Goal: Transaction & Acquisition: Purchase product/service

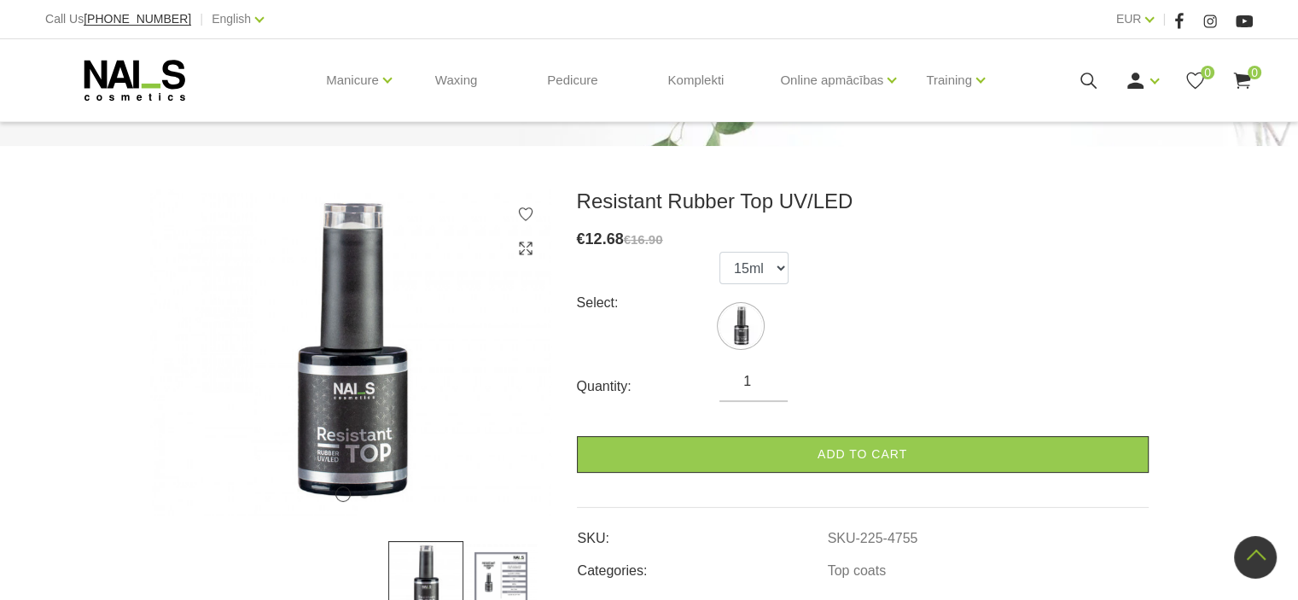
scroll to position [171, 0]
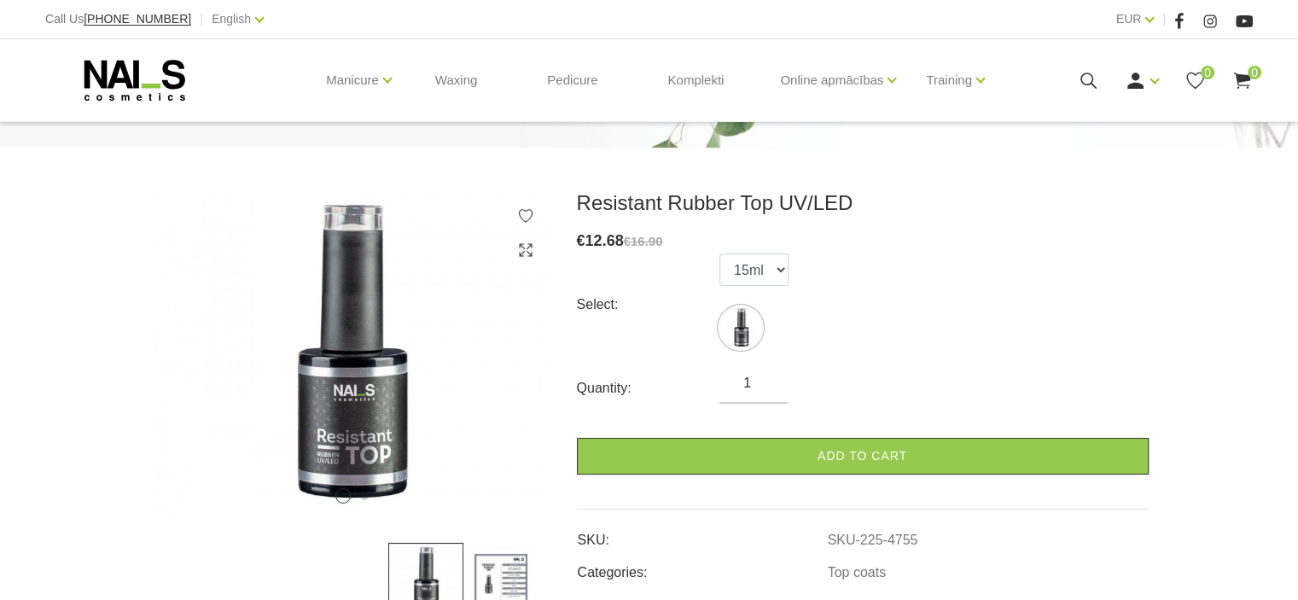
click at [1157, 20] on div "EUR EUR |" at bounding box center [951, 19] width 603 height 21
click at [1154, 23] on div "EUR EUR" at bounding box center [1135, 19] width 38 height 21
click at [1152, 23] on div "EUR EUR" at bounding box center [1135, 19] width 38 height 21
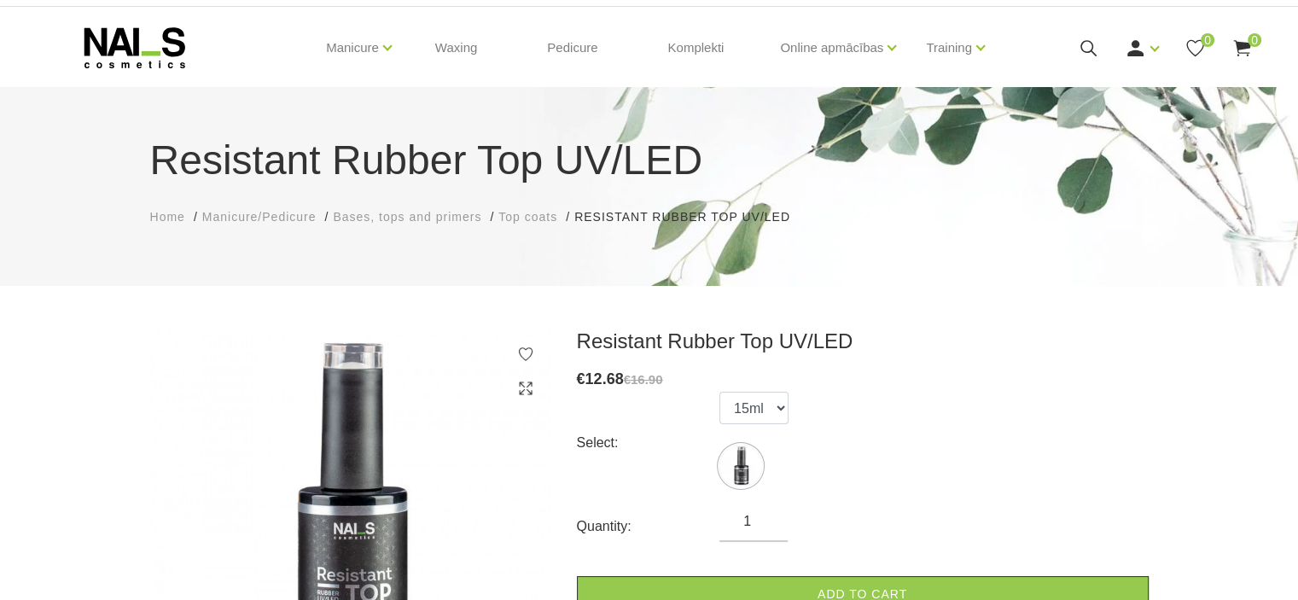
scroll to position [0, 0]
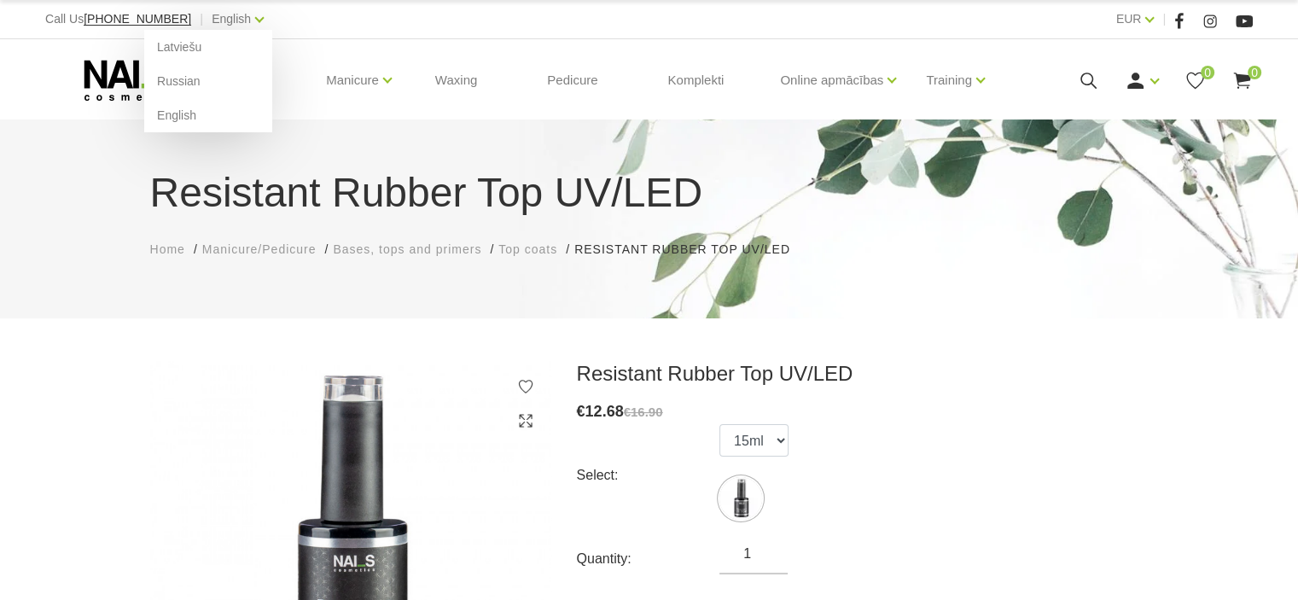
click at [224, 26] on div "English Latviešu Russian English" at bounding box center [238, 19] width 52 height 21
click at [204, 48] on link "Latviešu" at bounding box center [208, 47] width 128 height 34
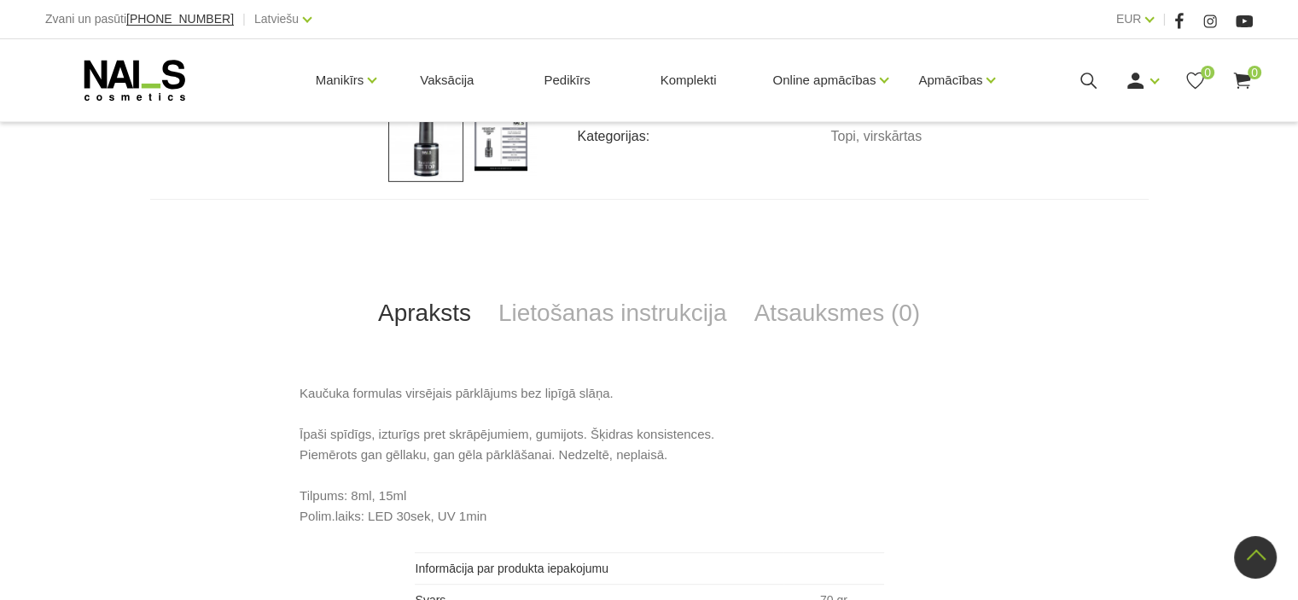
scroll to position [468, 0]
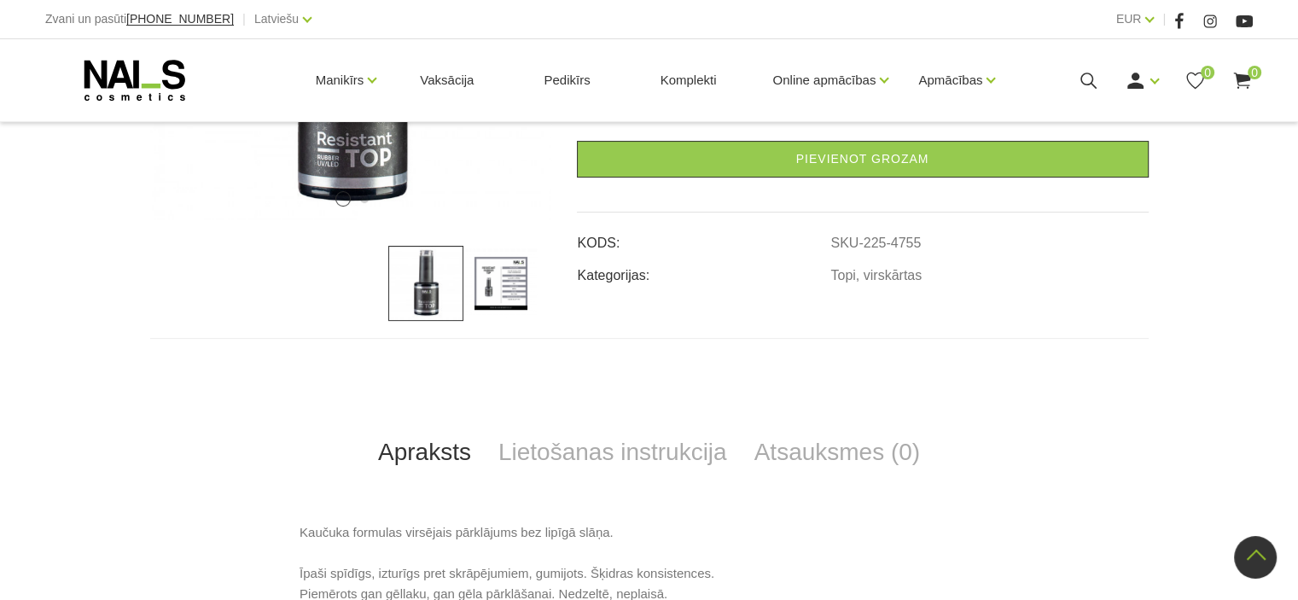
click at [502, 288] on img at bounding box center [500, 283] width 75 height 75
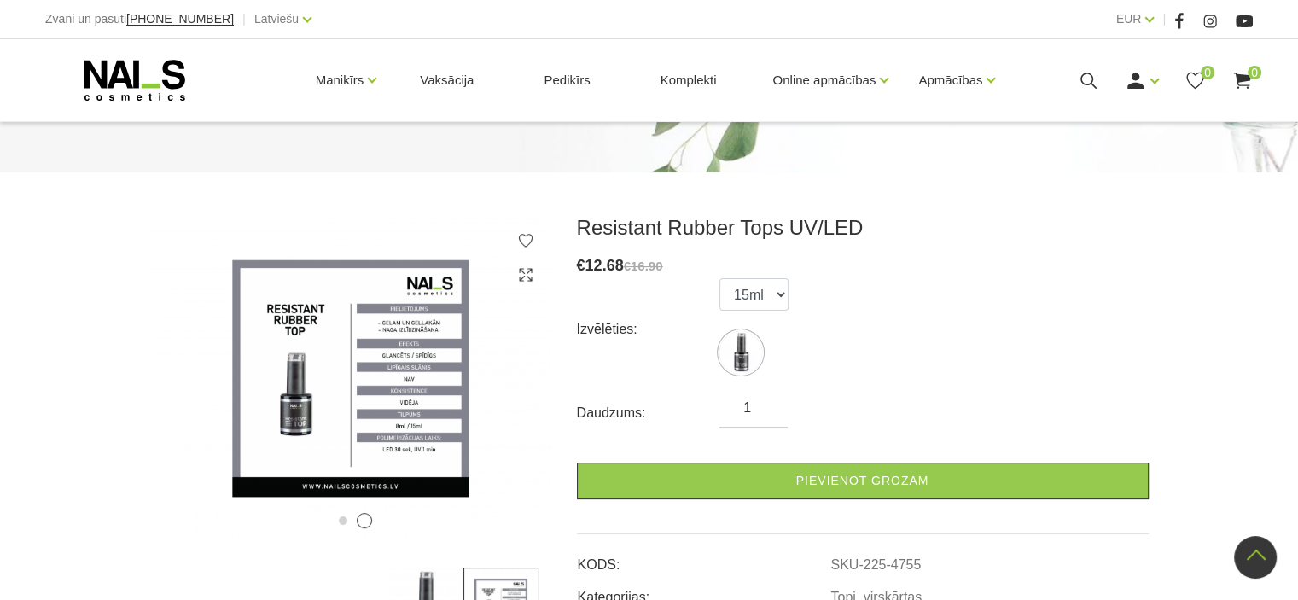
scroll to position [126, 0]
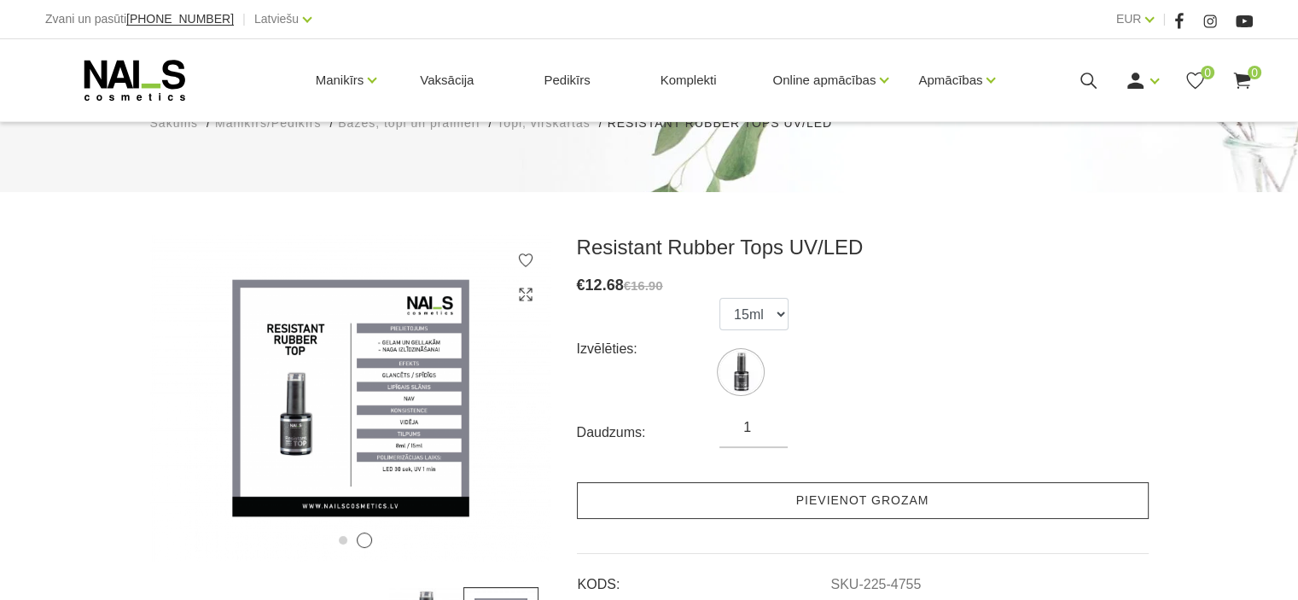
click at [909, 497] on link "Pievienot grozam" at bounding box center [863, 500] width 572 height 37
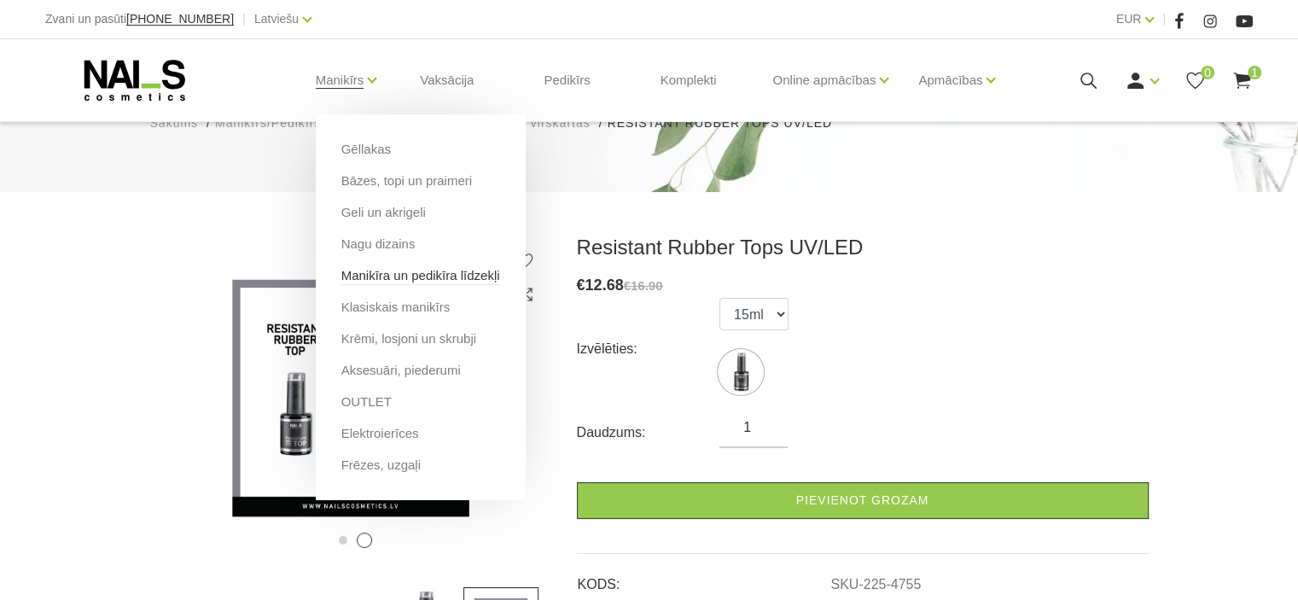
click at [410, 272] on link "Manikīra un pedikīra līdzekļi" at bounding box center [420, 275] width 159 height 19
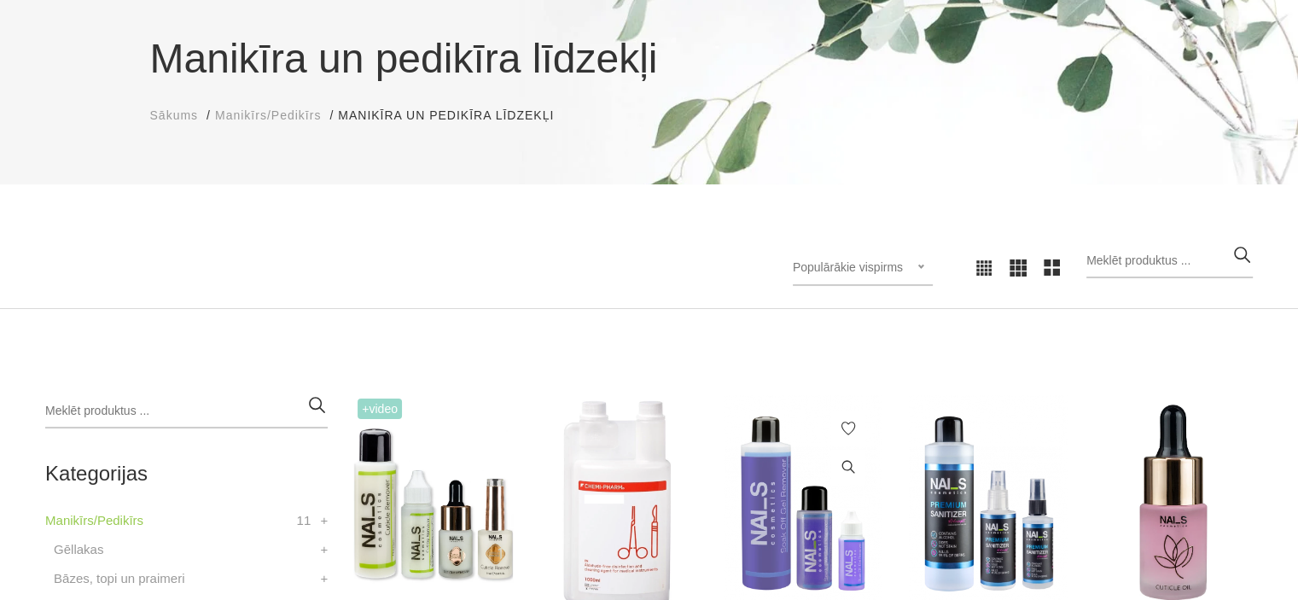
scroll to position [341, 0]
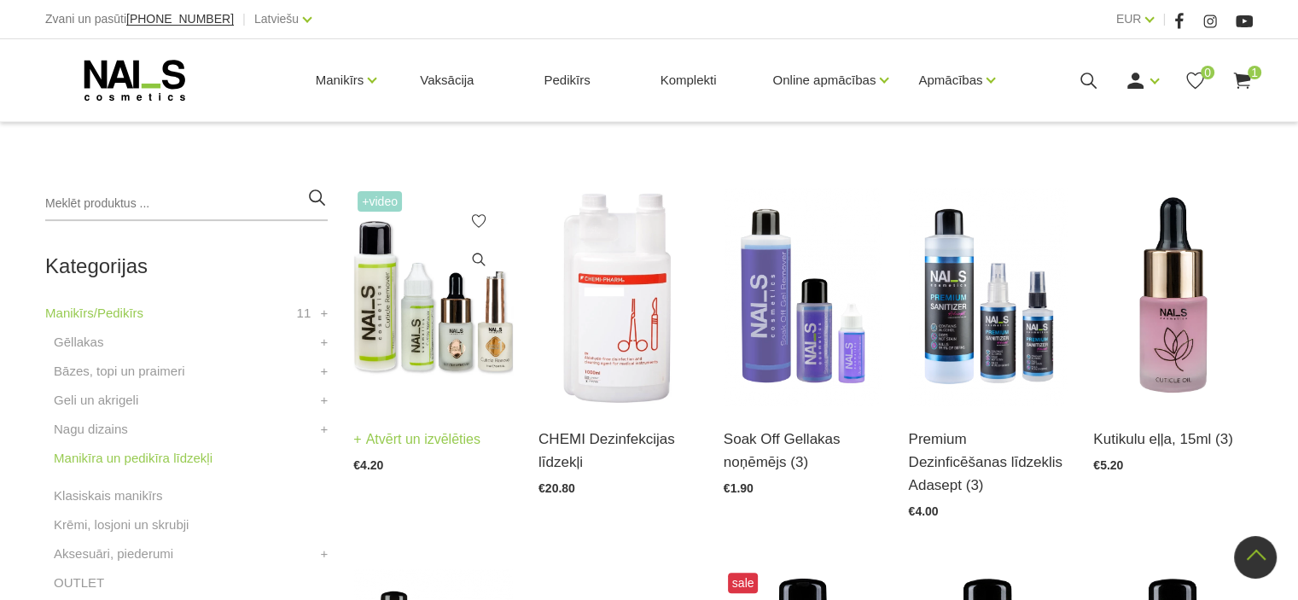
click at [445, 321] on img at bounding box center [433, 296] width 160 height 219
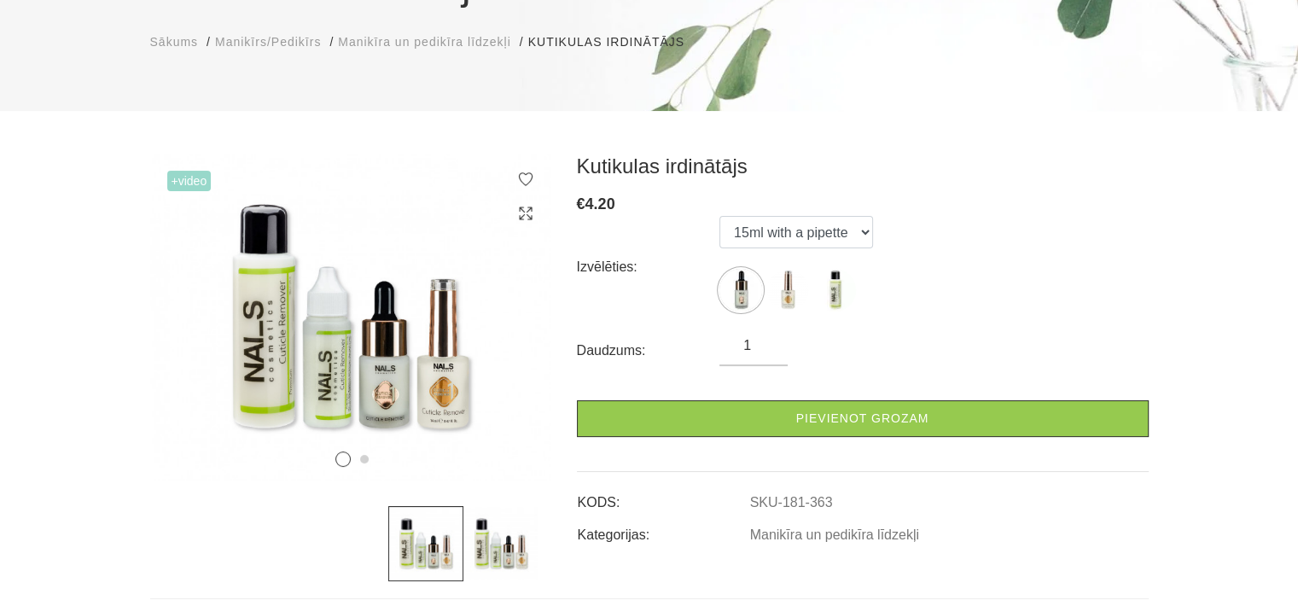
scroll to position [256, 0]
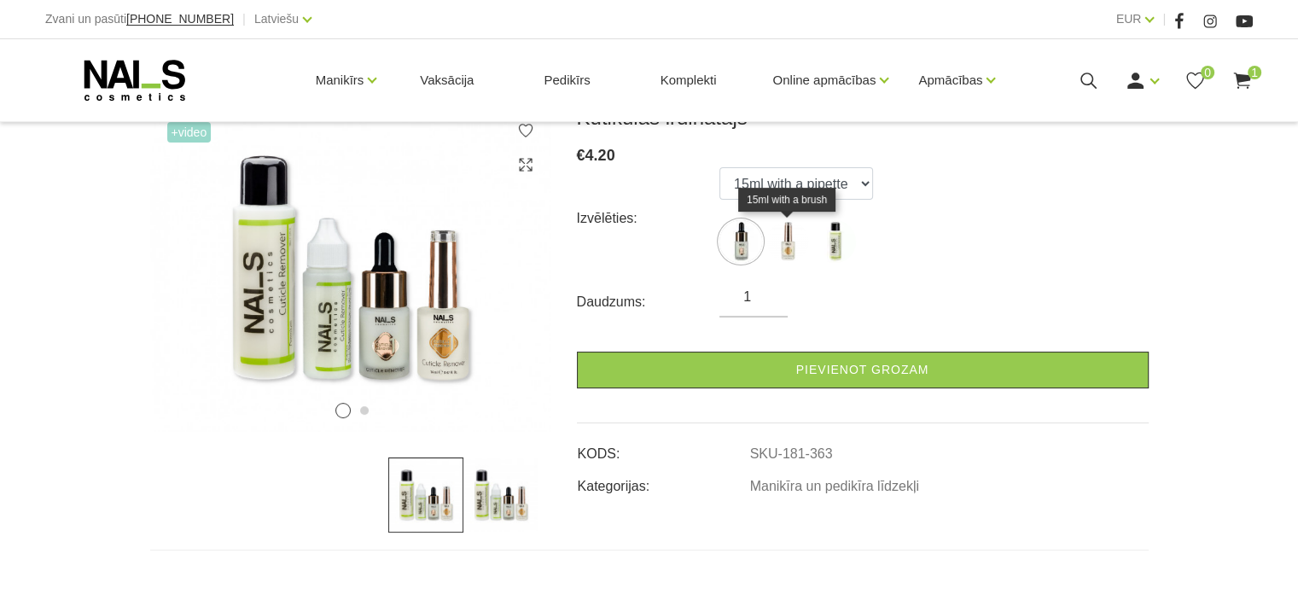
click at [791, 254] on img at bounding box center [788, 241] width 43 height 43
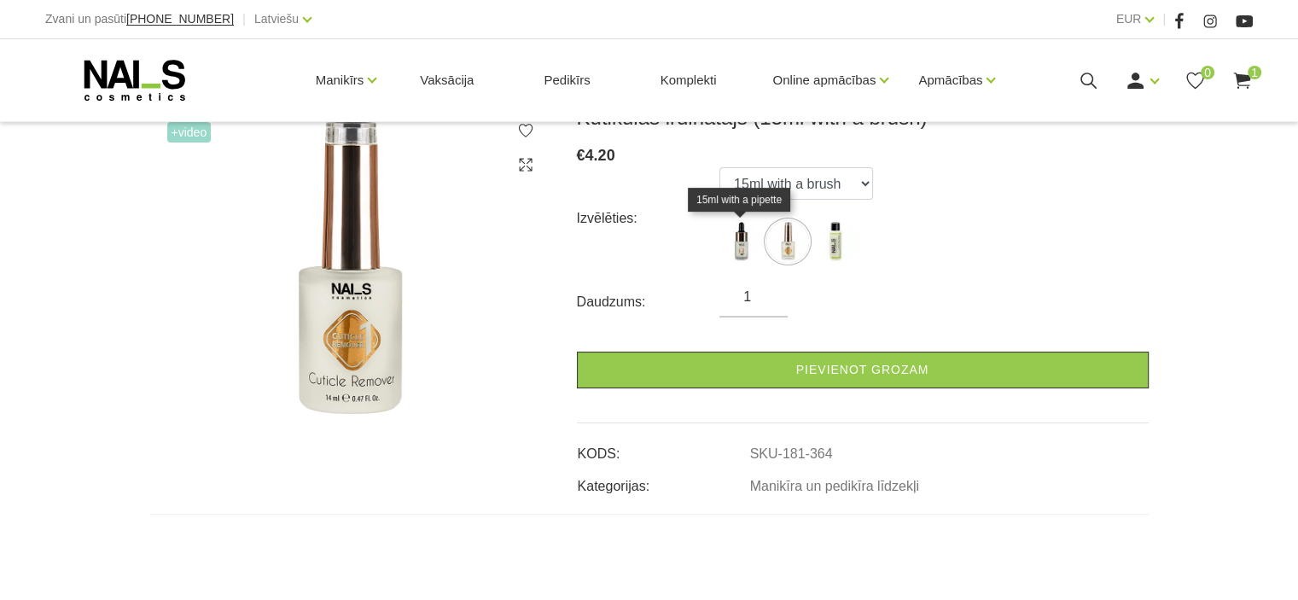
click at [736, 248] on img at bounding box center [741, 241] width 43 height 43
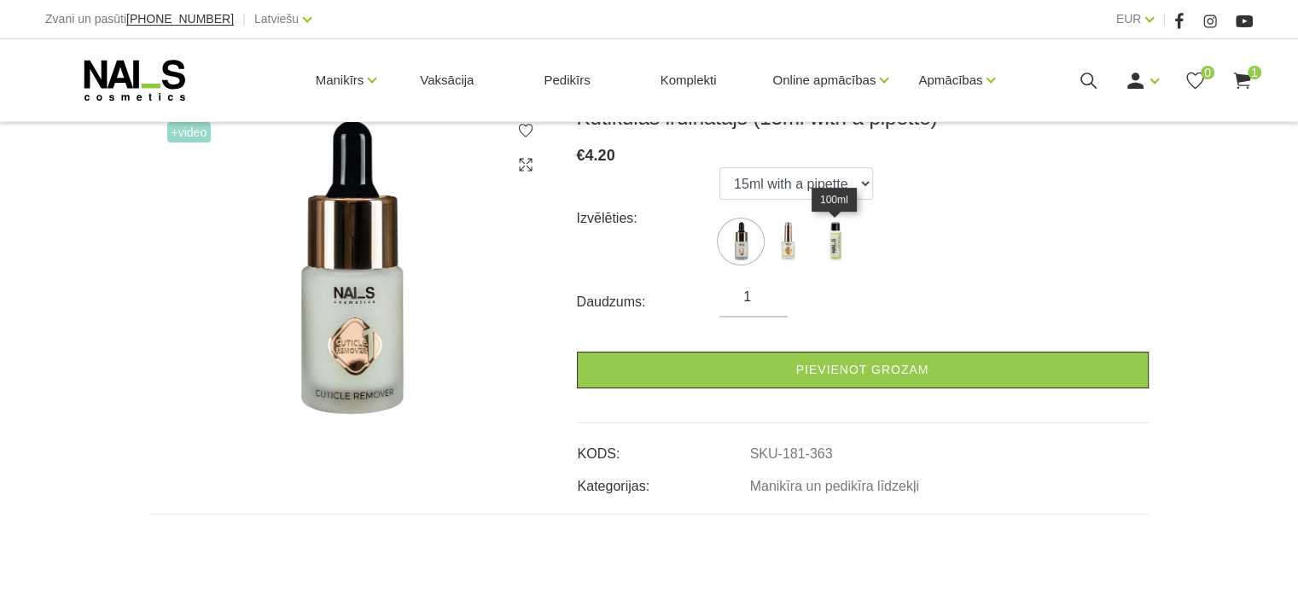
click at [837, 252] on img at bounding box center [834, 241] width 43 height 43
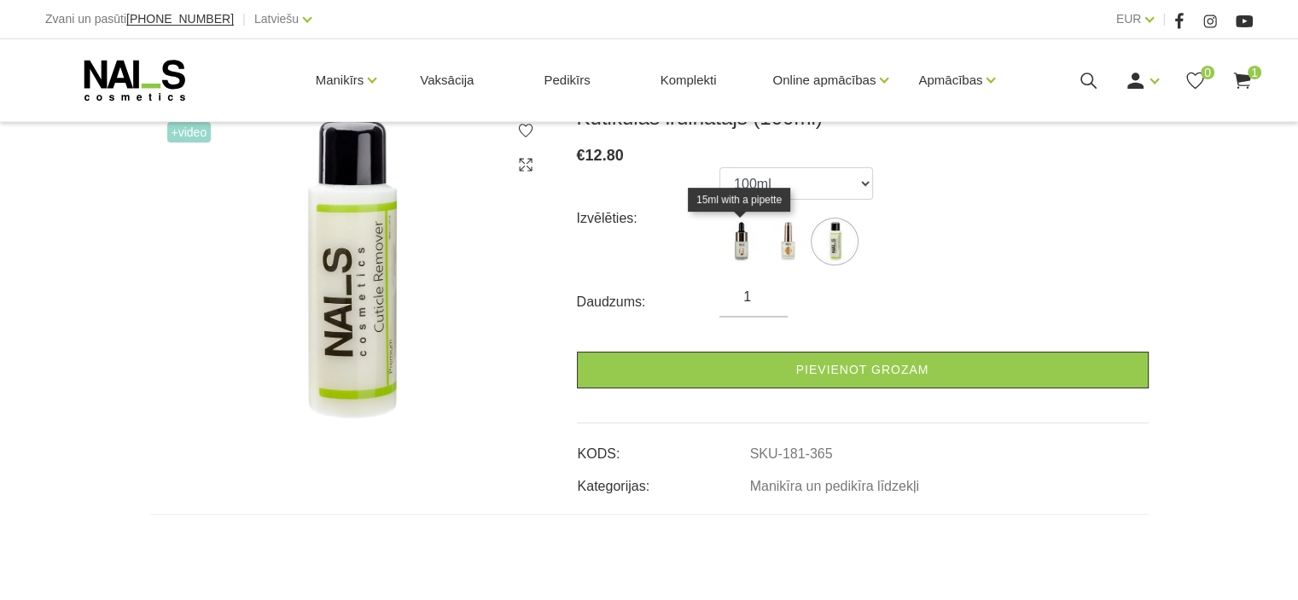
click at [741, 248] on img at bounding box center [741, 241] width 43 height 43
select select "363"
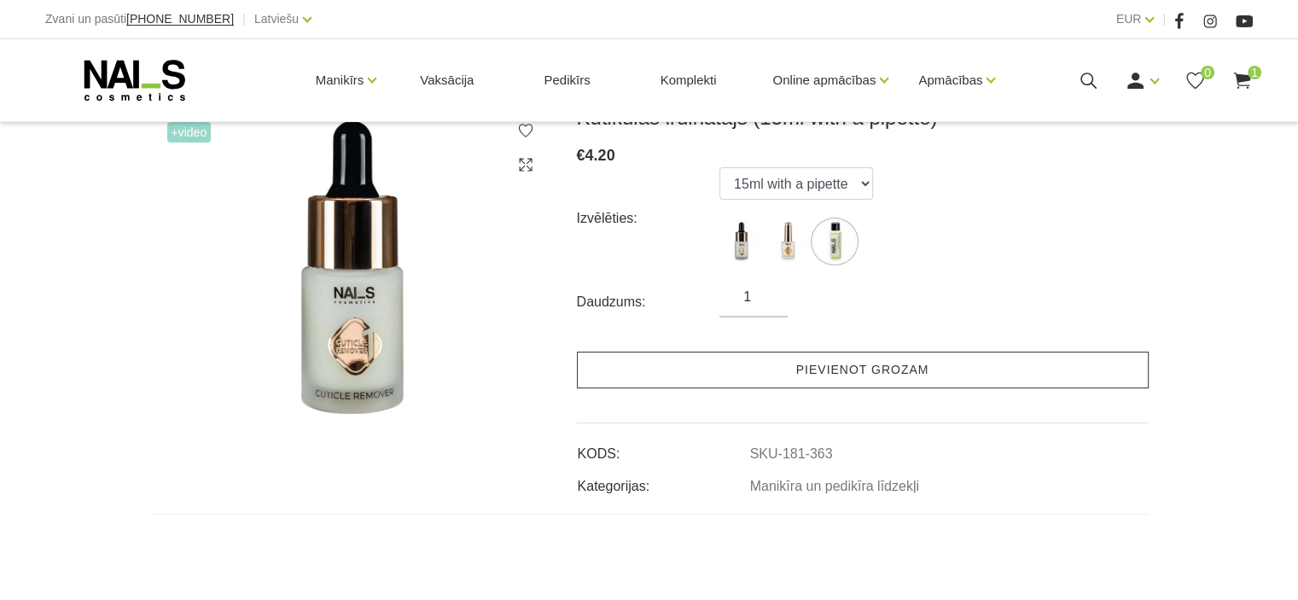
click at [830, 366] on link "Pievienot grozam" at bounding box center [863, 370] width 572 height 37
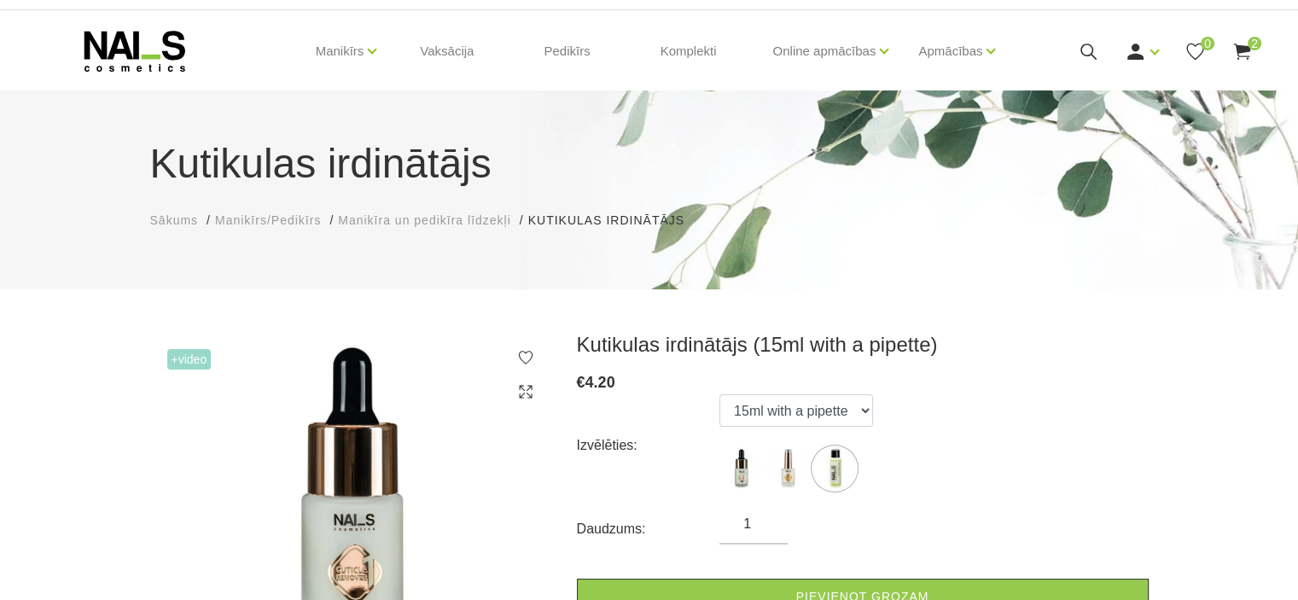
scroll to position [0, 0]
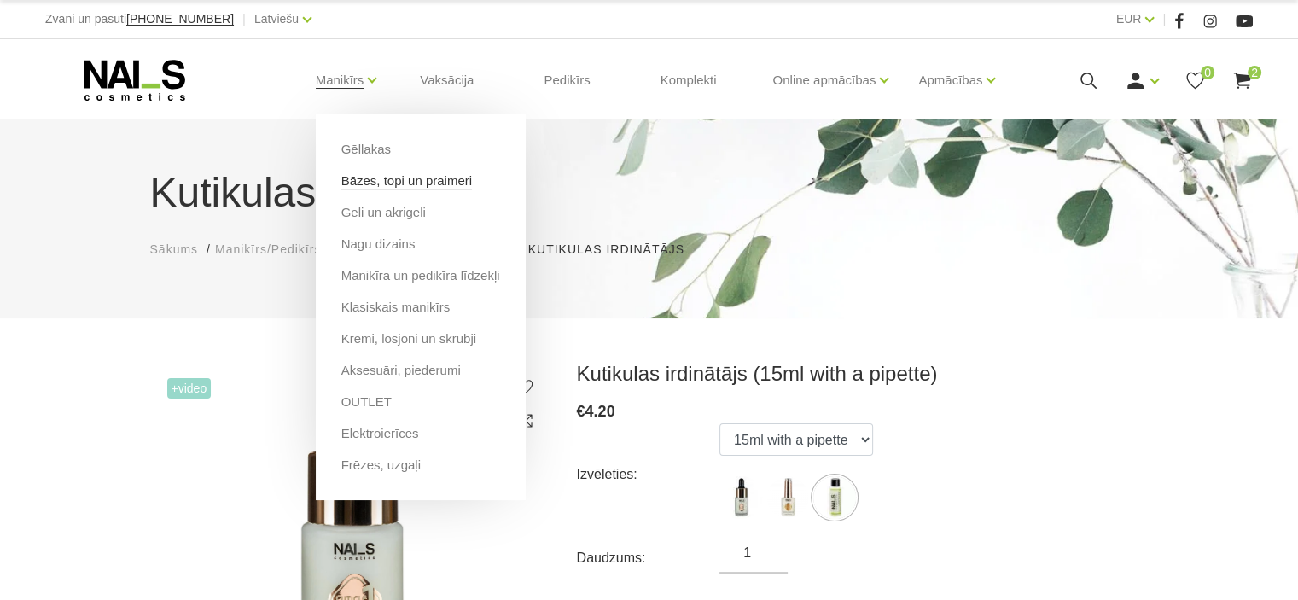
click at [404, 181] on link "Bāzes, topi un praimeri" at bounding box center [406, 181] width 131 height 19
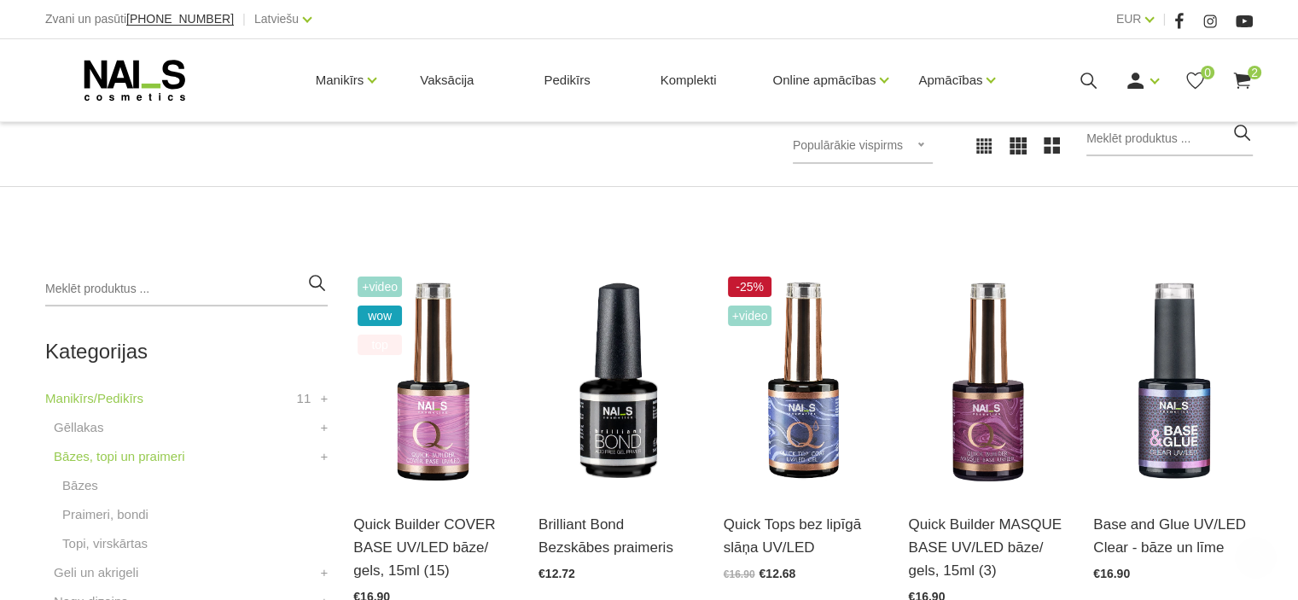
scroll to position [427, 0]
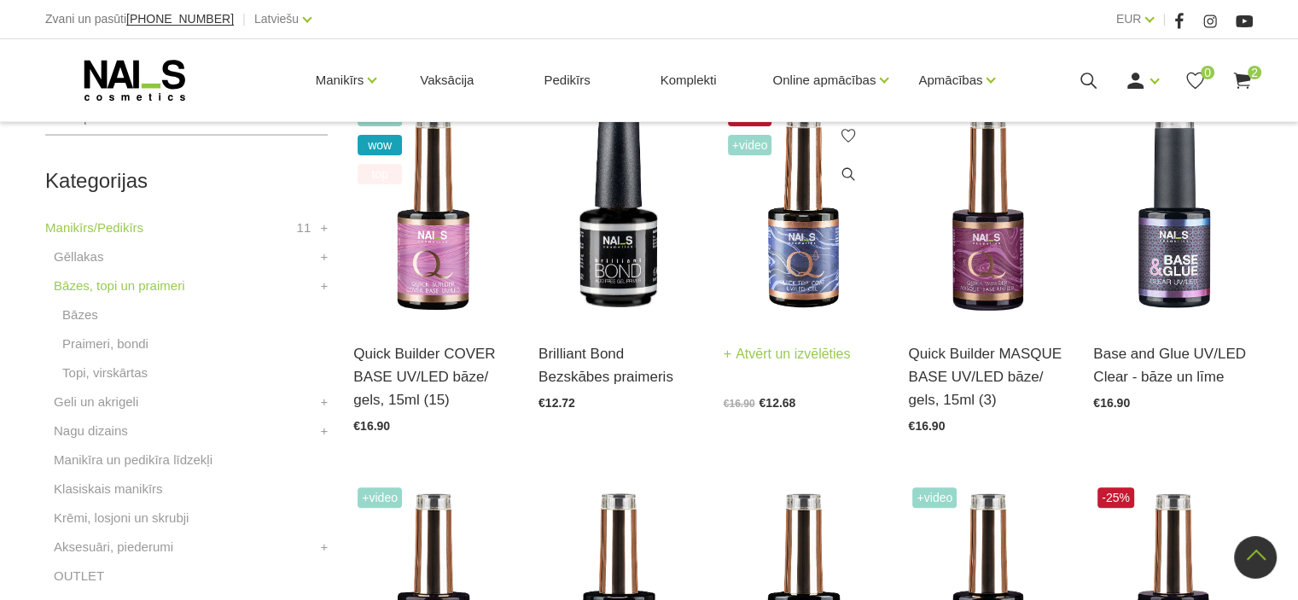
click at [793, 211] on img at bounding box center [804, 211] width 160 height 219
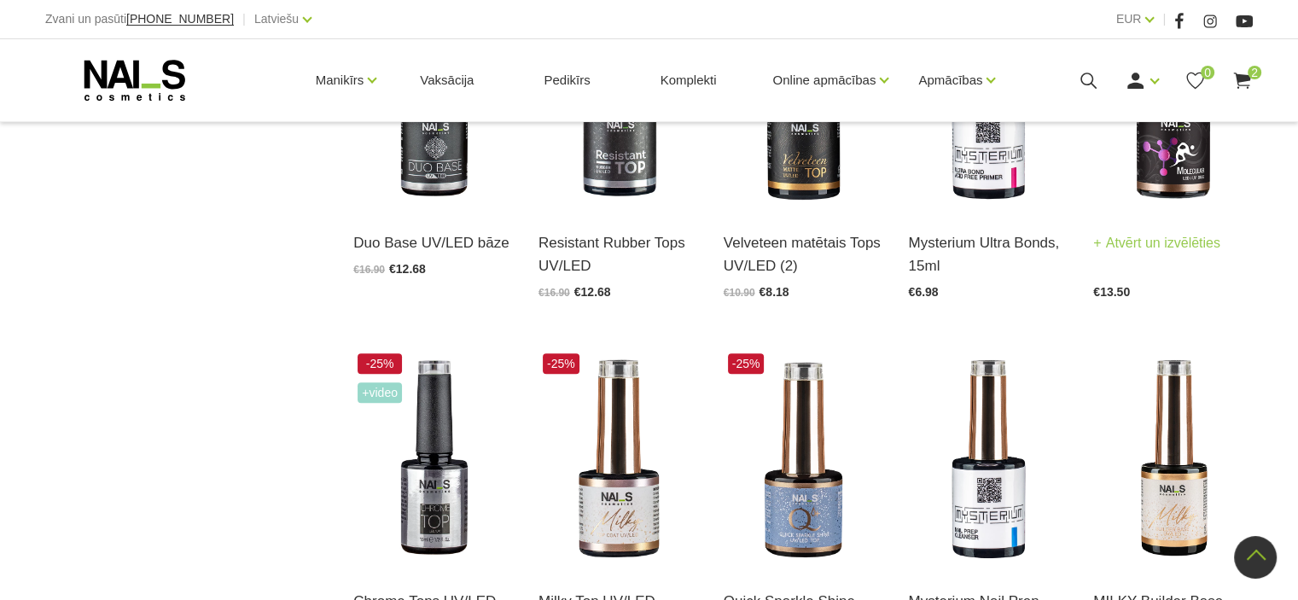
scroll to position [1366, 0]
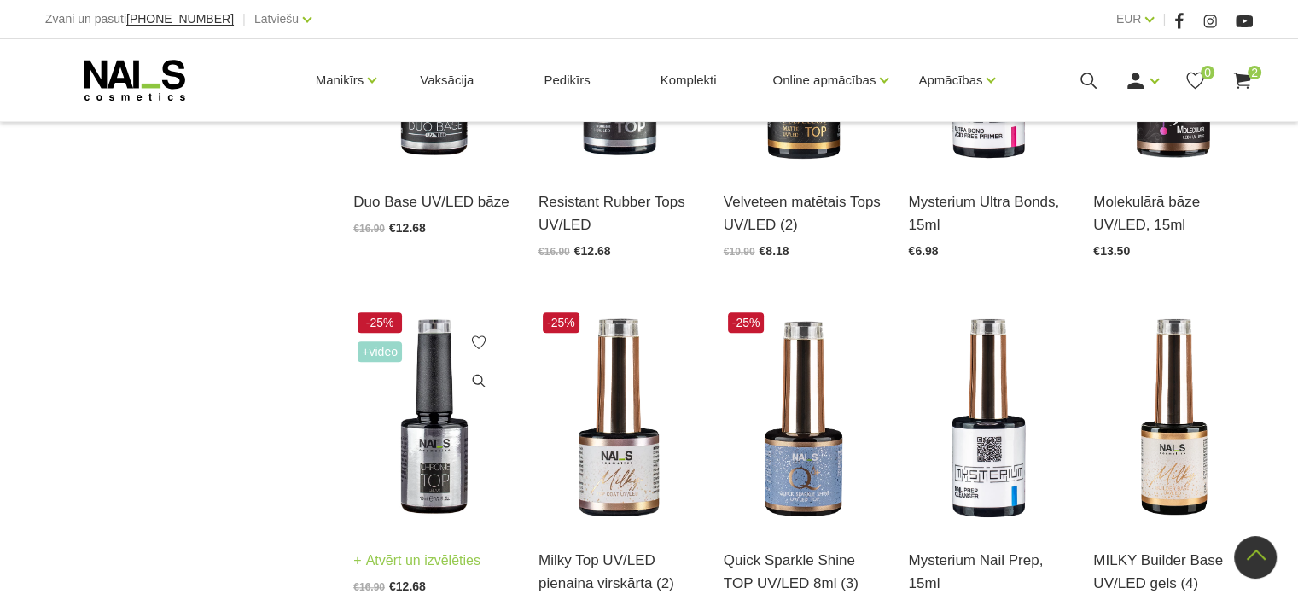
click at [458, 421] on img at bounding box center [433, 417] width 160 height 219
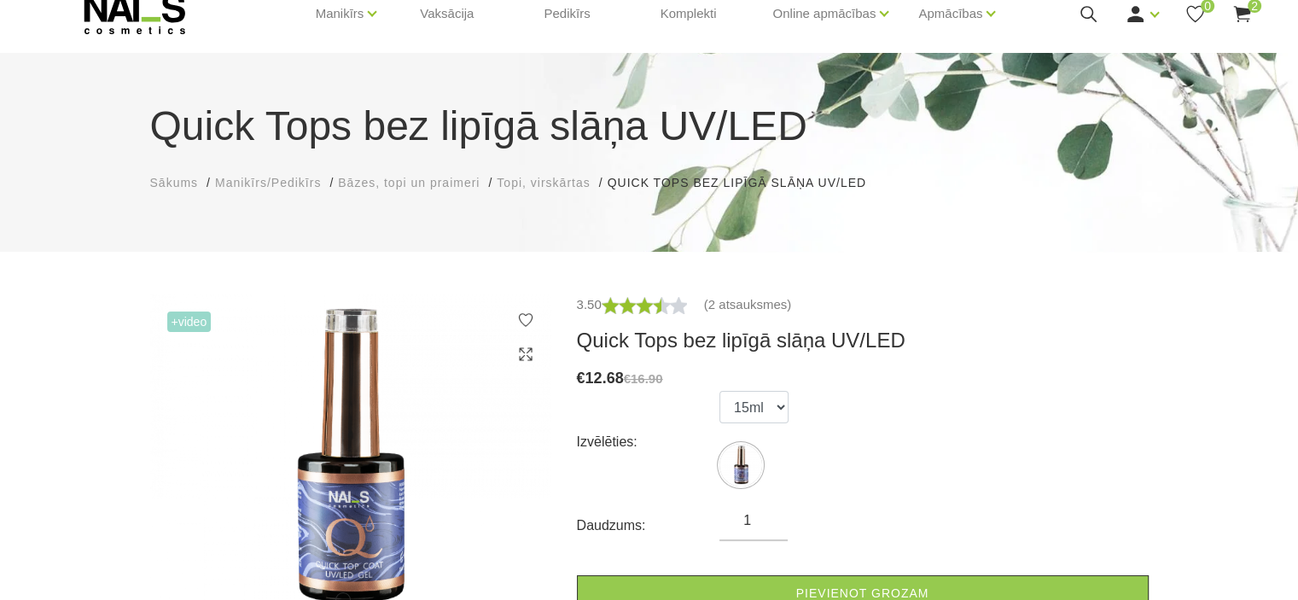
scroll to position [171, 0]
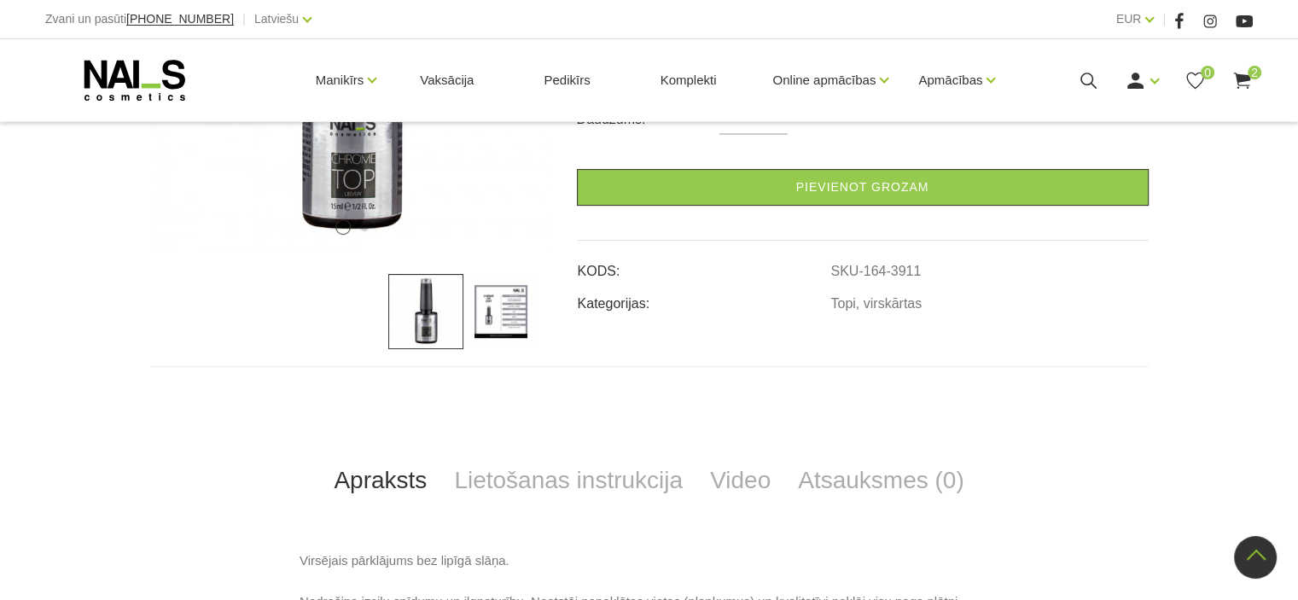
scroll to position [427, 0]
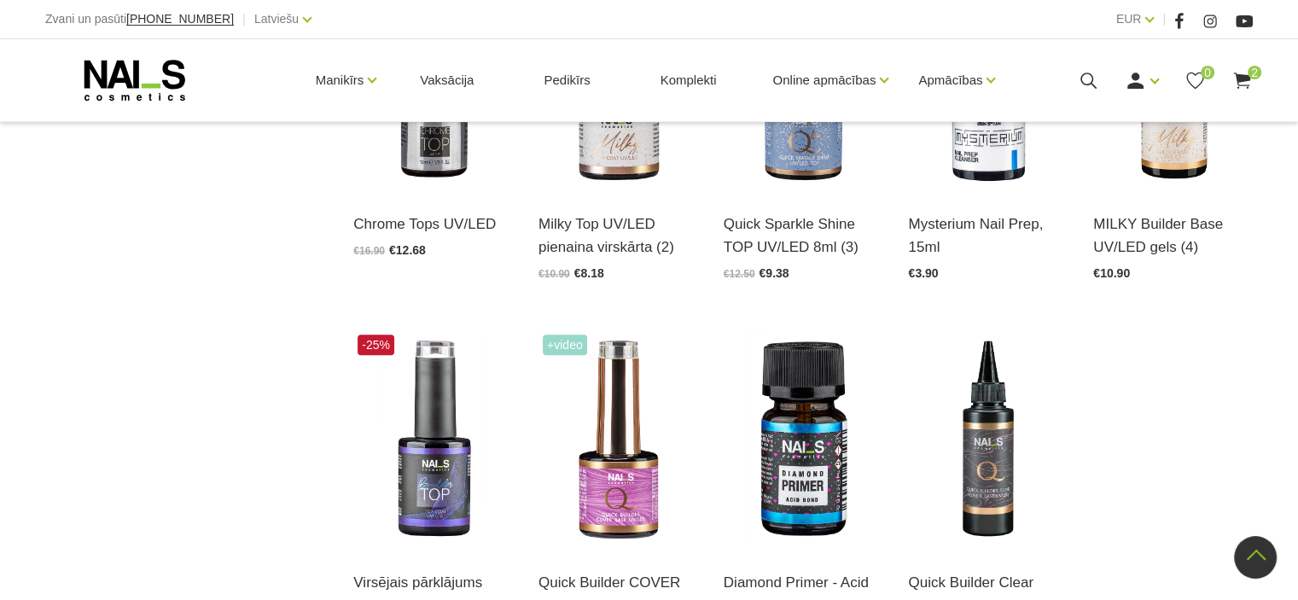
scroll to position [1887, 0]
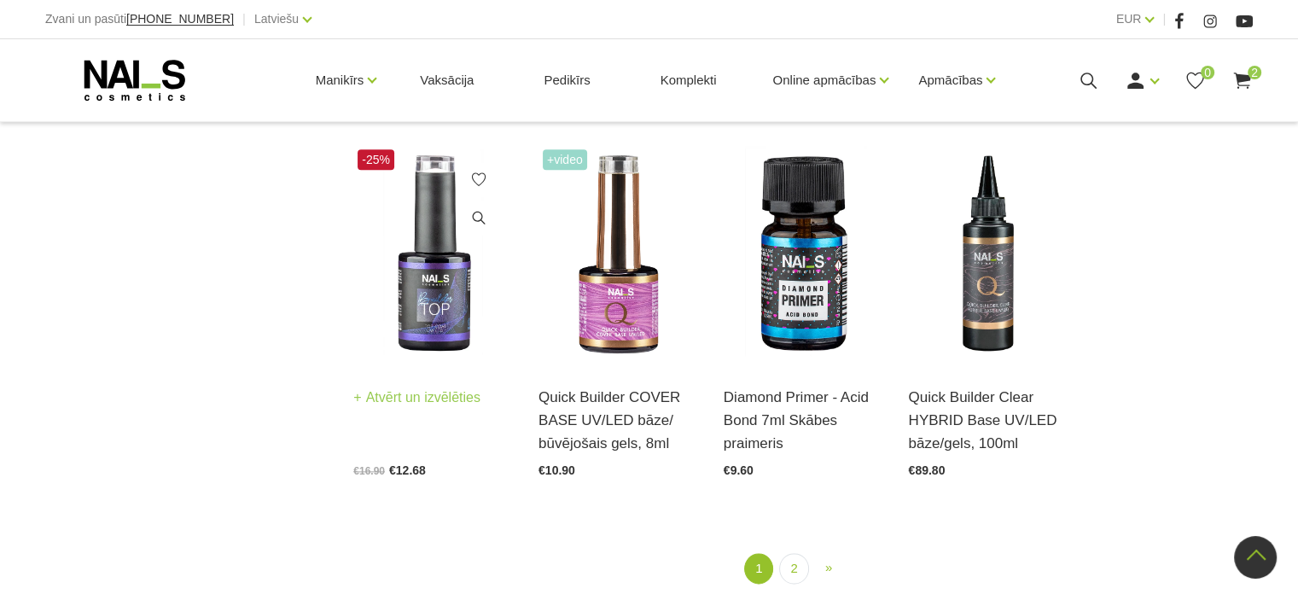
click at [437, 259] on img at bounding box center [433, 254] width 160 height 219
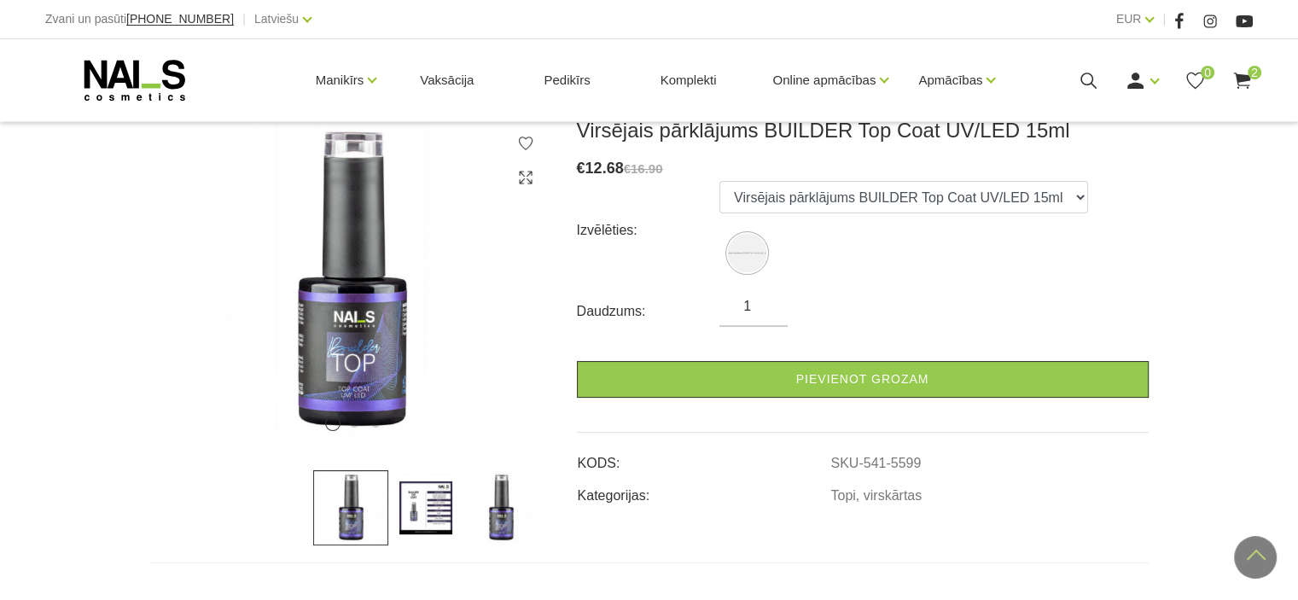
scroll to position [171, 0]
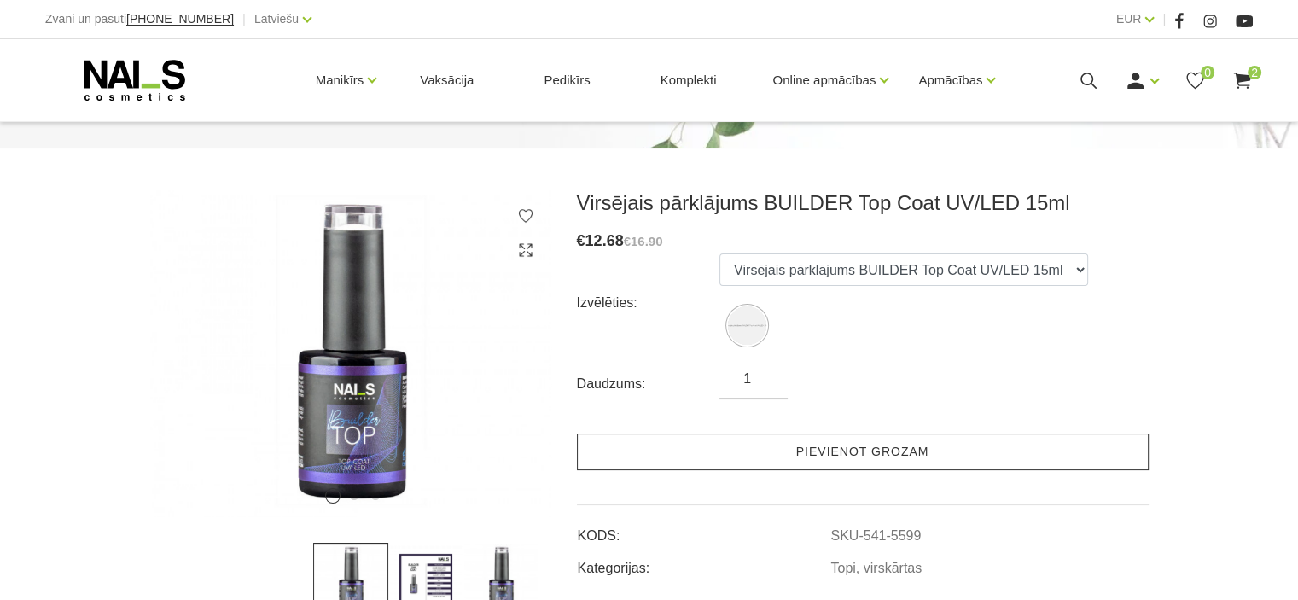
click at [868, 446] on link "Pievienot grozam" at bounding box center [863, 452] width 572 height 37
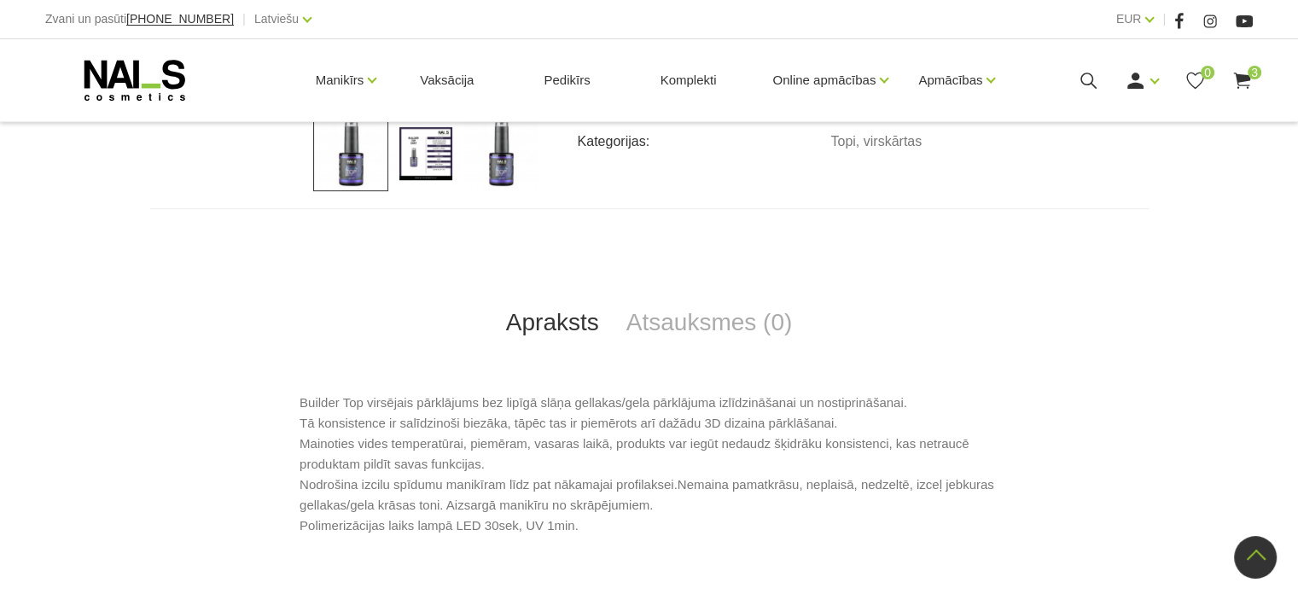
scroll to position [512, 0]
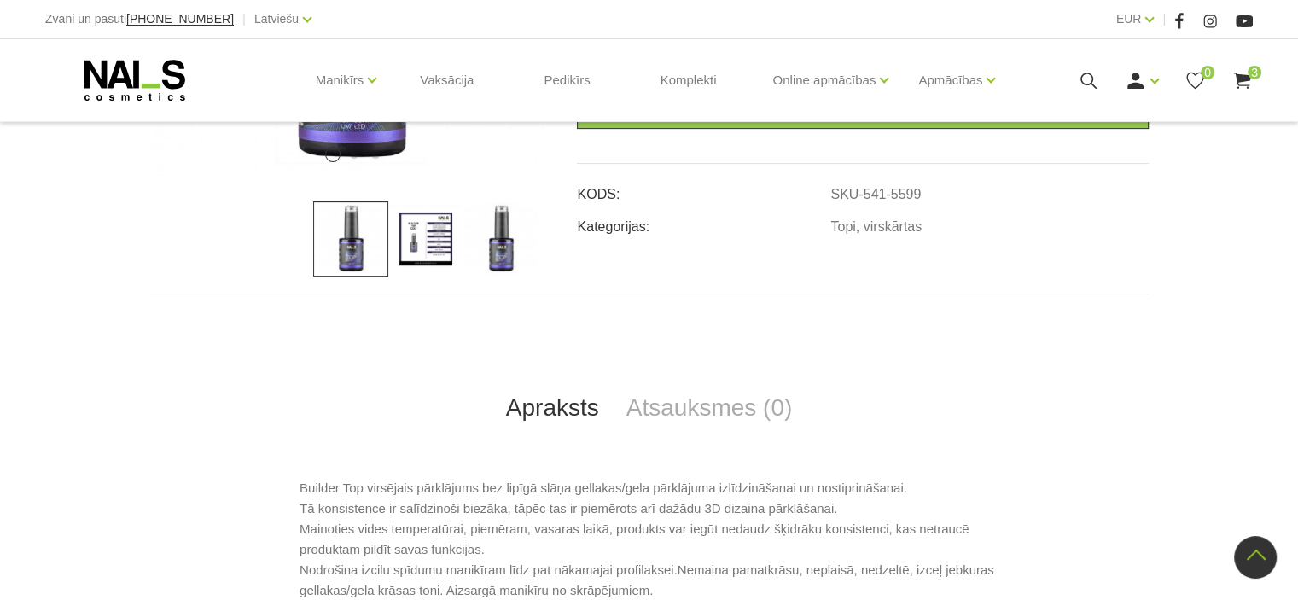
click at [1252, 85] on icon at bounding box center [1242, 80] width 21 height 21
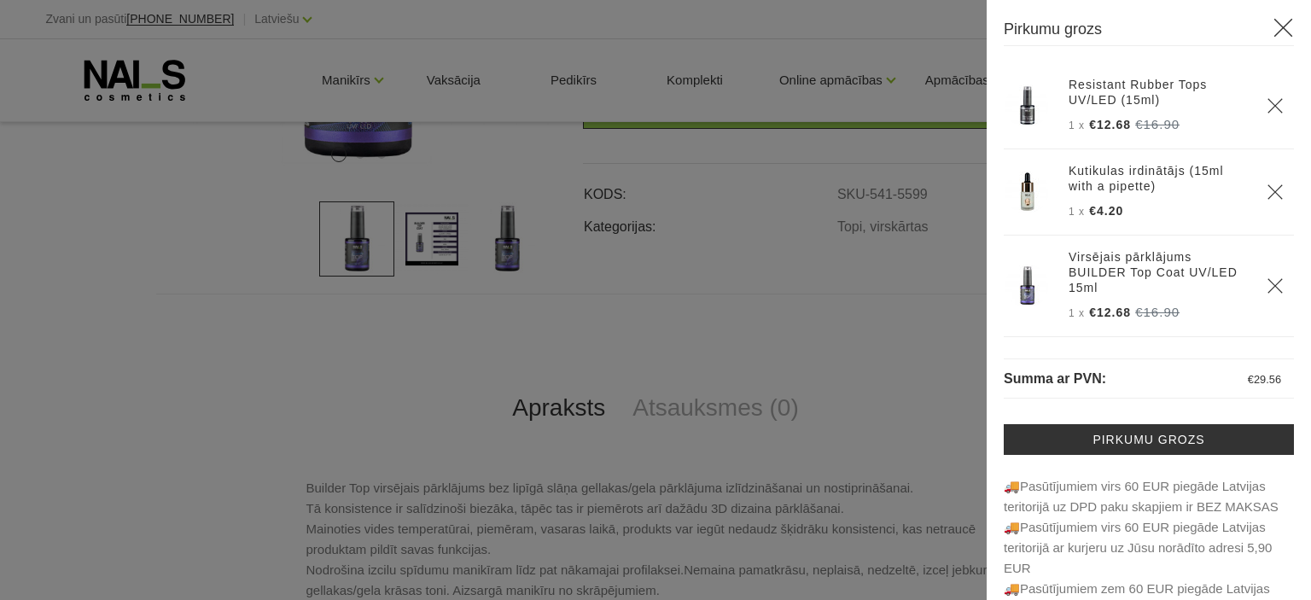
click at [1267, 103] on icon "Delete" at bounding box center [1275, 105] width 17 height 17
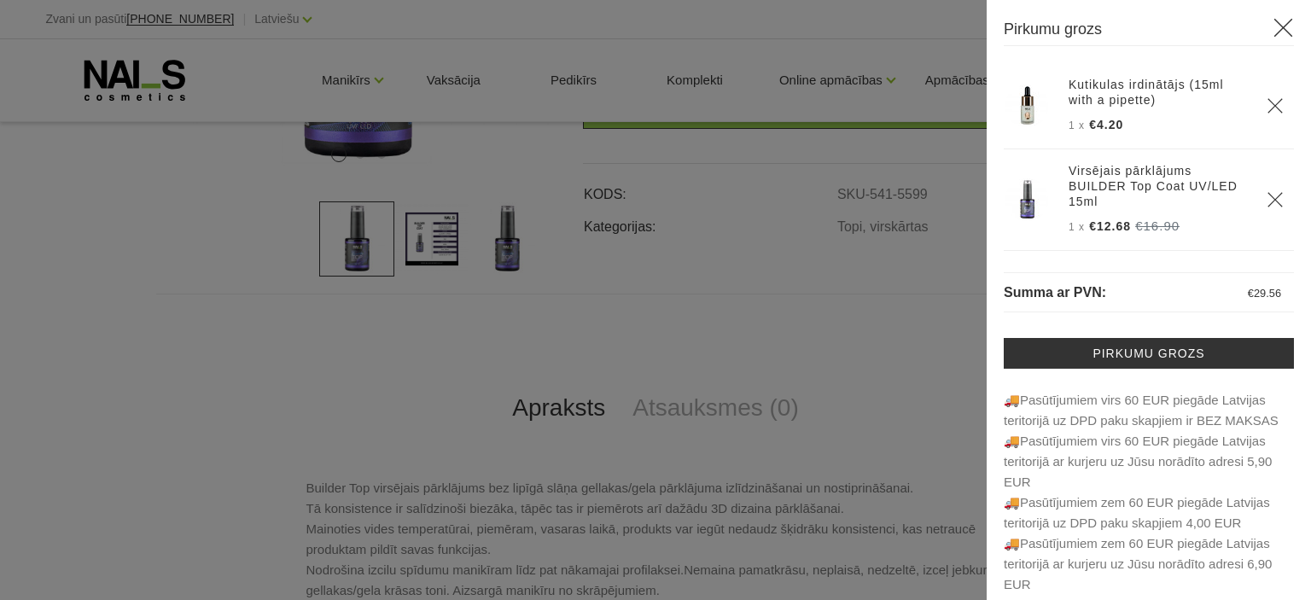
click at [1274, 29] on icon at bounding box center [1283, 27] width 21 height 21
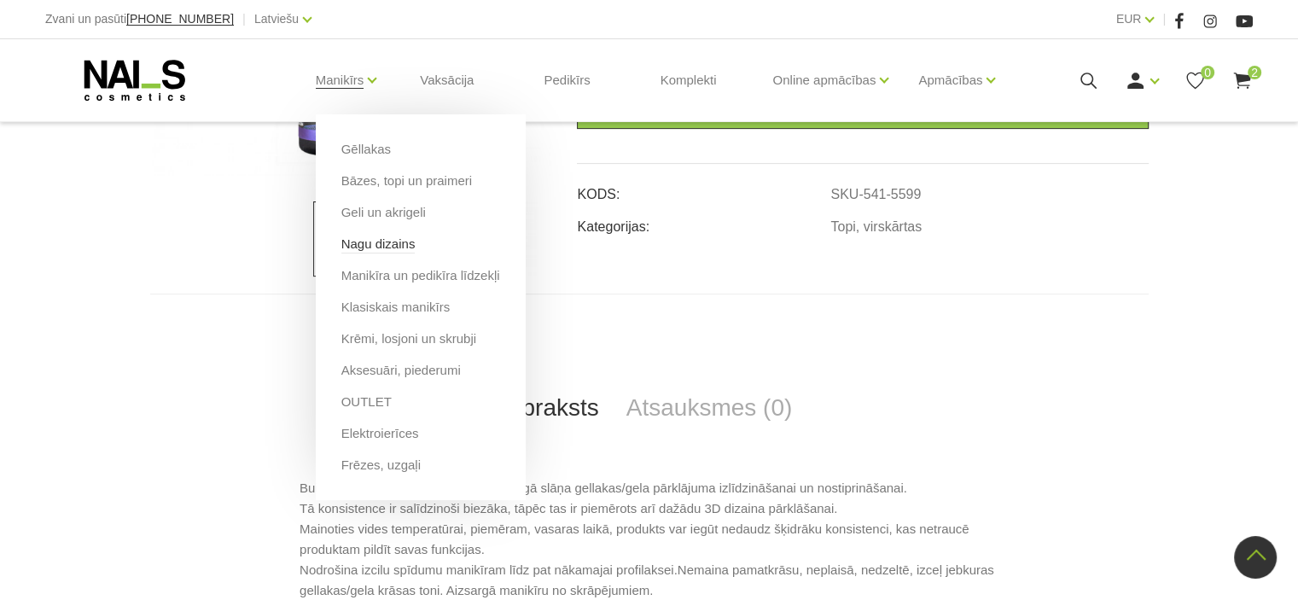
click at [376, 245] on link "Nagu dizains" at bounding box center [378, 244] width 74 height 19
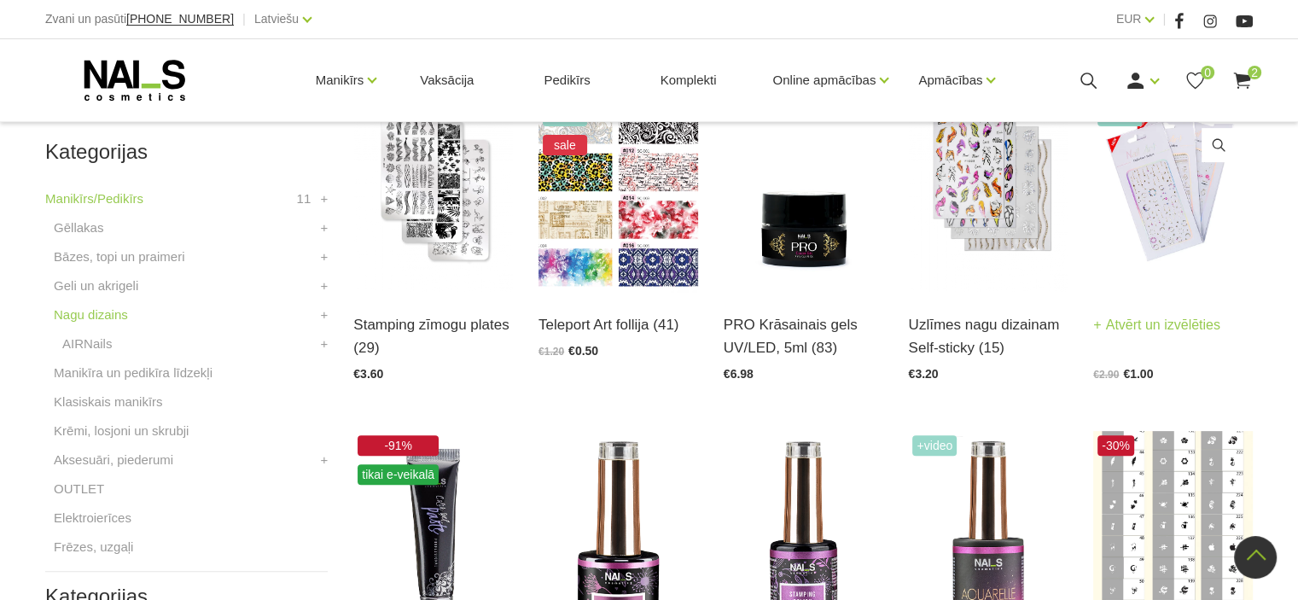
scroll to position [427, 0]
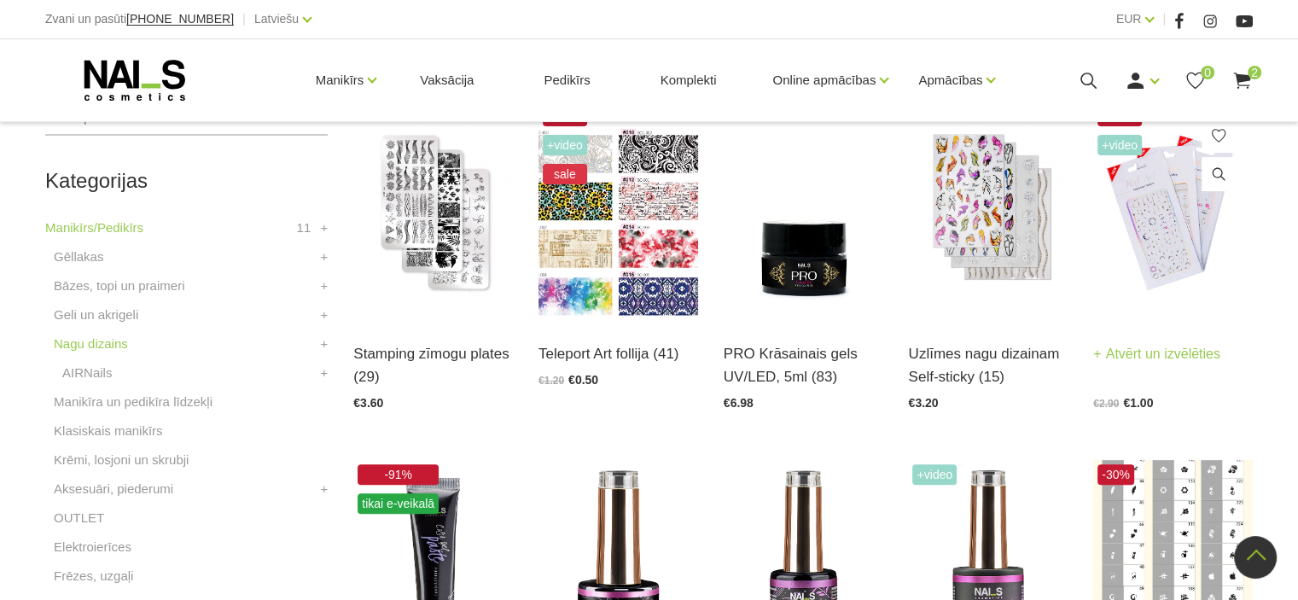
click at [1184, 211] on img at bounding box center [1173, 211] width 160 height 219
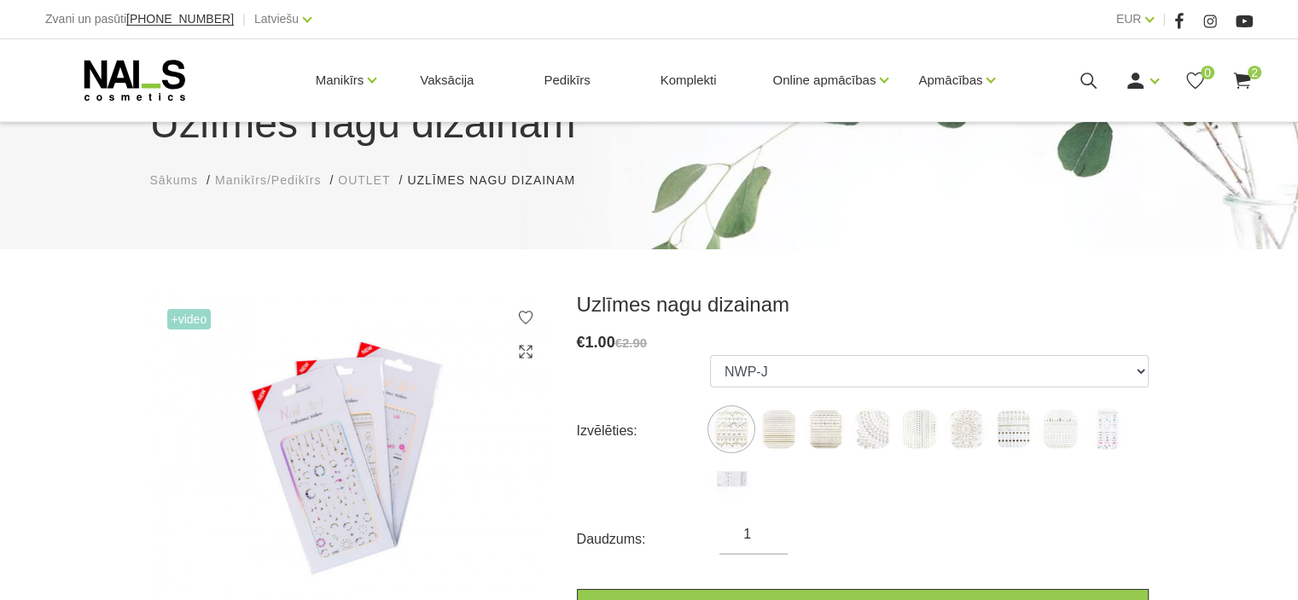
scroll to position [171, 0]
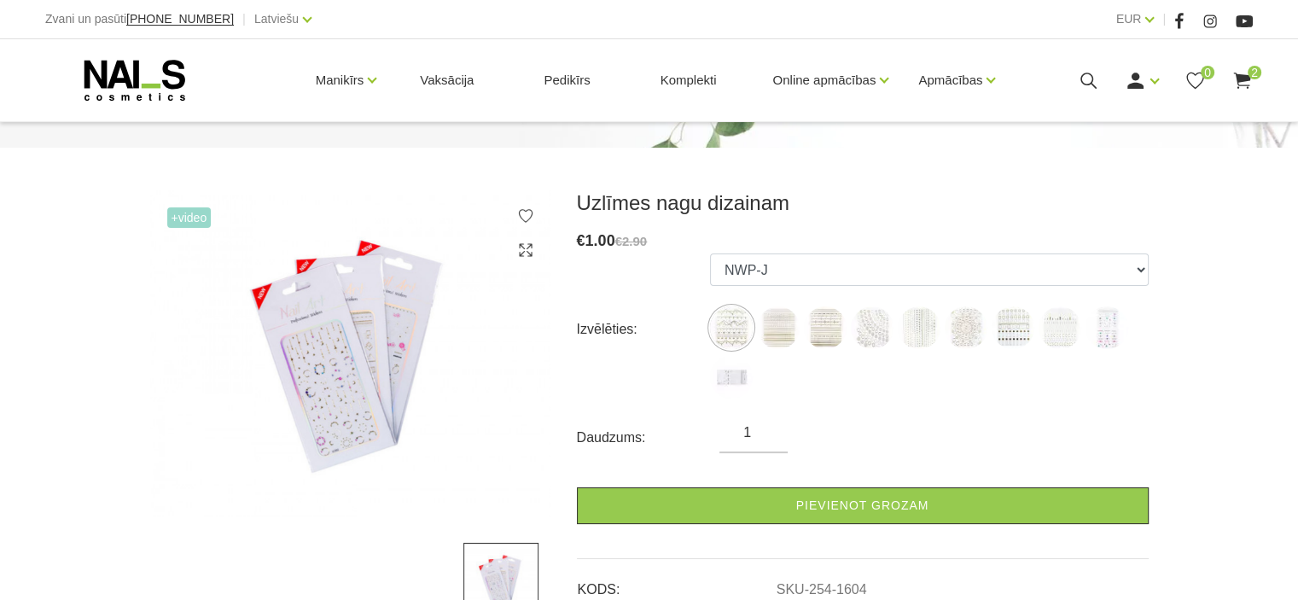
click at [755, 324] on ul "NWP-J NWP-L NWP-I NWP52 NWP53 NWP55 NWP57 NWP58 ACS89 ACS92" at bounding box center [929, 330] width 439 height 152
click at [714, 324] on img at bounding box center [731, 327] width 43 height 43
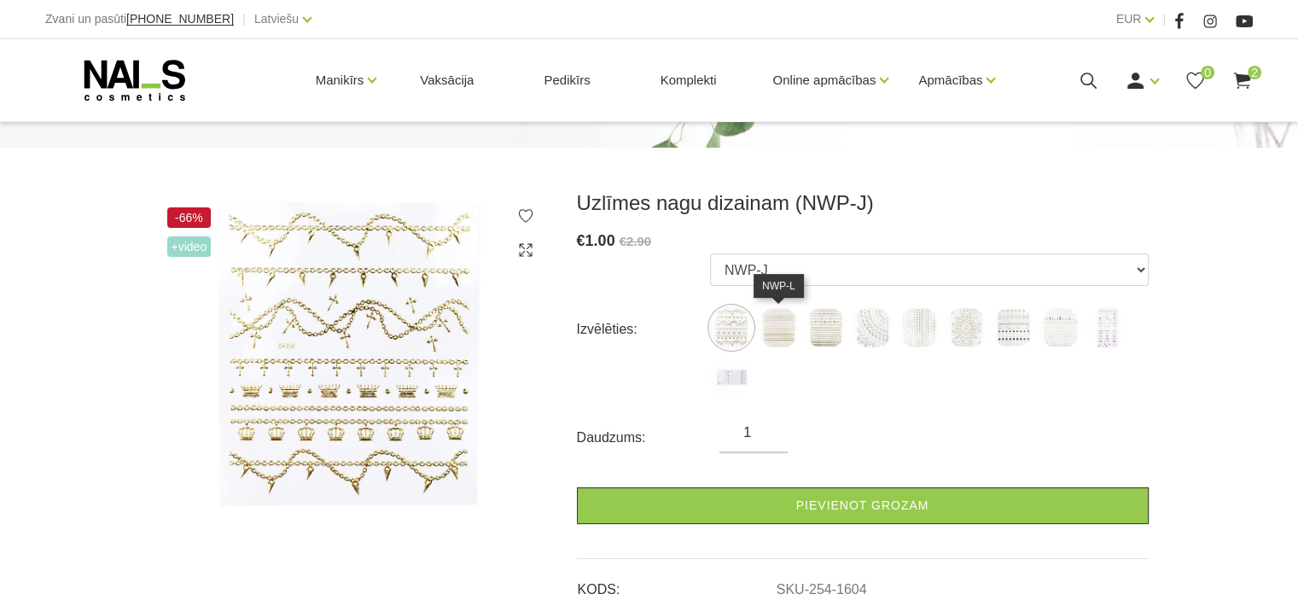
click at [790, 327] on img at bounding box center [778, 327] width 43 height 43
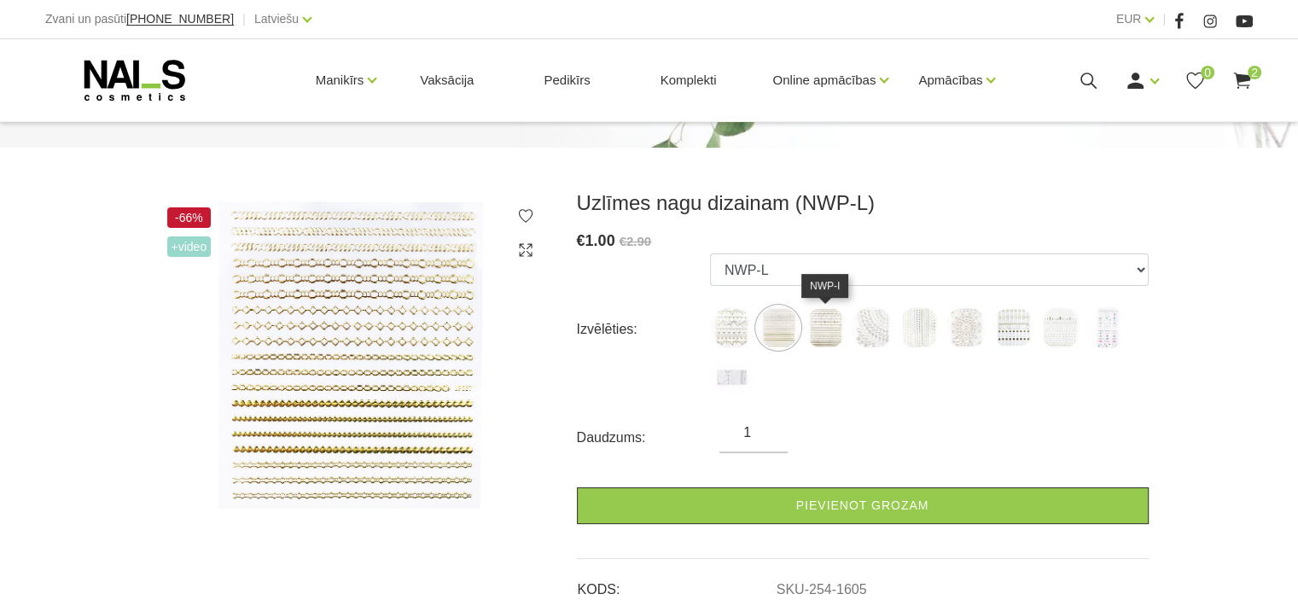
click at [825, 330] on img at bounding box center [825, 327] width 43 height 43
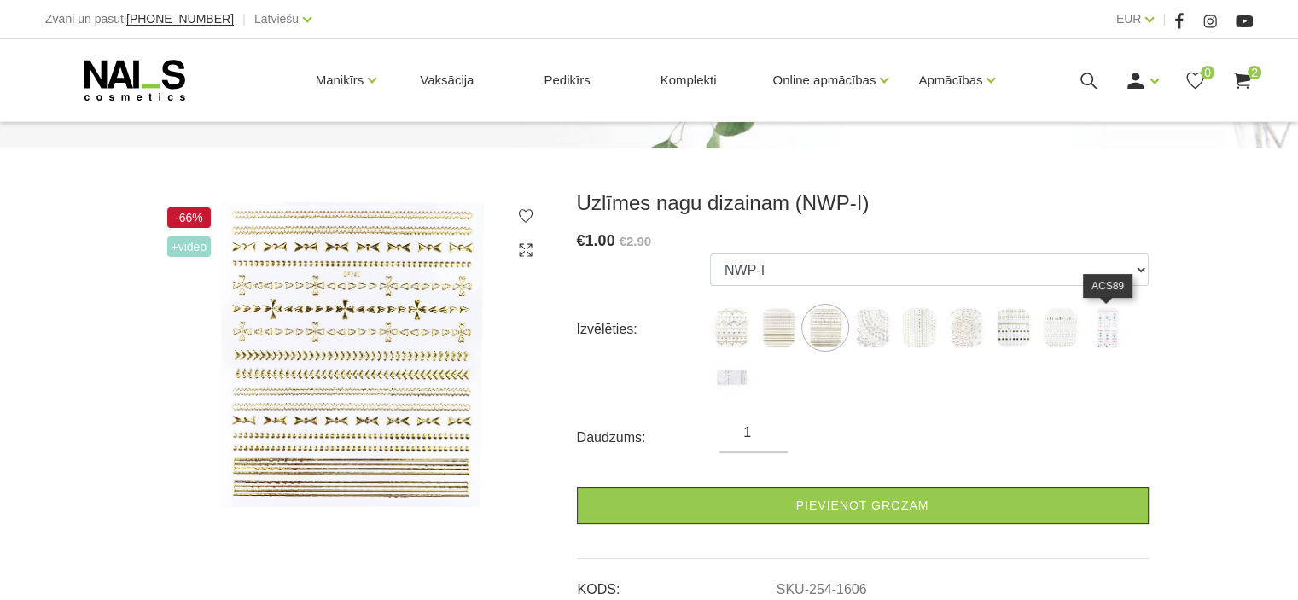
click at [1093, 331] on img at bounding box center [1107, 327] width 43 height 43
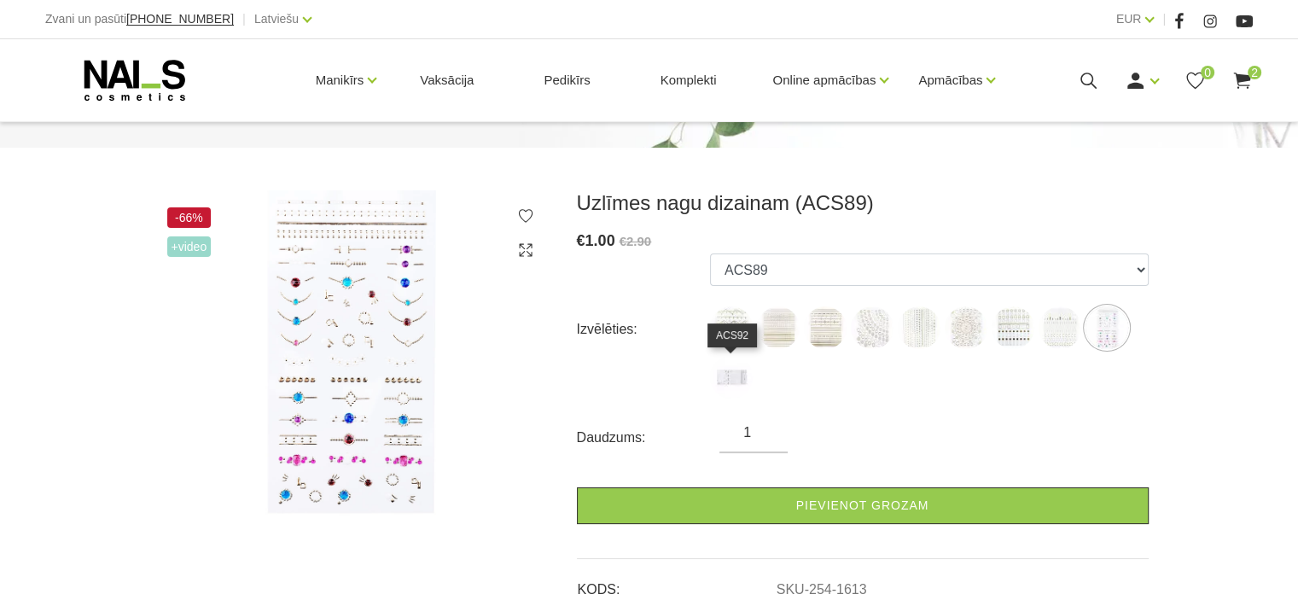
click at [732, 375] on img at bounding box center [731, 377] width 43 height 43
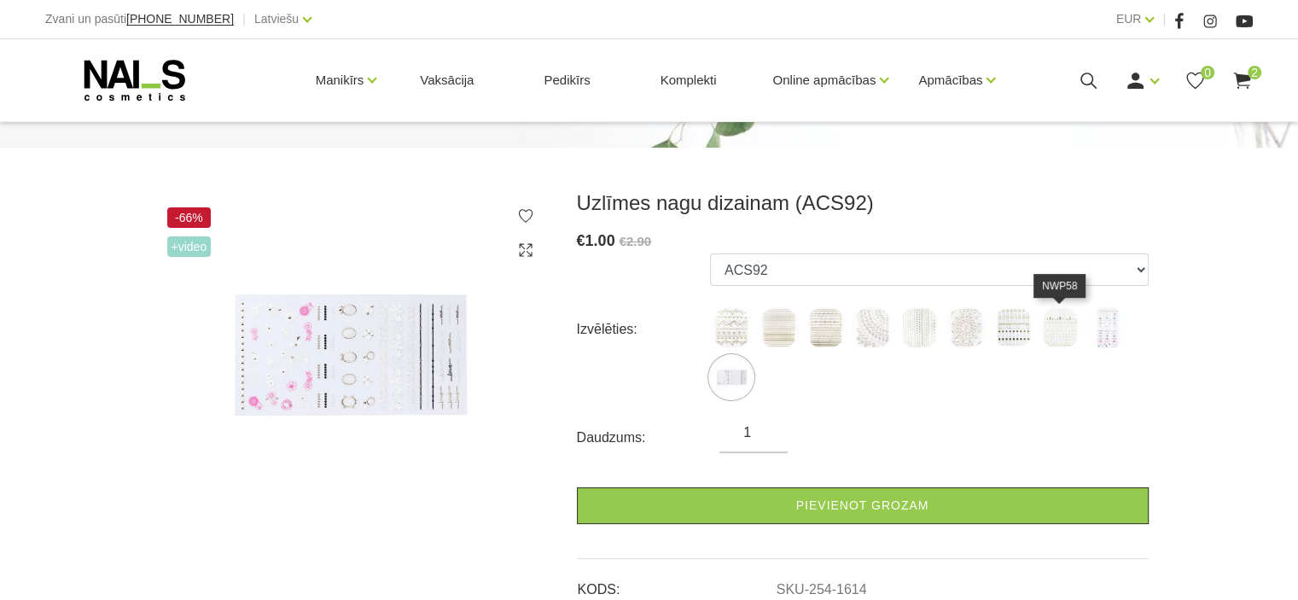
click at [1062, 330] on img at bounding box center [1060, 327] width 43 height 43
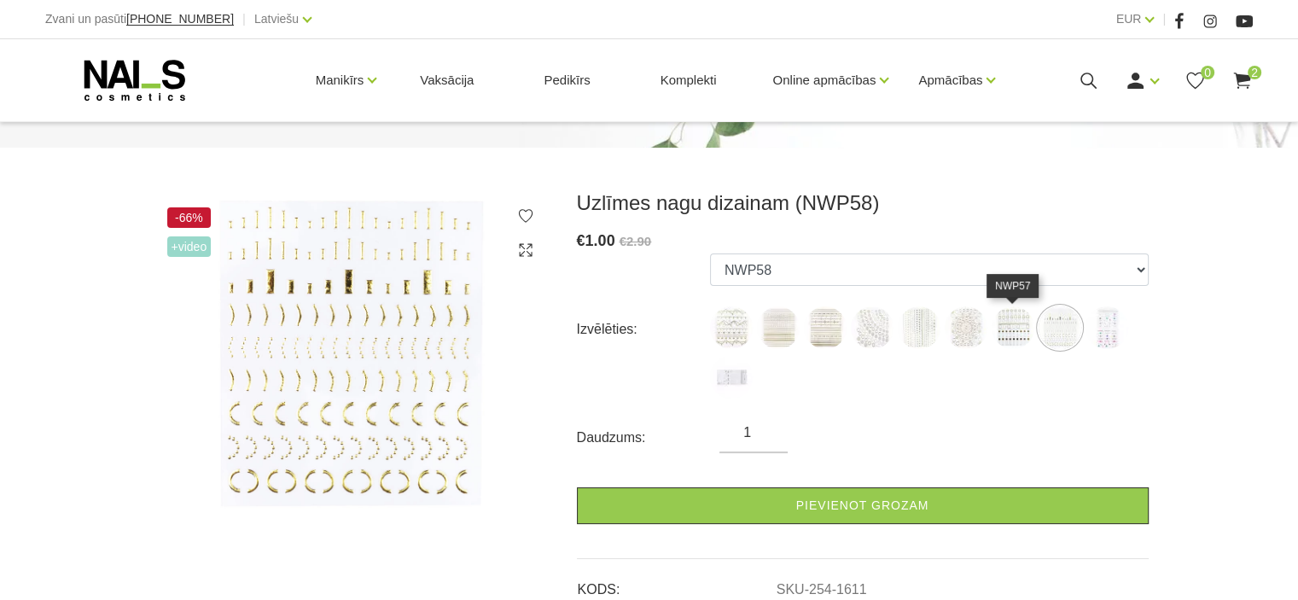
click at [1017, 329] on img at bounding box center [1013, 327] width 43 height 43
select select "1610"
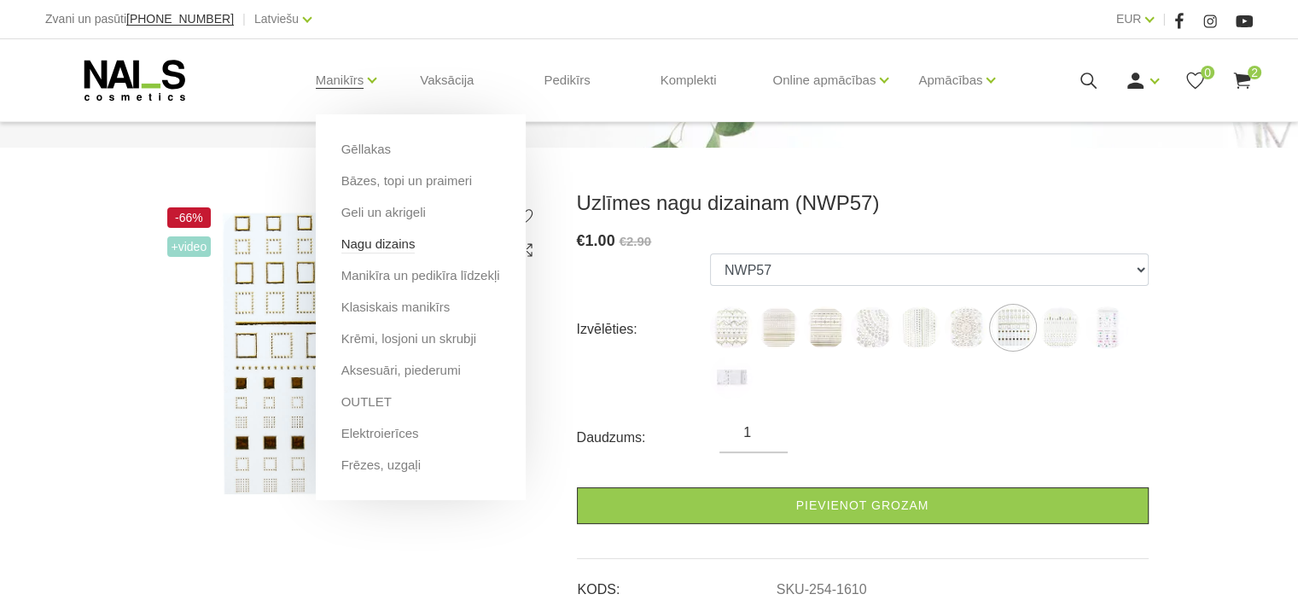
click at [397, 243] on link "Nagu dizains" at bounding box center [378, 244] width 74 height 19
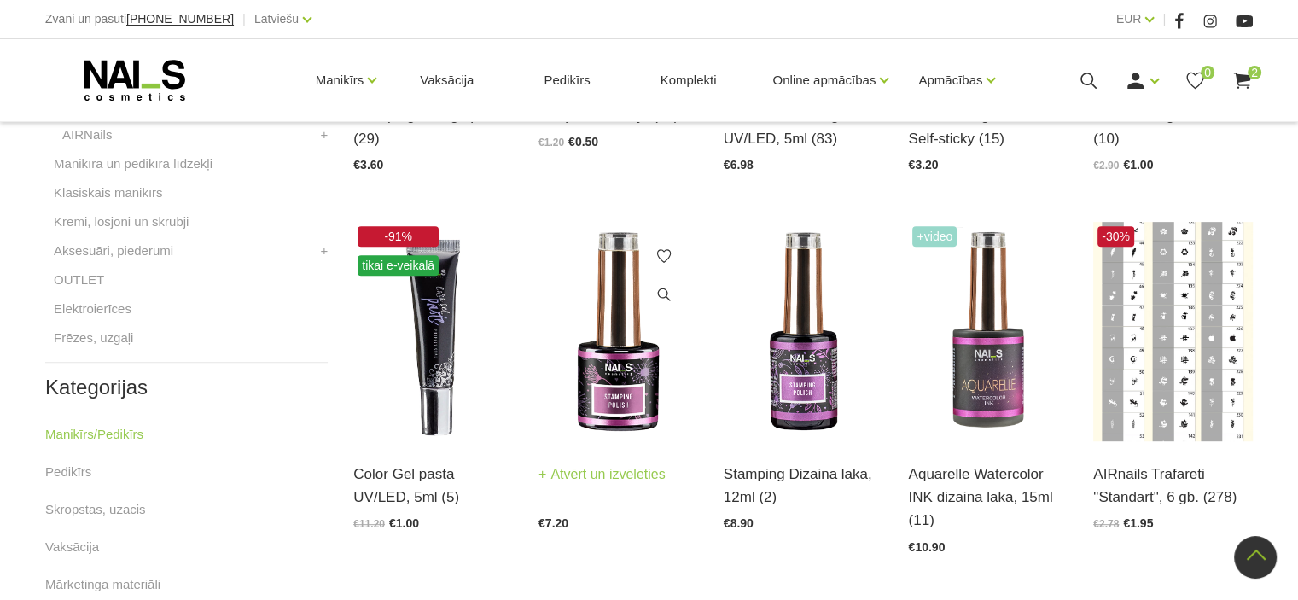
scroll to position [768, 0]
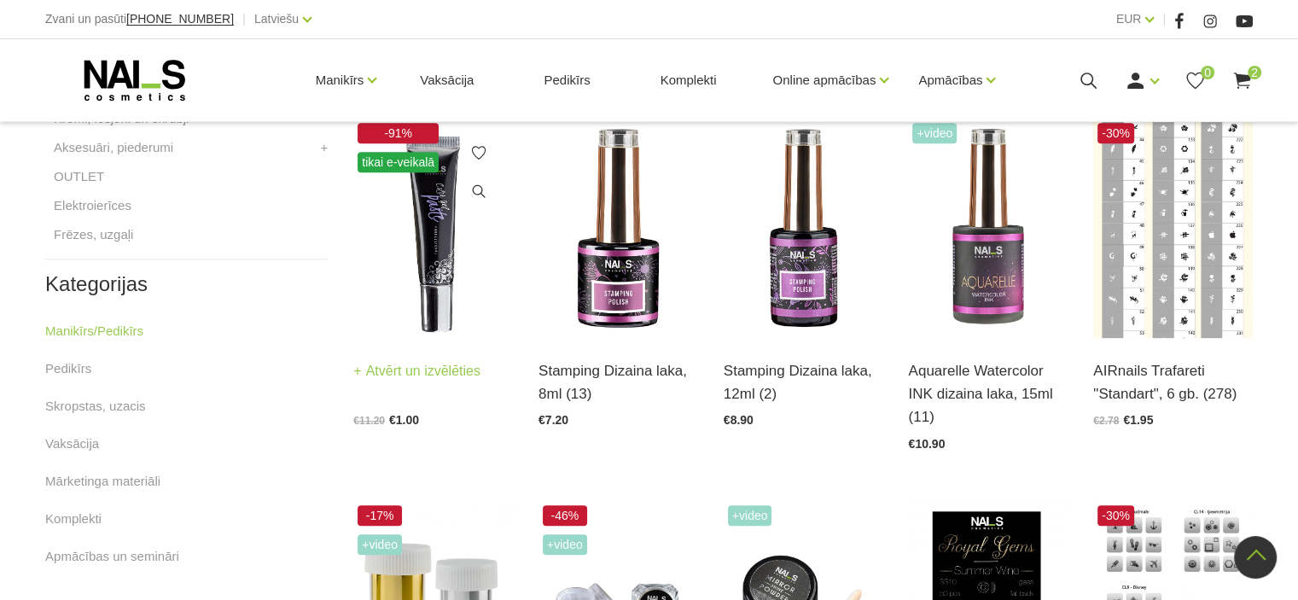
click at [431, 214] on img at bounding box center [433, 228] width 160 height 219
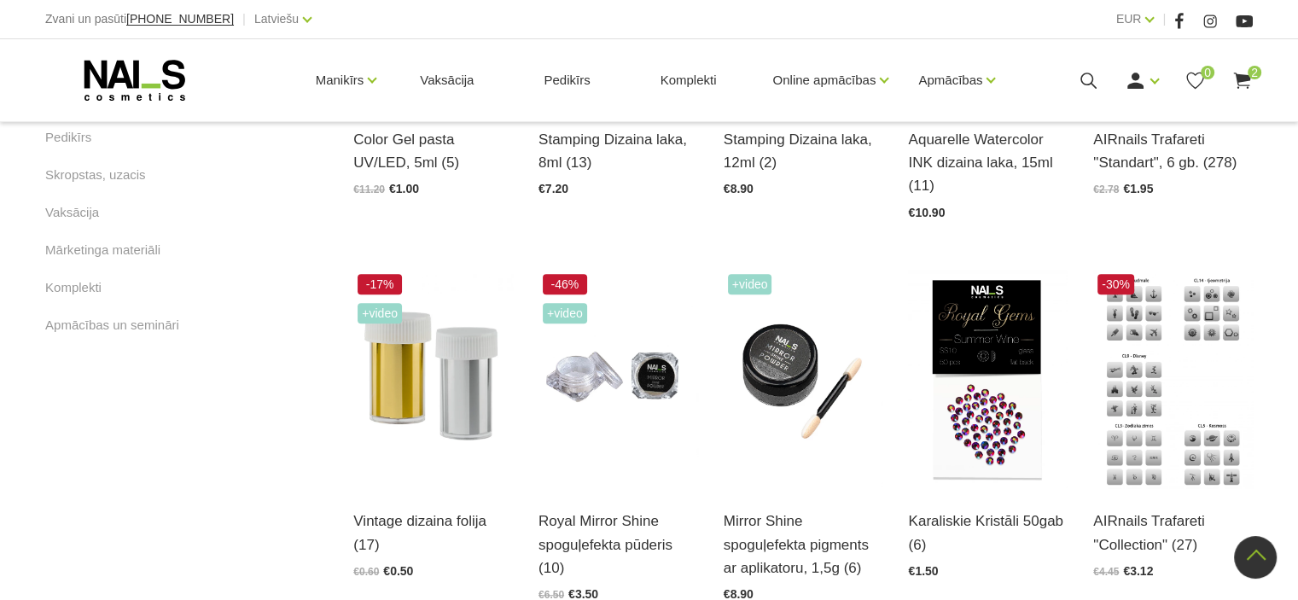
scroll to position [1110, 0]
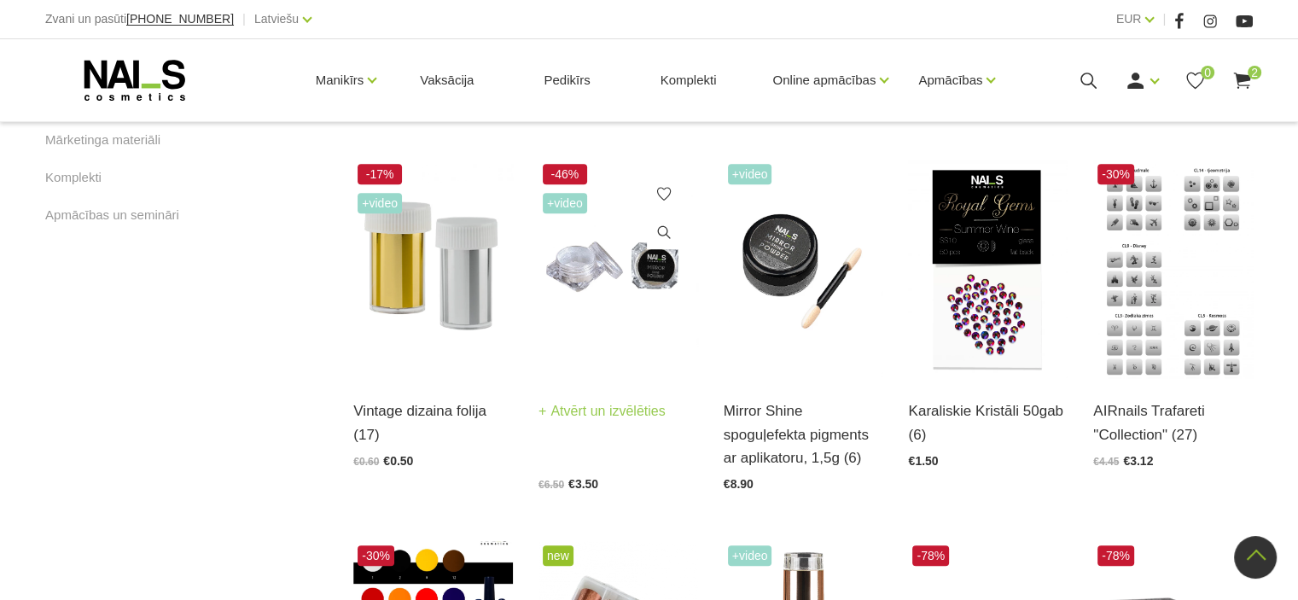
click at [616, 278] on img at bounding box center [619, 269] width 160 height 219
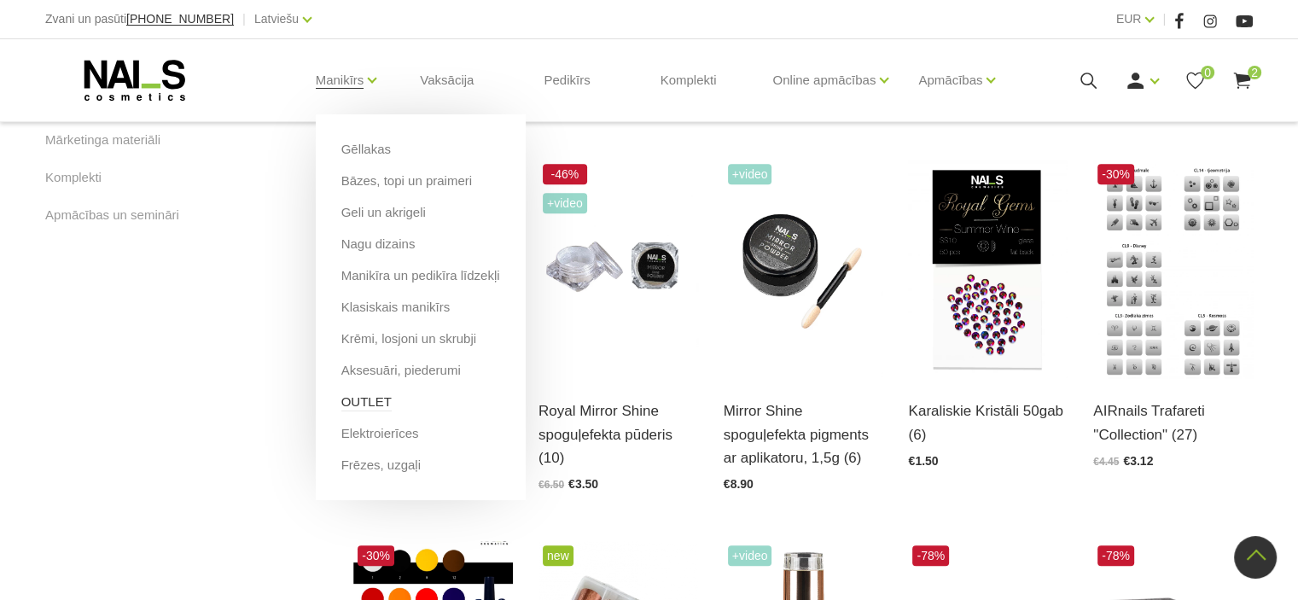
click at [370, 404] on link "OUTLET" at bounding box center [366, 402] width 50 height 19
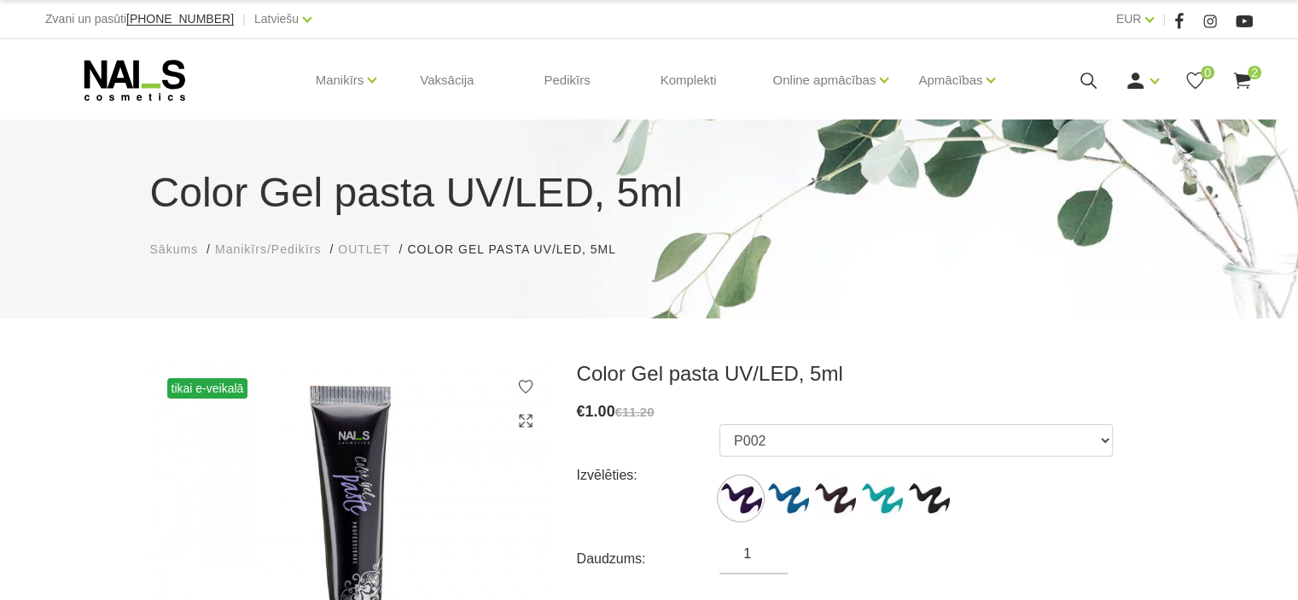
scroll to position [171, 0]
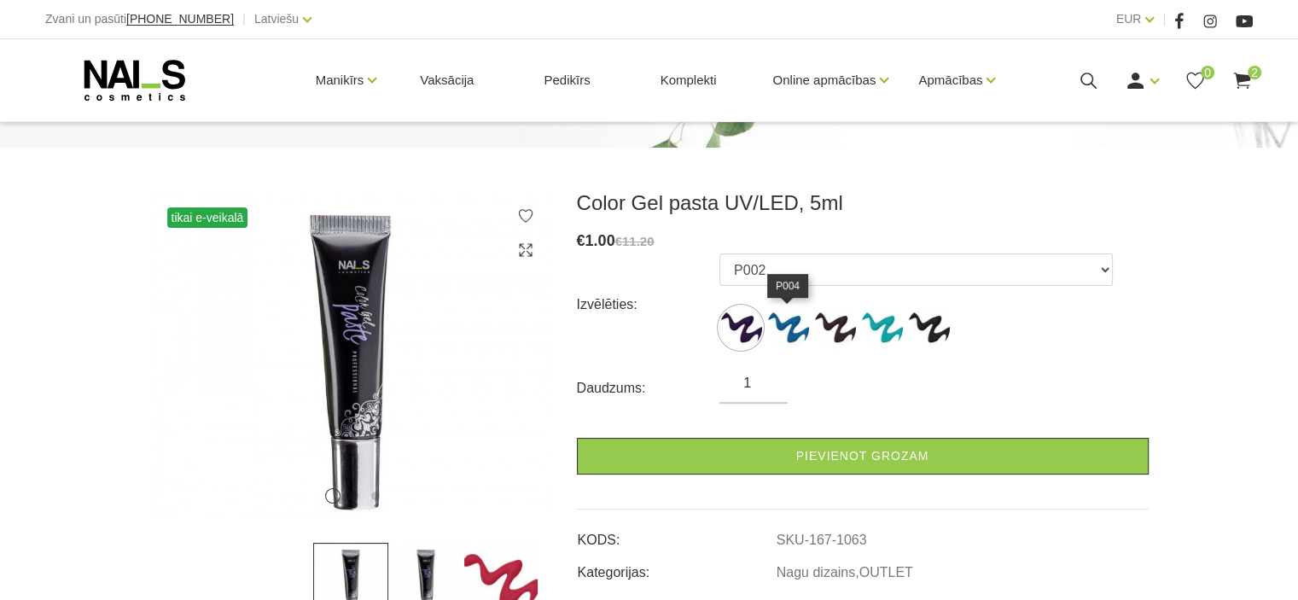
click at [799, 340] on img at bounding box center [788, 327] width 43 height 43
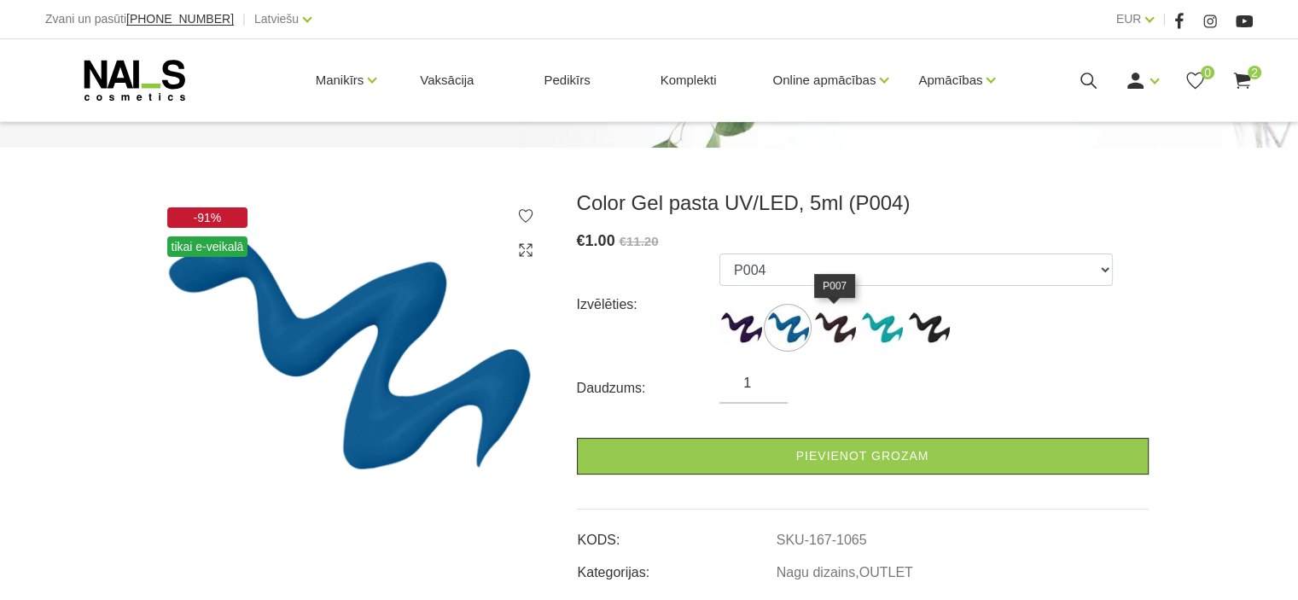
click at [829, 331] on img at bounding box center [834, 327] width 43 height 43
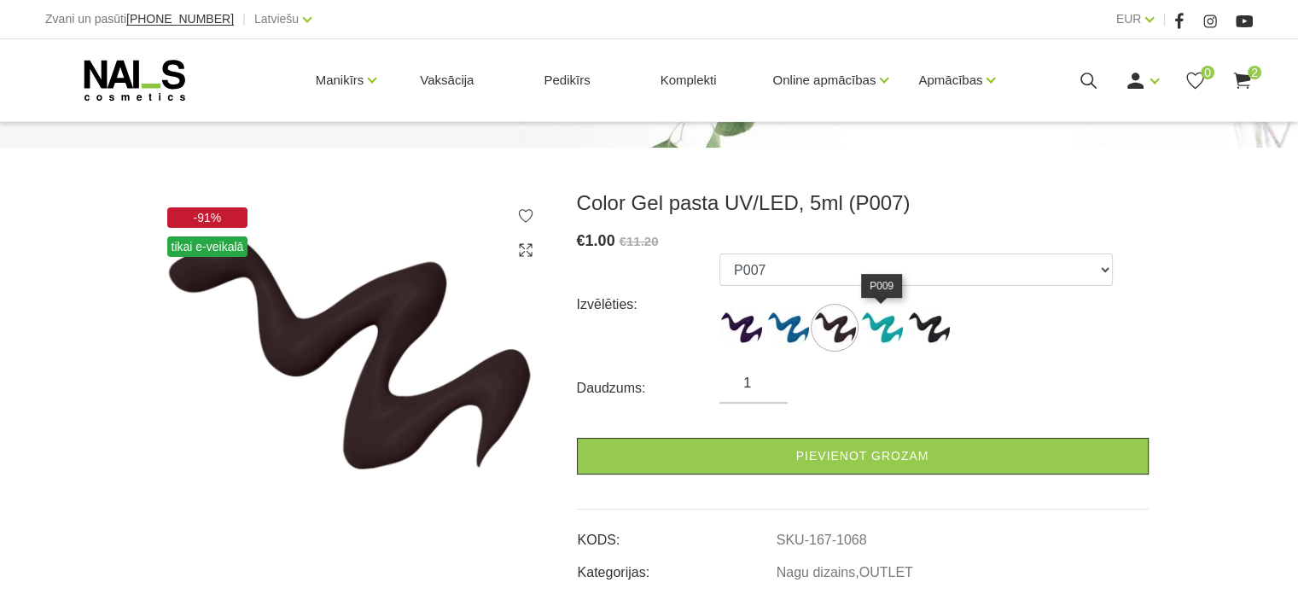
click at [888, 335] on img at bounding box center [881, 327] width 43 height 43
select select "1070"
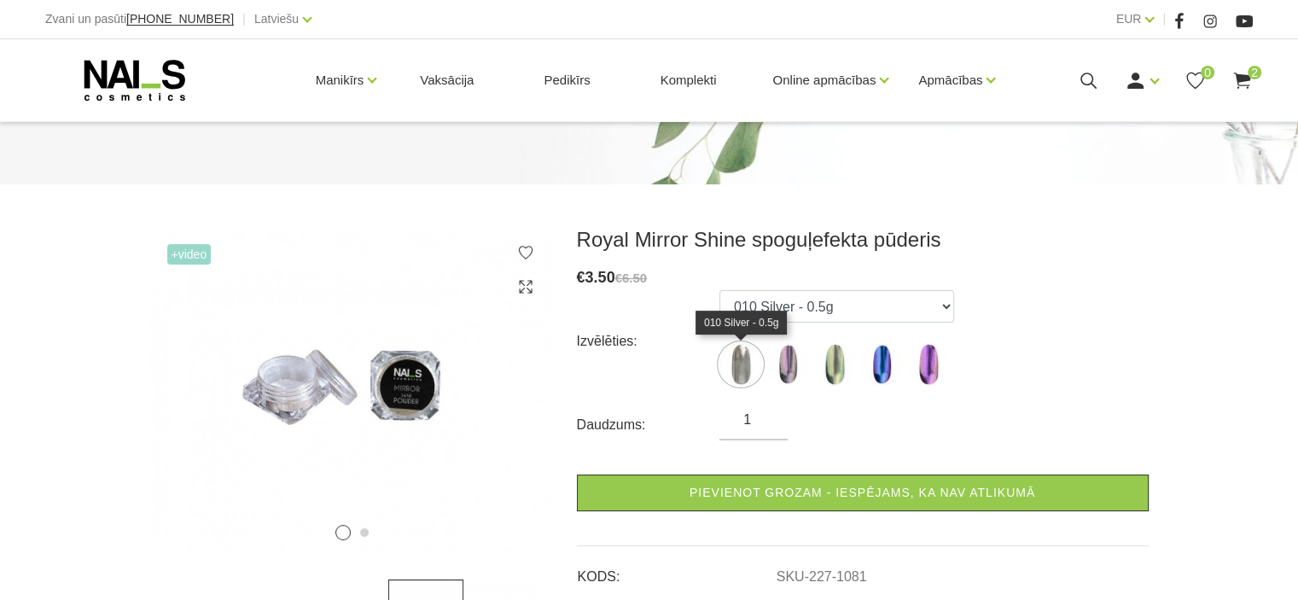
scroll to position [171, 0]
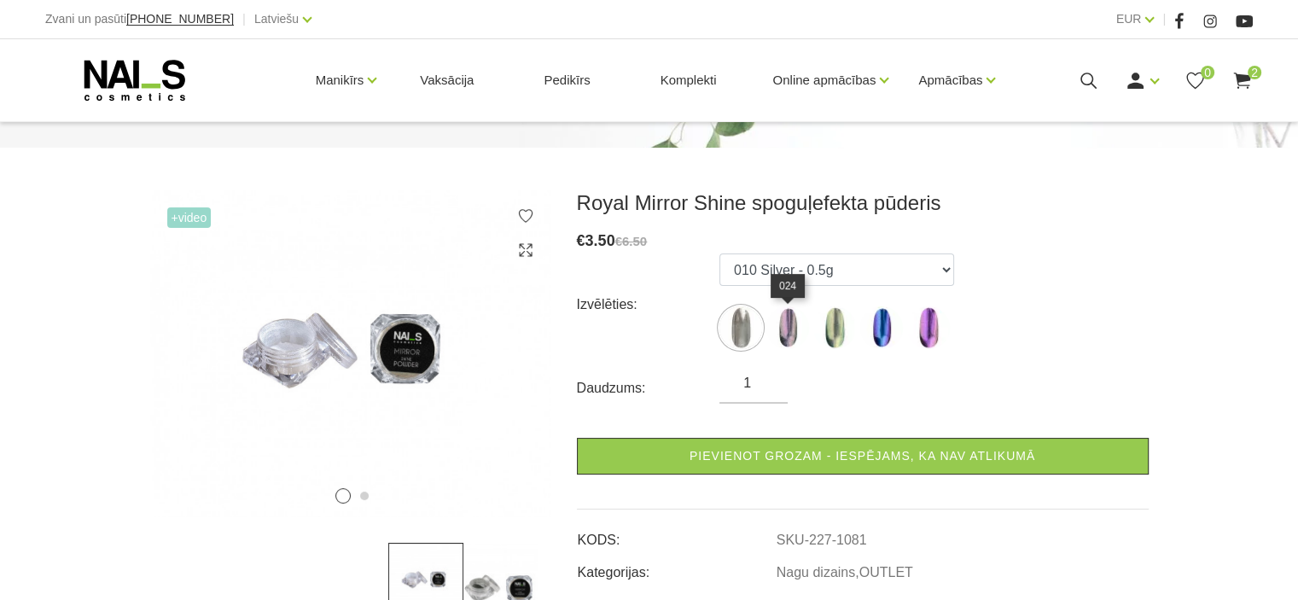
click at [782, 330] on img at bounding box center [788, 327] width 43 height 43
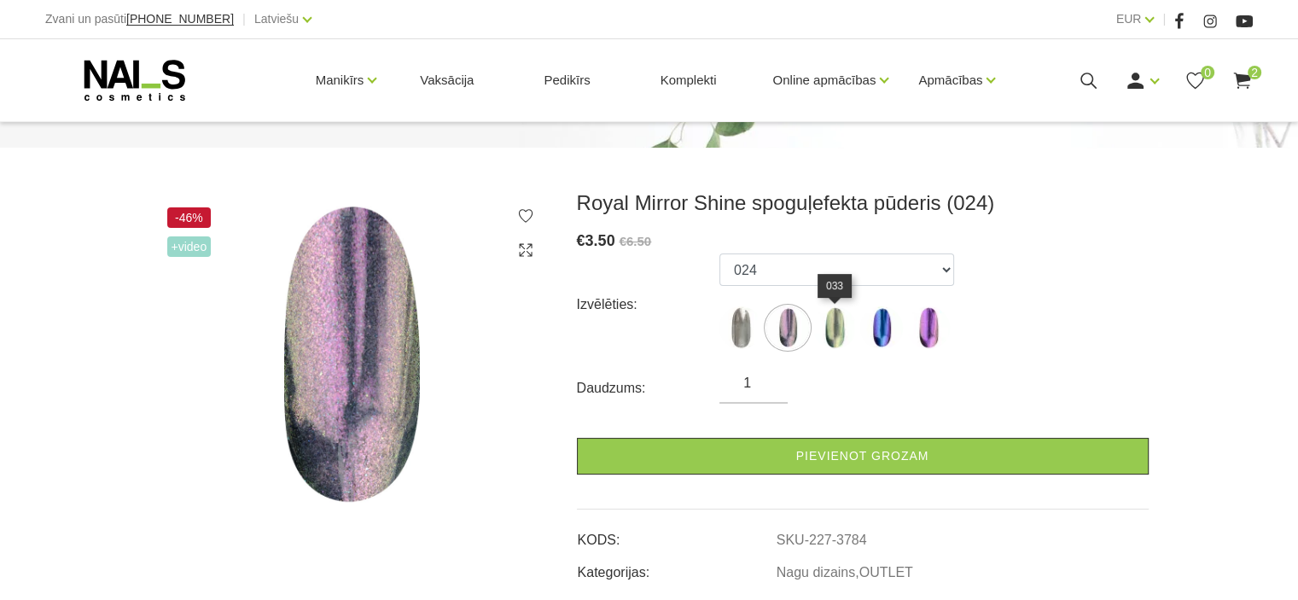
click at [832, 335] on img at bounding box center [834, 327] width 43 height 43
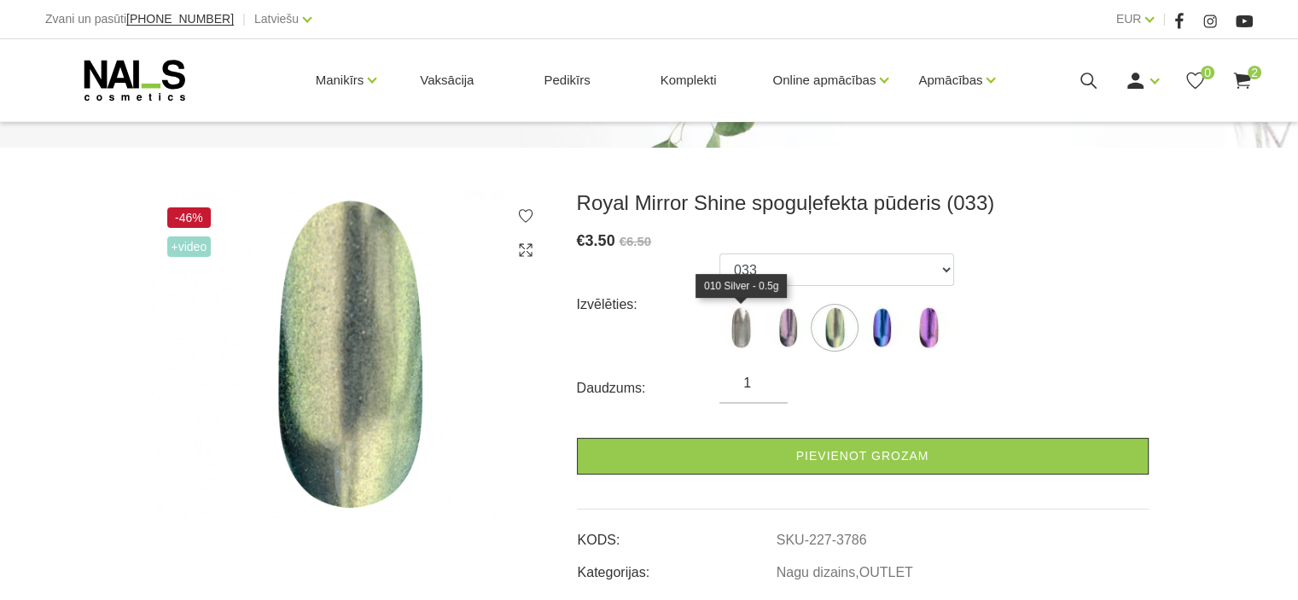
click at [745, 334] on img at bounding box center [741, 327] width 43 height 43
select select "1084"
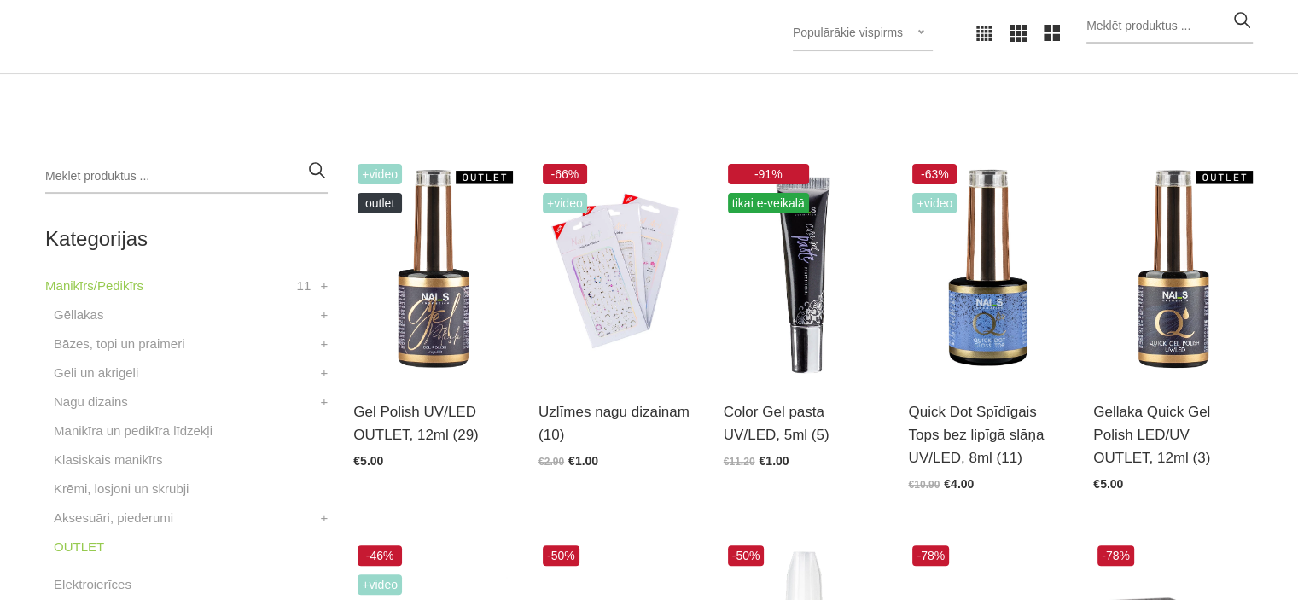
scroll to position [427, 0]
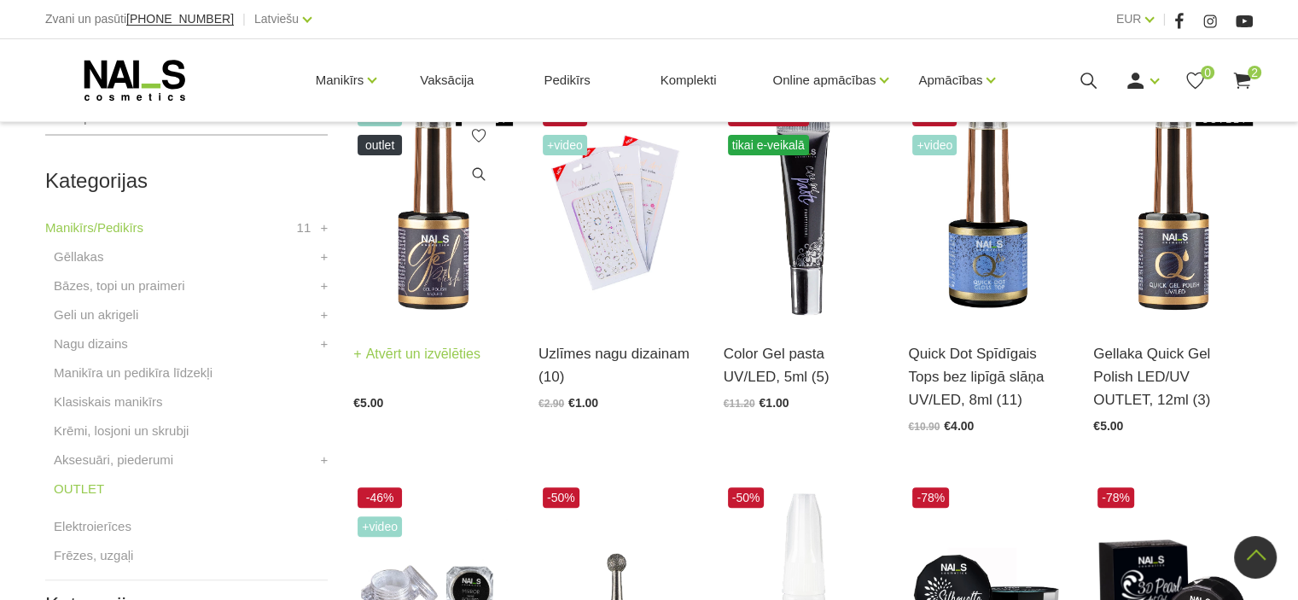
click at [414, 245] on img at bounding box center [433, 211] width 160 height 219
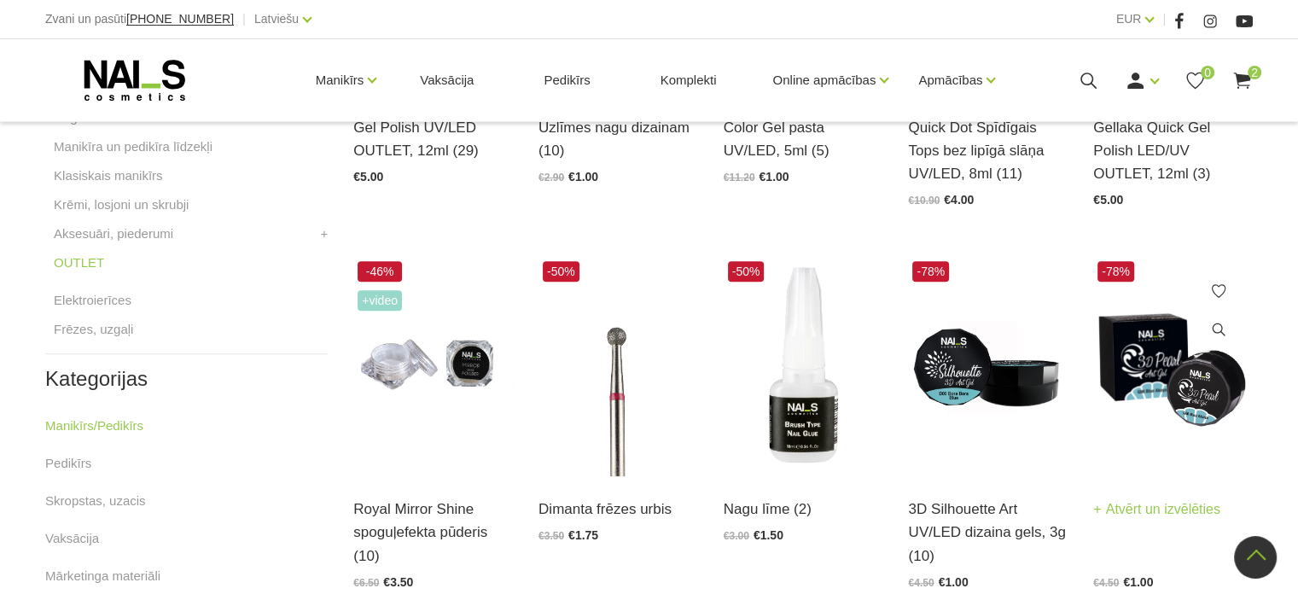
scroll to position [683, 0]
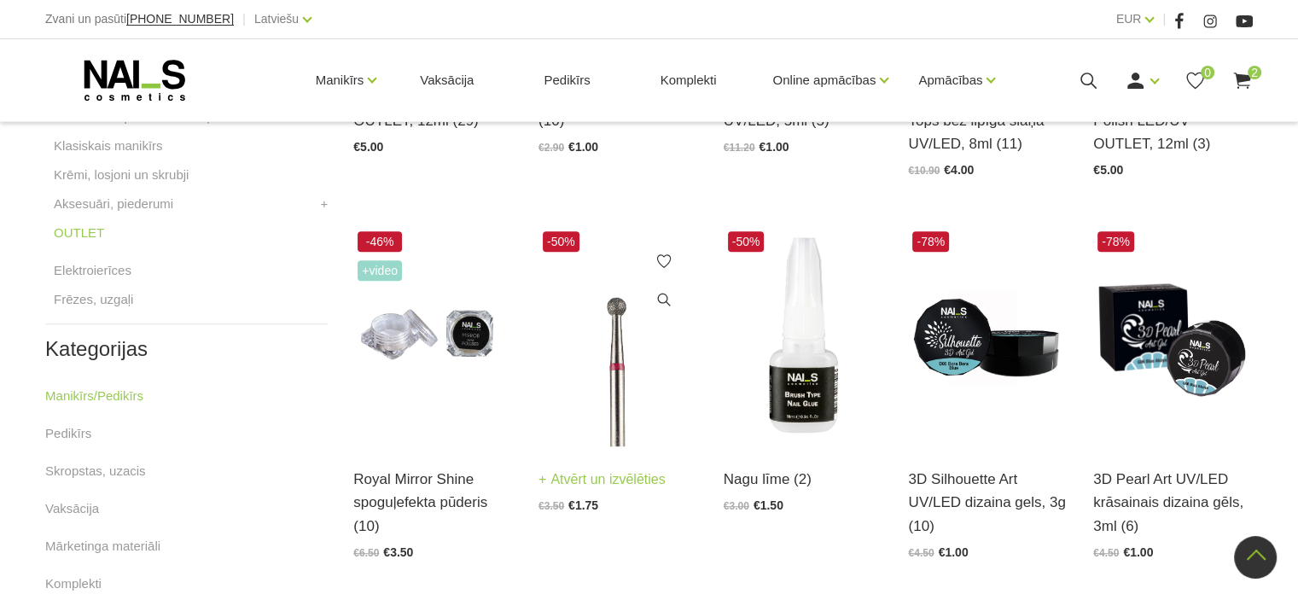
click at [603, 360] on img at bounding box center [619, 336] width 160 height 219
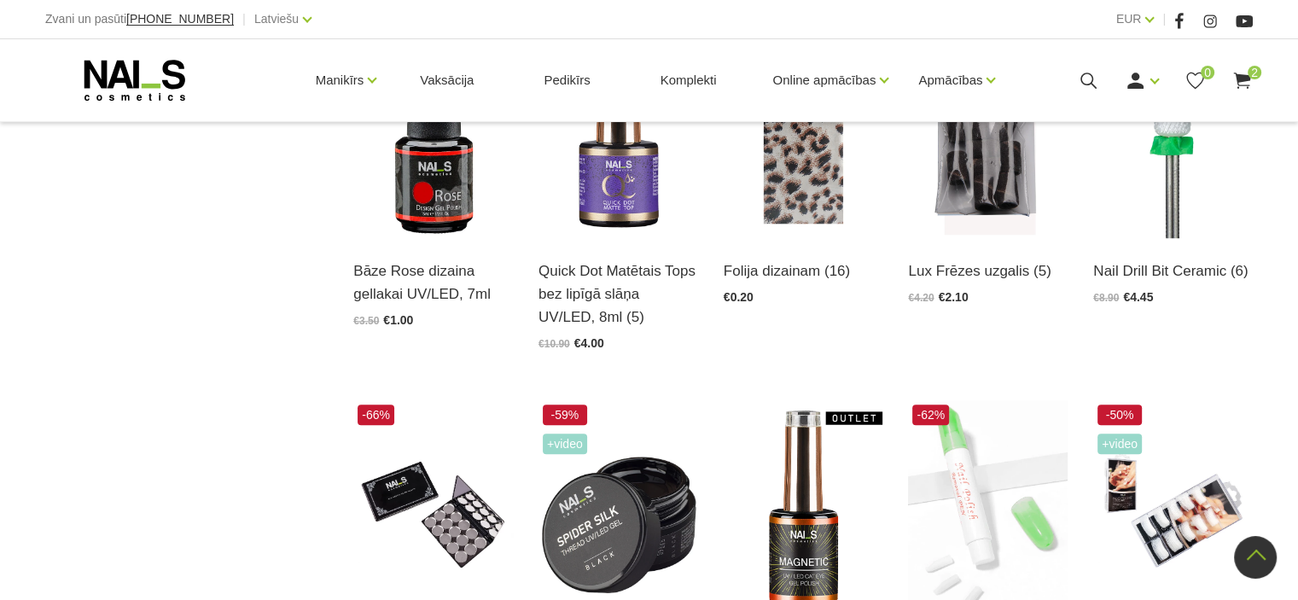
scroll to position [1110, 0]
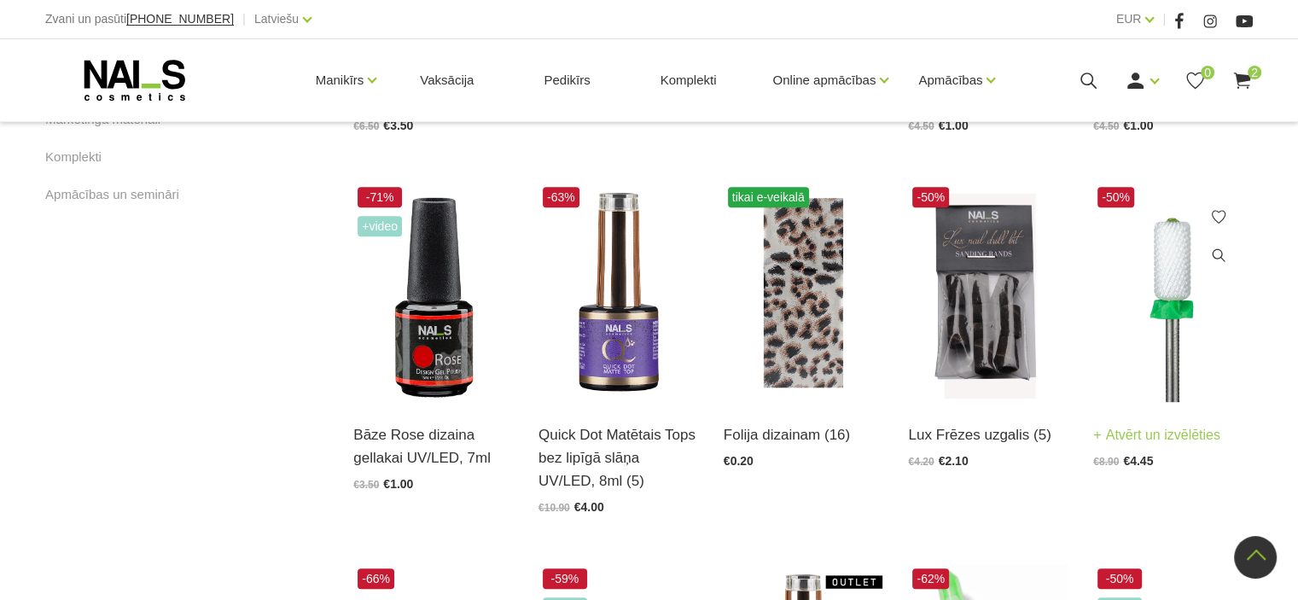
click at [1168, 296] on img at bounding box center [1173, 292] width 160 height 219
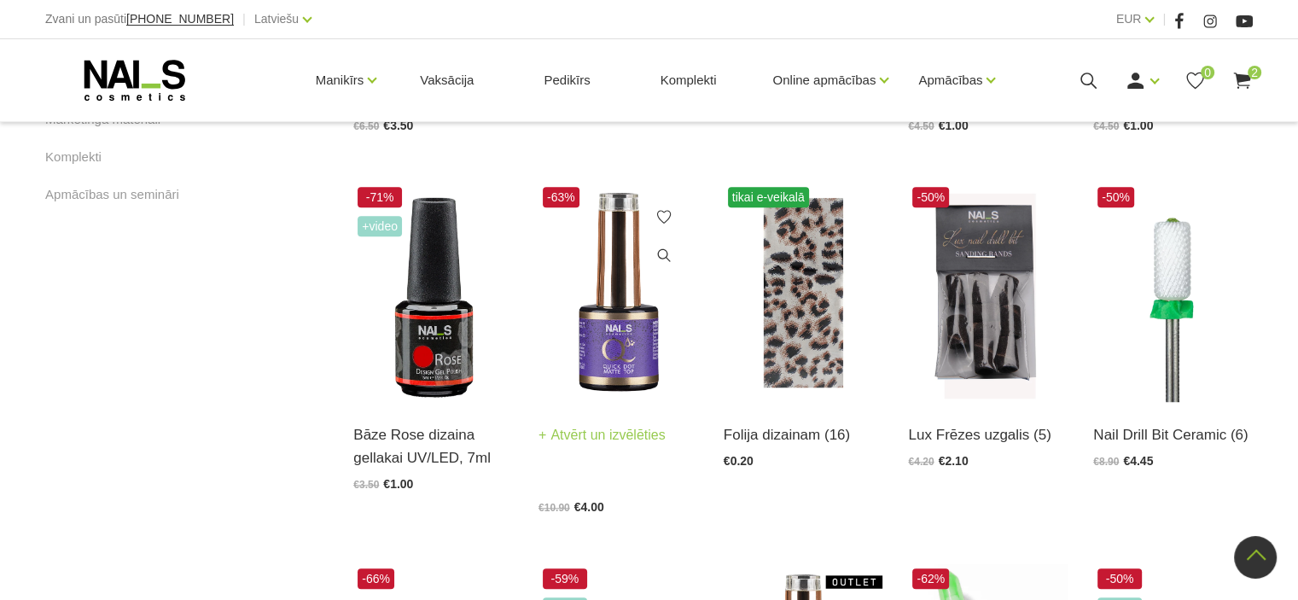
click at [620, 330] on img at bounding box center [619, 292] width 160 height 219
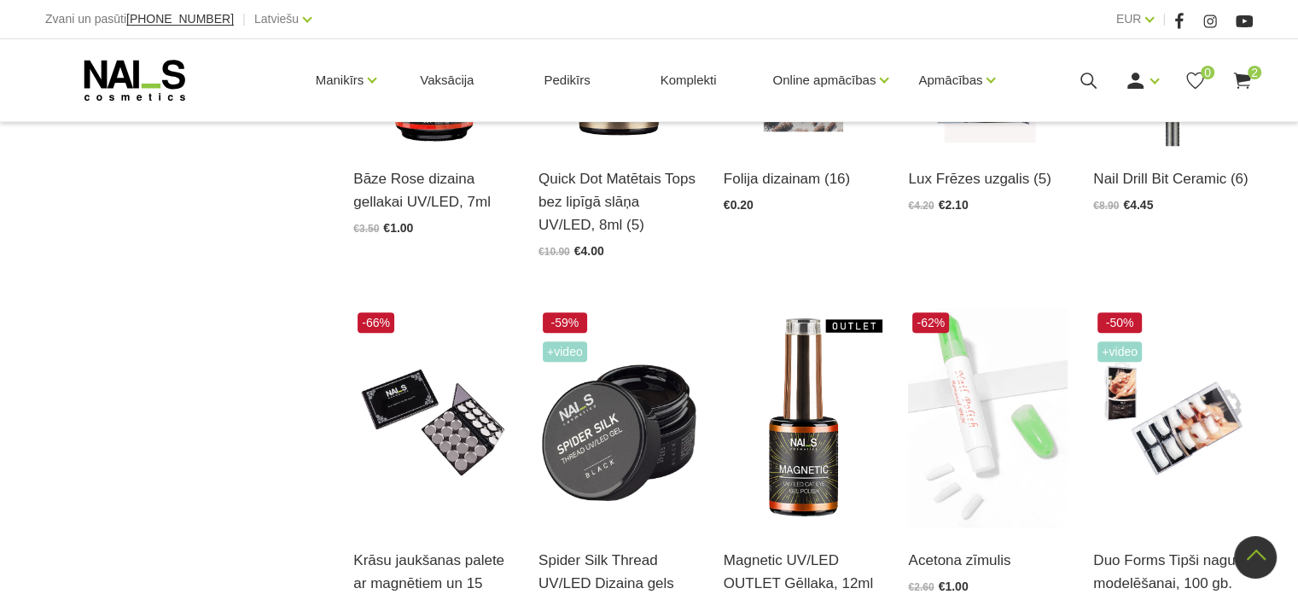
scroll to position [1451, 0]
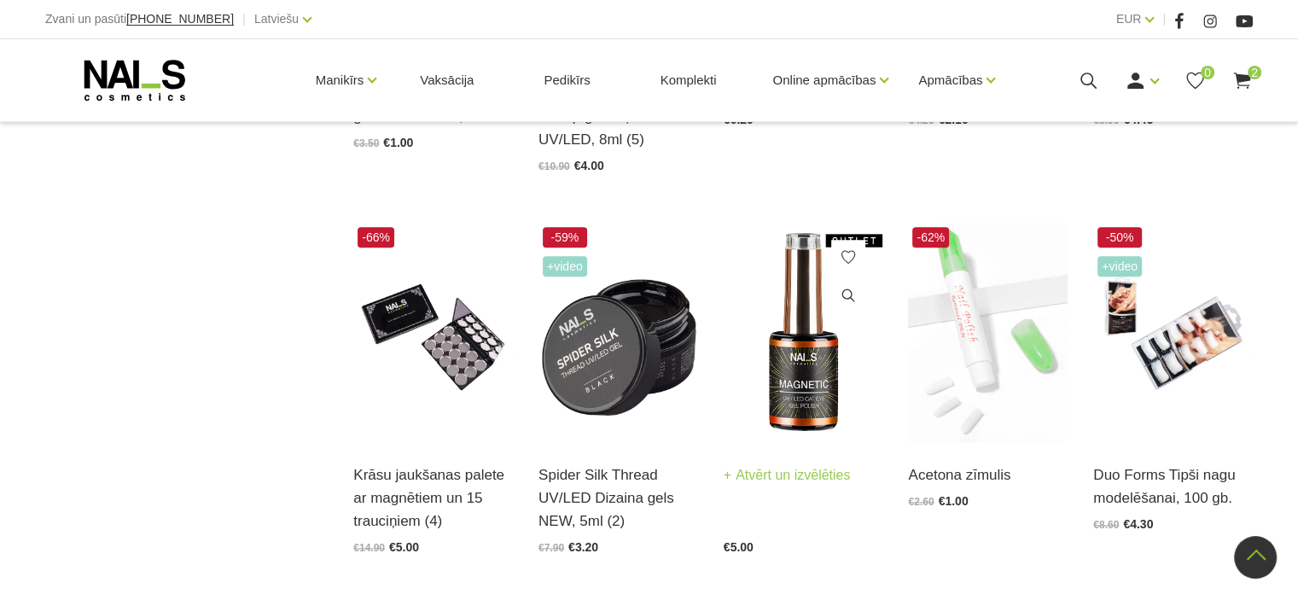
click at [800, 382] on img at bounding box center [804, 332] width 160 height 219
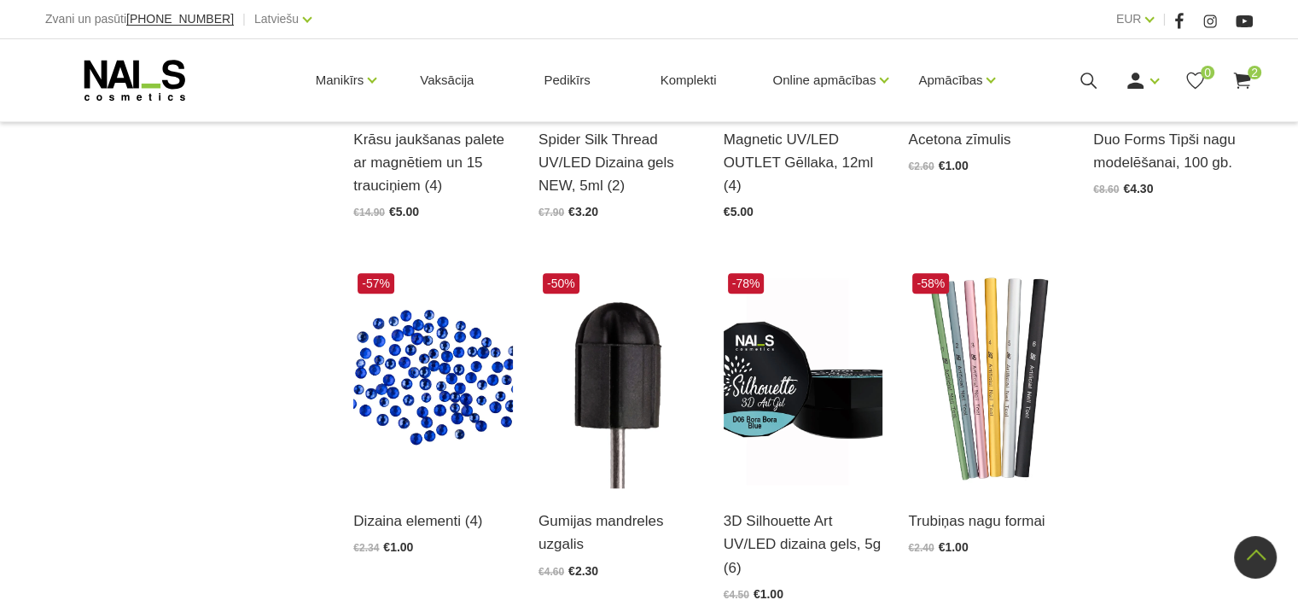
scroll to position [1878, 0]
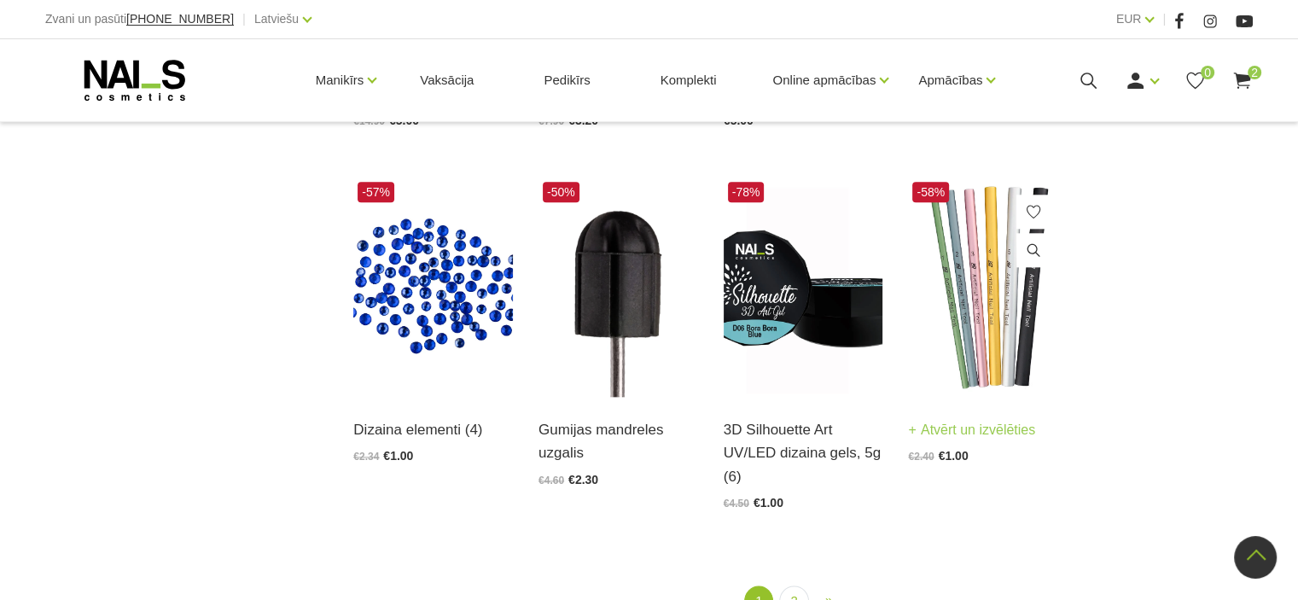
click at [982, 290] on img at bounding box center [988, 287] width 160 height 219
click at [447, 281] on img at bounding box center [433, 287] width 160 height 219
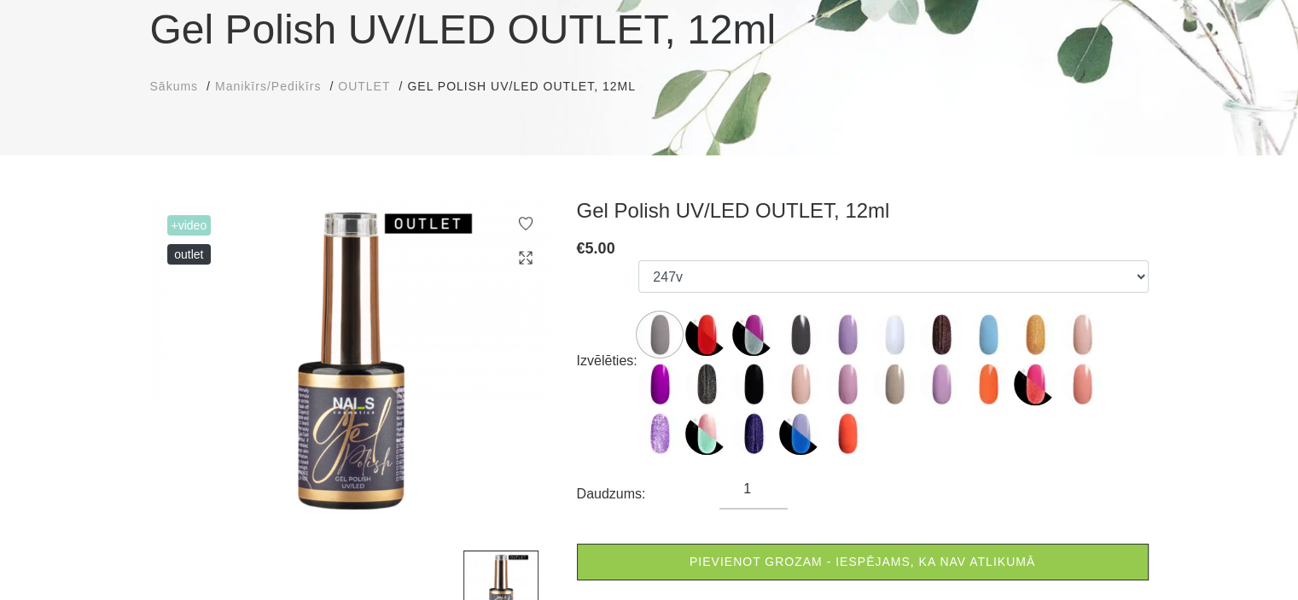
scroll to position [256, 0]
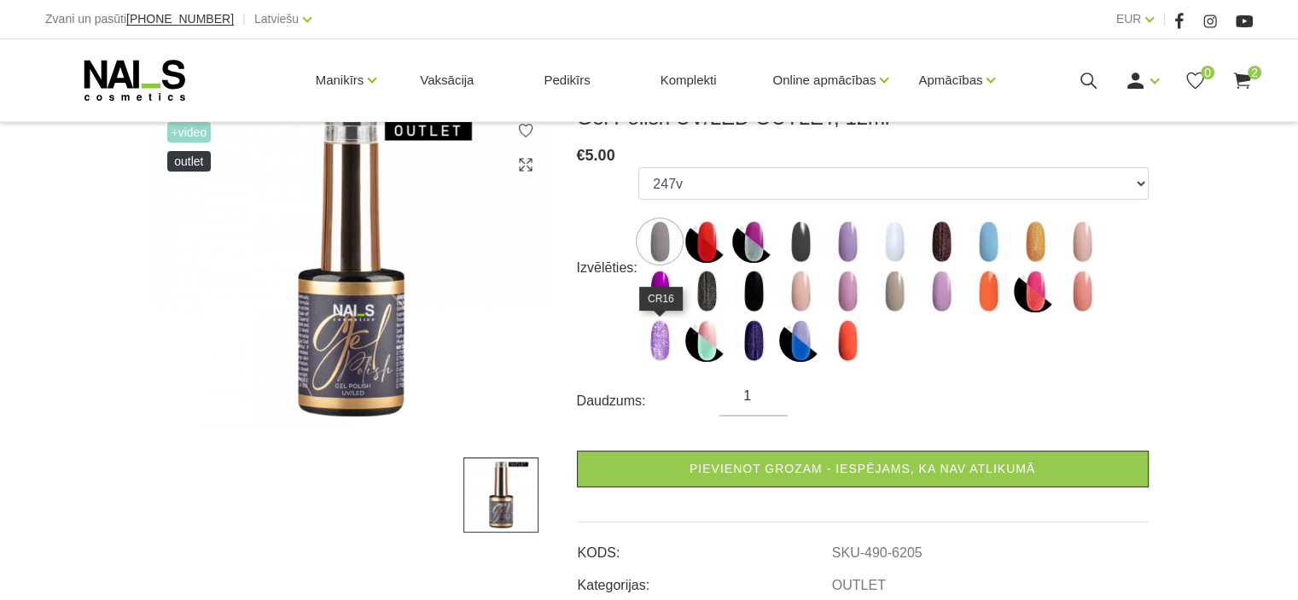
click at [662, 344] on img at bounding box center [659, 340] width 43 height 43
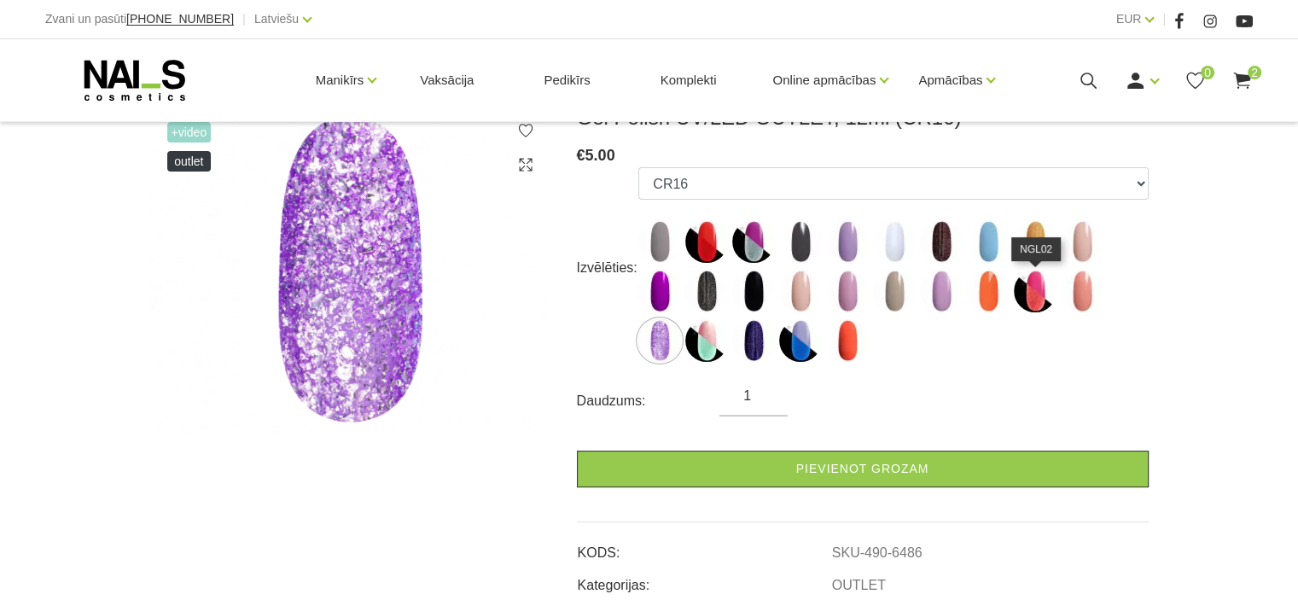
click at [1020, 298] on img at bounding box center [1035, 291] width 43 height 43
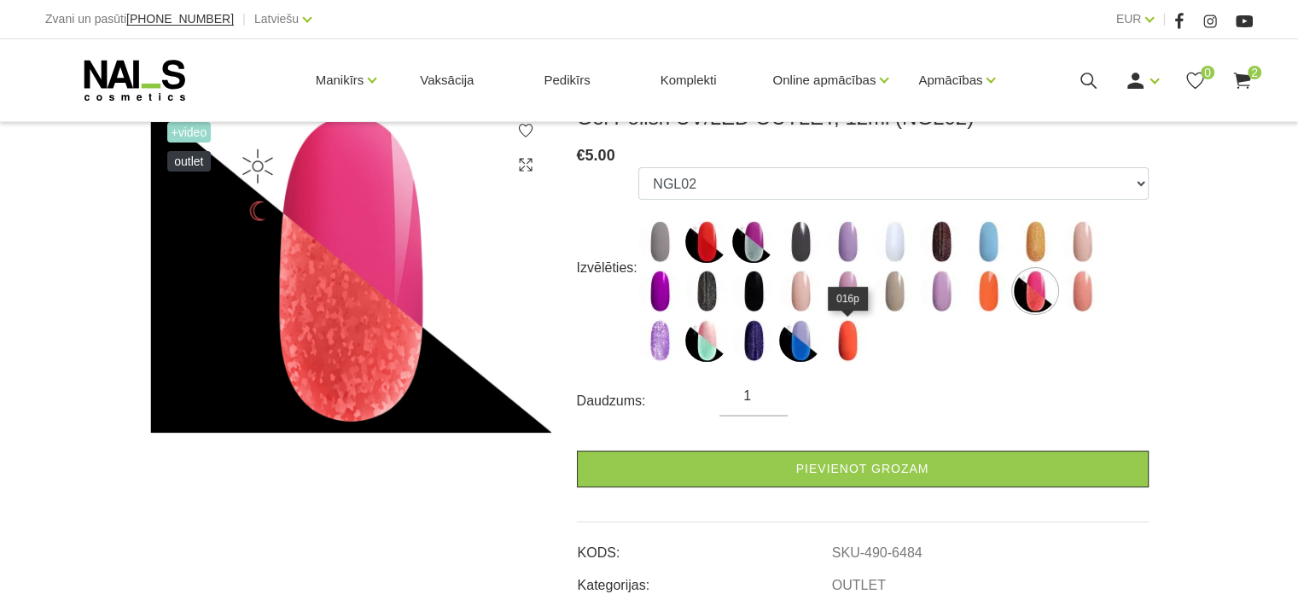
click at [842, 336] on img at bounding box center [847, 340] width 43 height 43
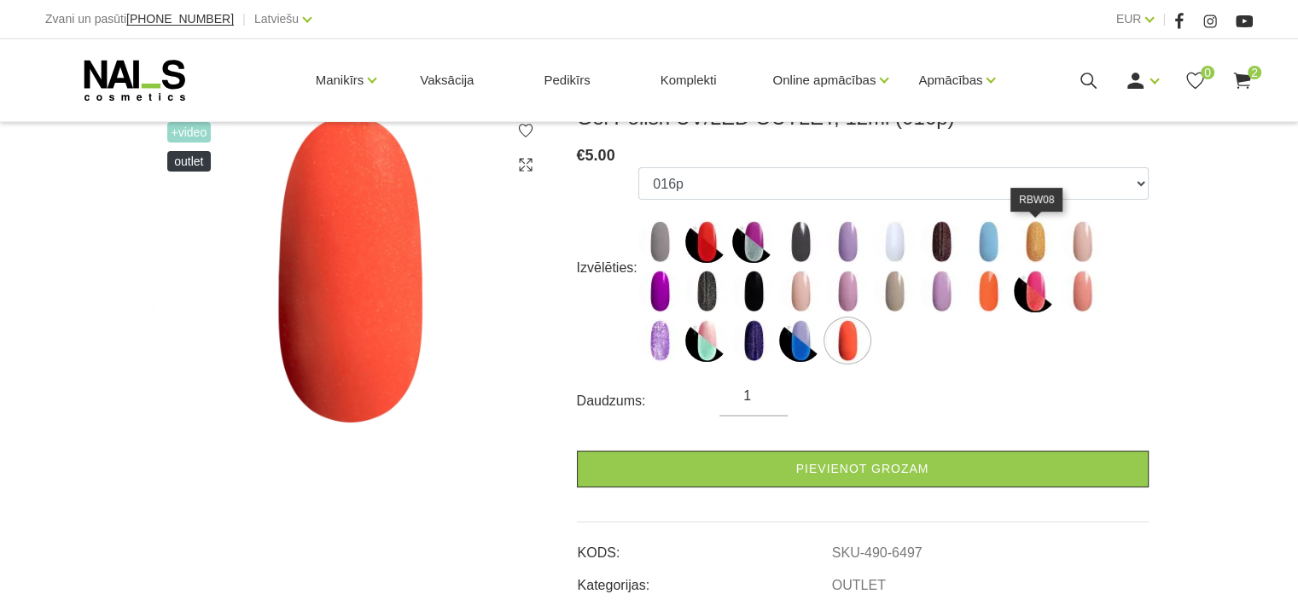
click at [1029, 251] on img at bounding box center [1035, 241] width 43 height 43
select select "6471"
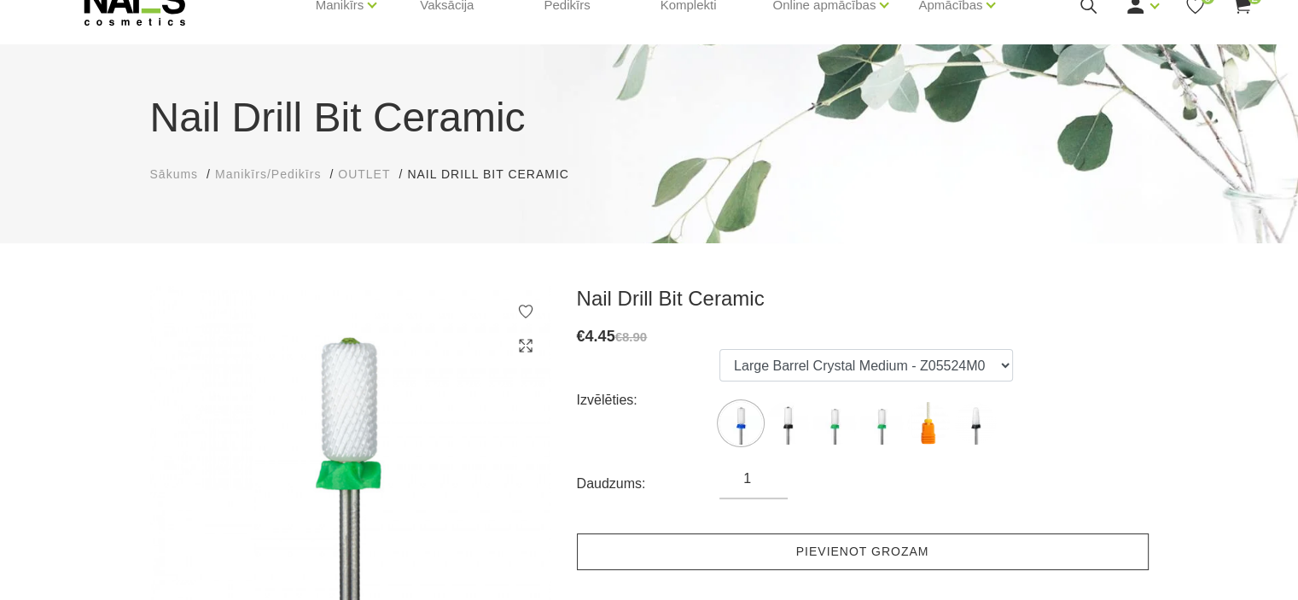
scroll to position [256, 0]
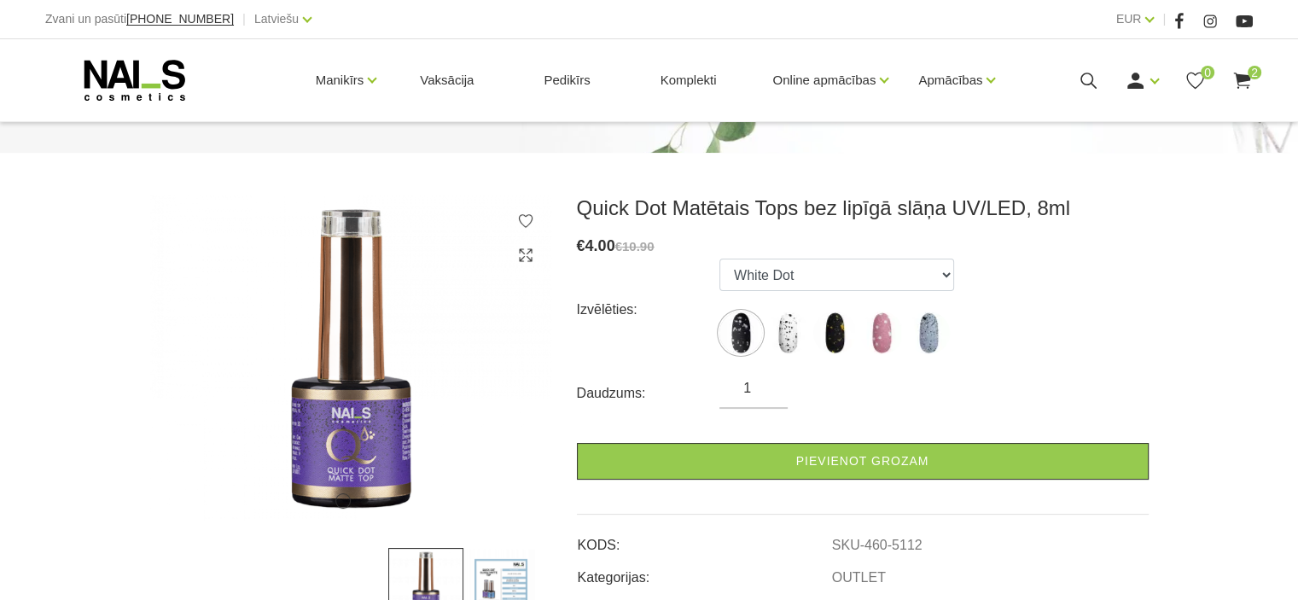
scroll to position [171, 0]
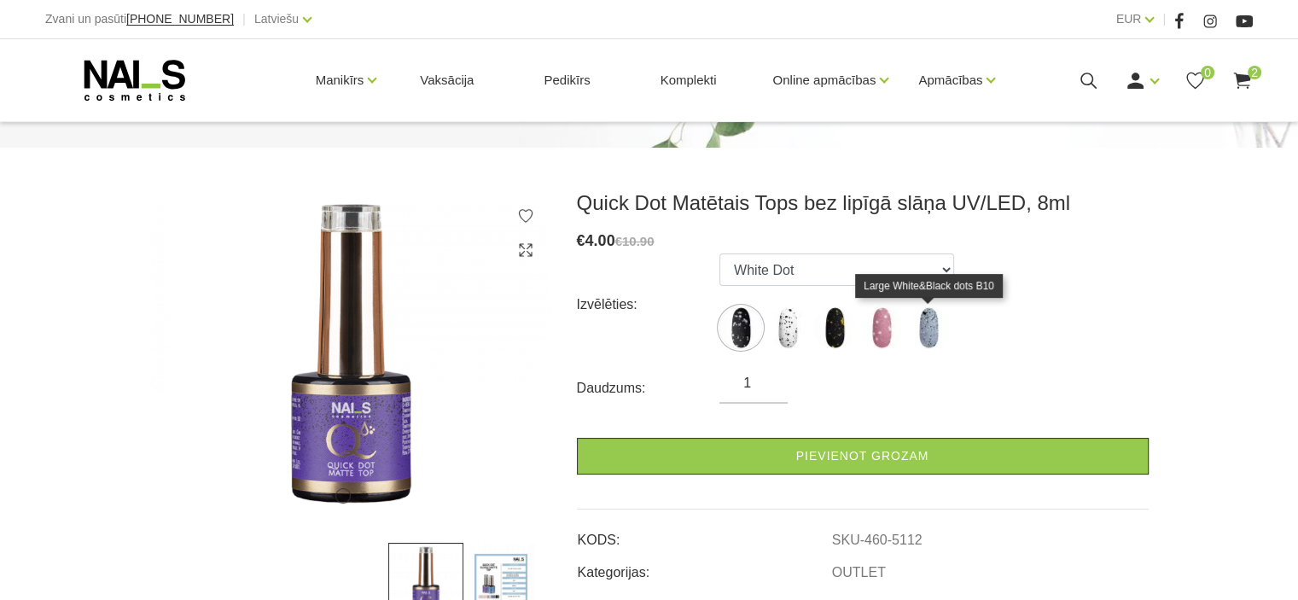
click at [918, 332] on img at bounding box center [928, 327] width 43 height 43
select select "5536"
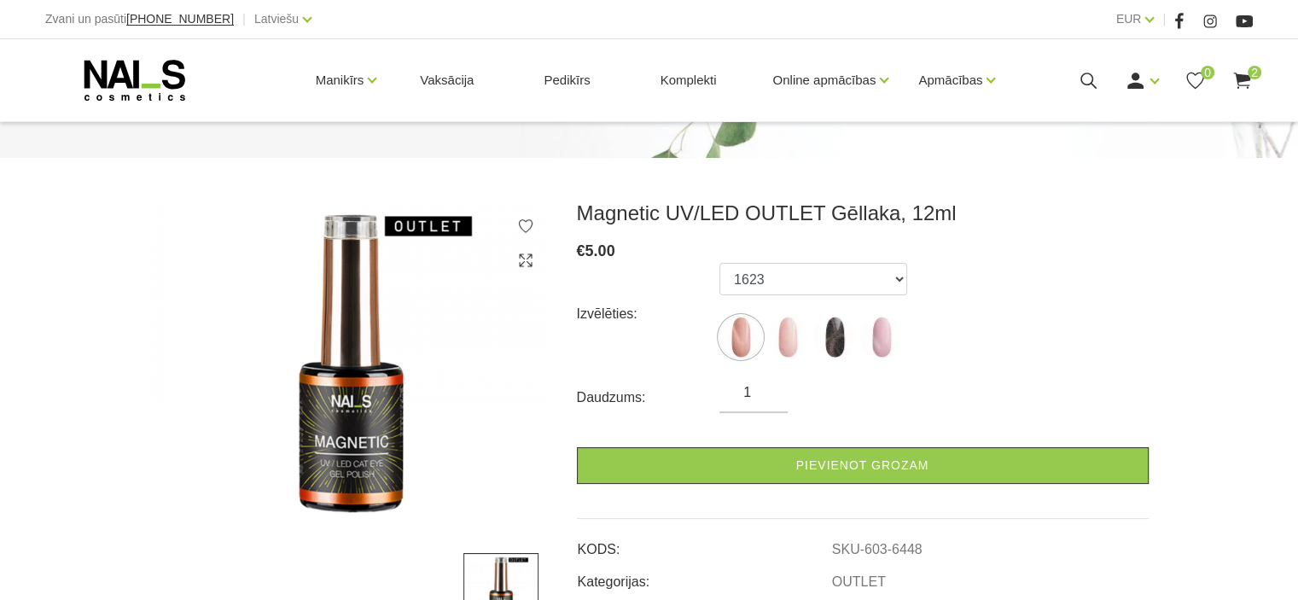
scroll to position [171, 0]
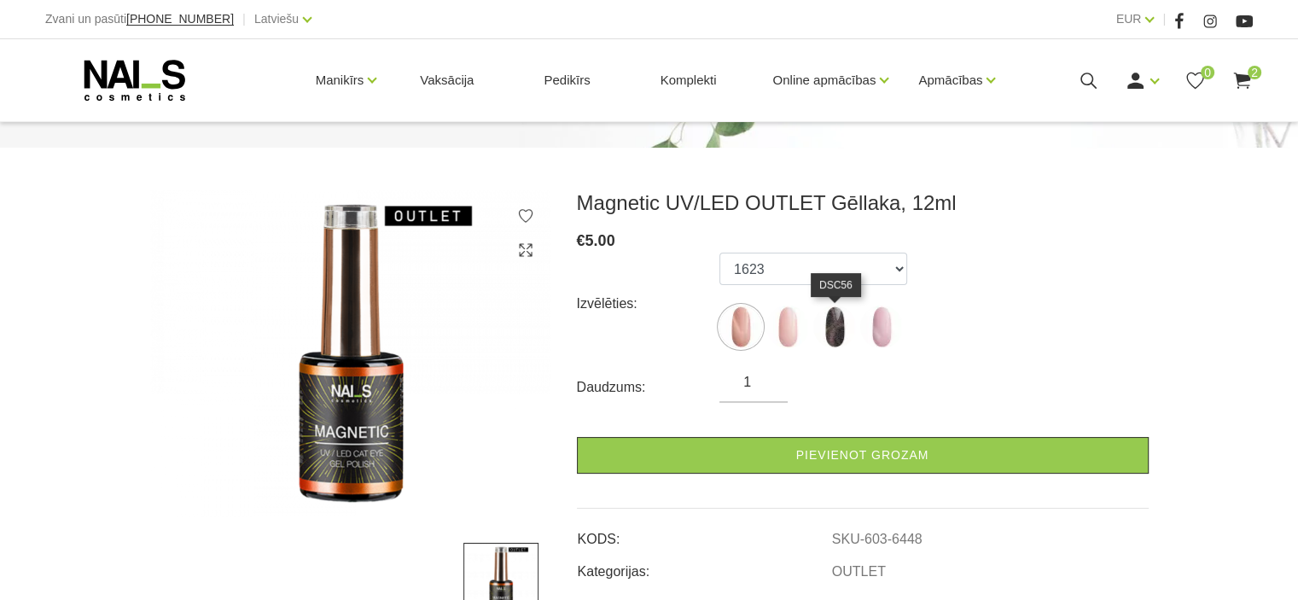
click at [831, 327] on img at bounding box center [834, 327] width 43 height 43
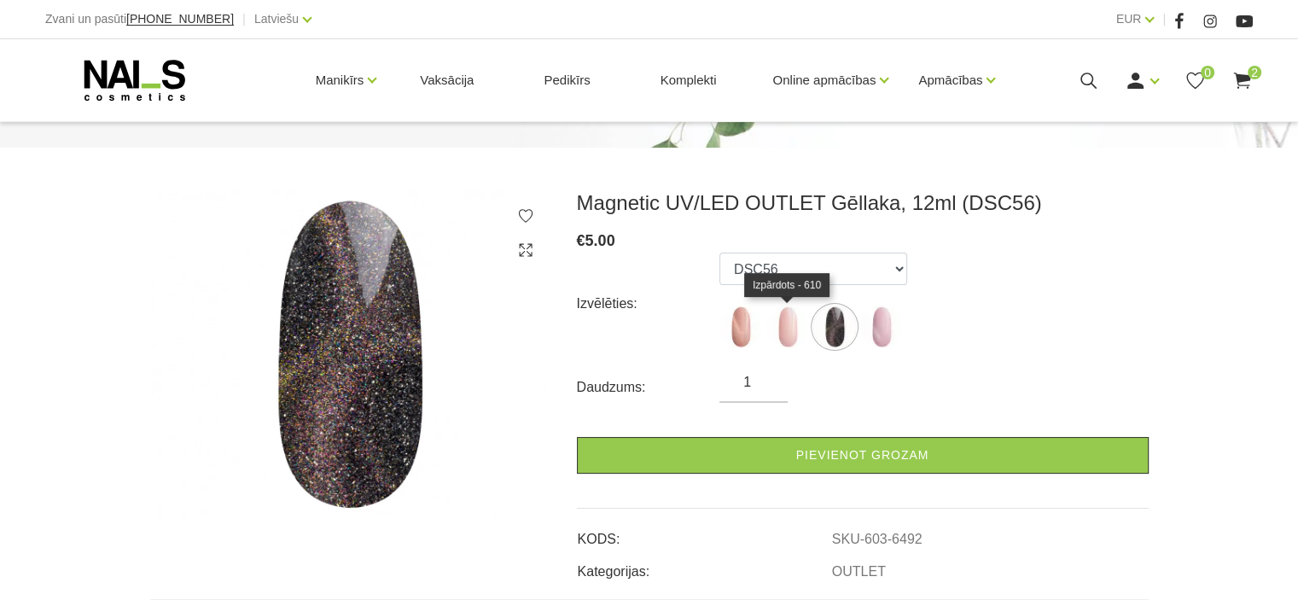
click at [802, 328] on img at bounding box center [788, 327] width 43 height 43
select select "6491"
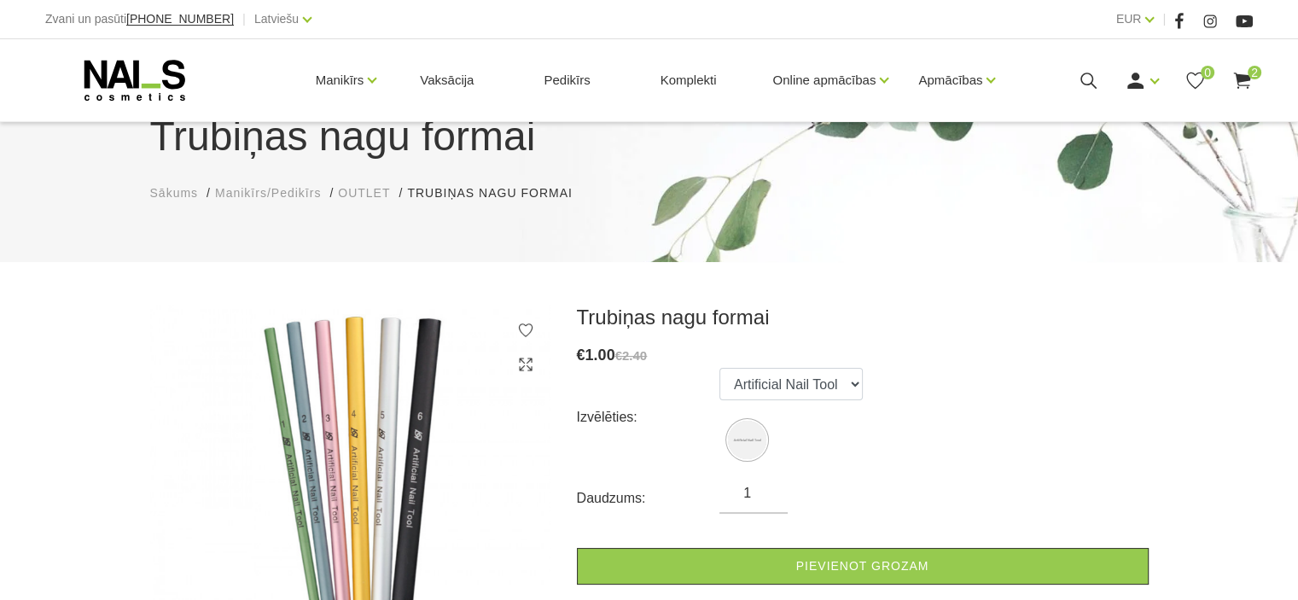
scroll to position [256, 0]
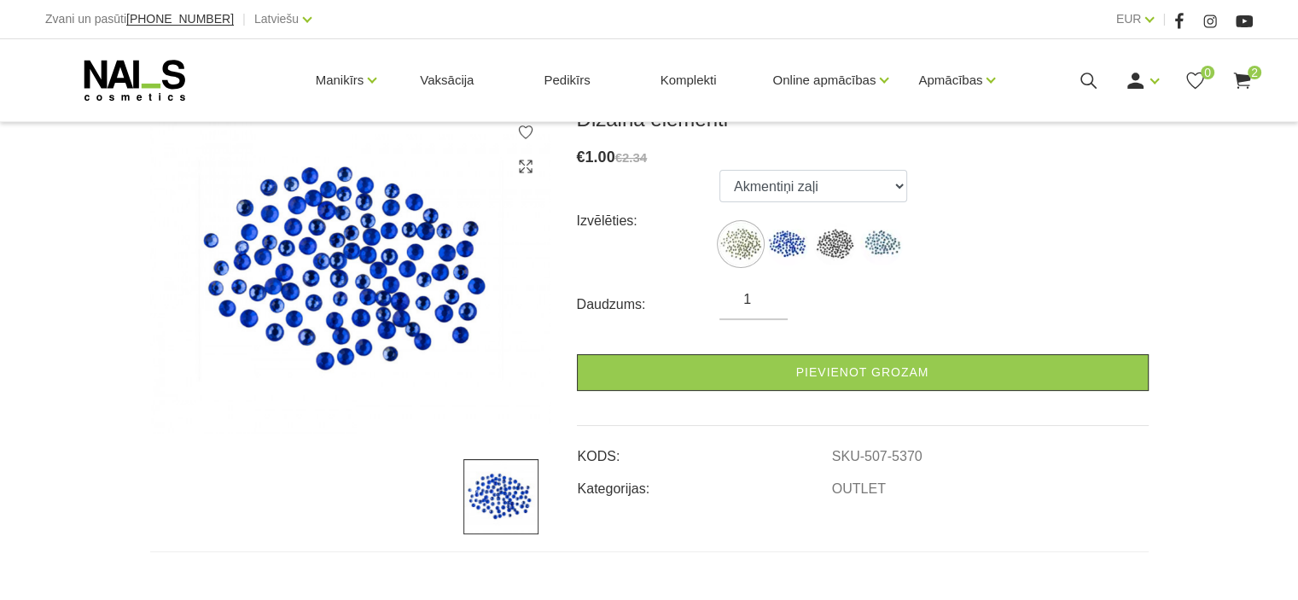
scroll to position [256, 0]
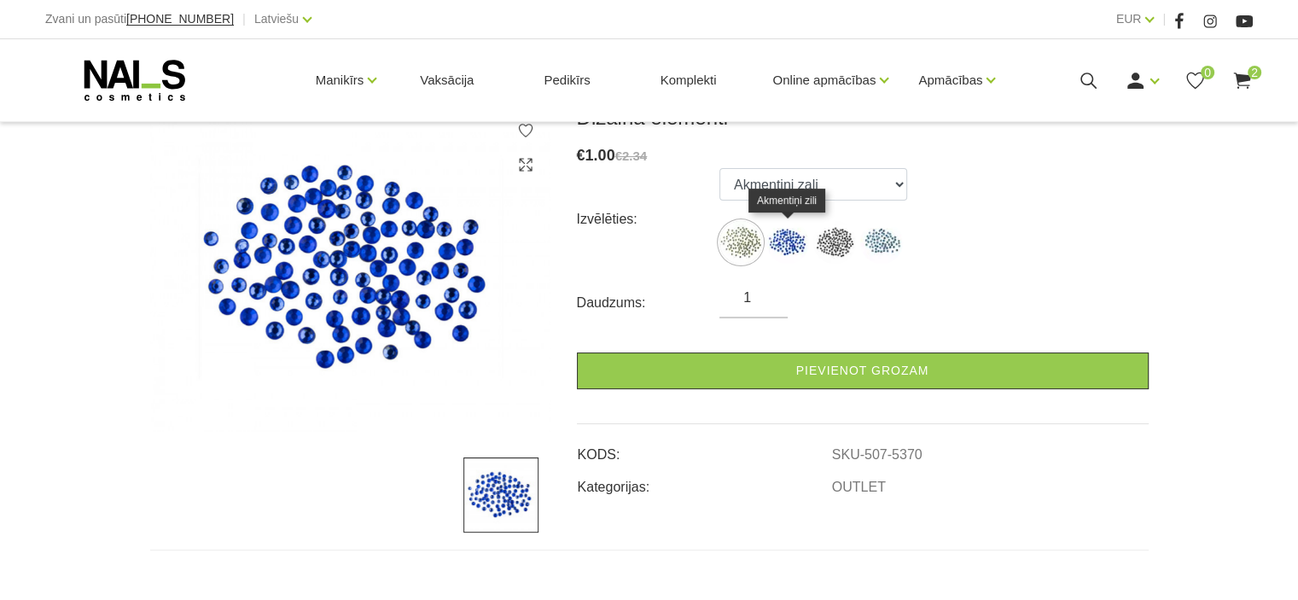
click at [798, 246] on img at bounding box center [788, 242] width 43 height 43
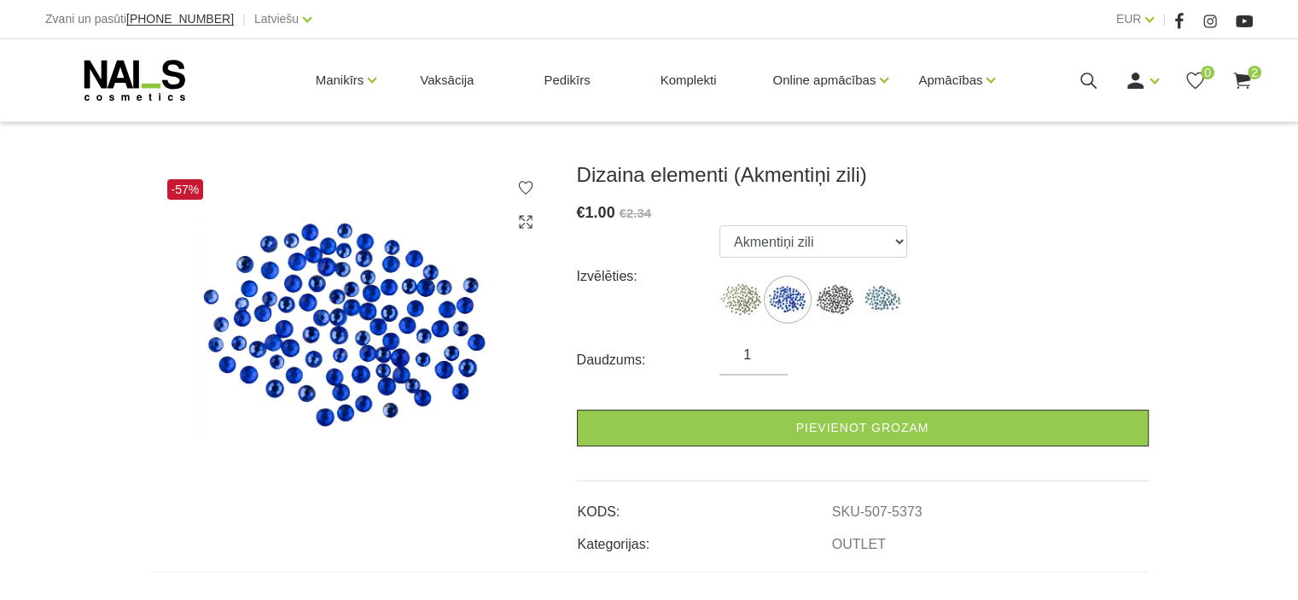
scroll to position [171, 0]
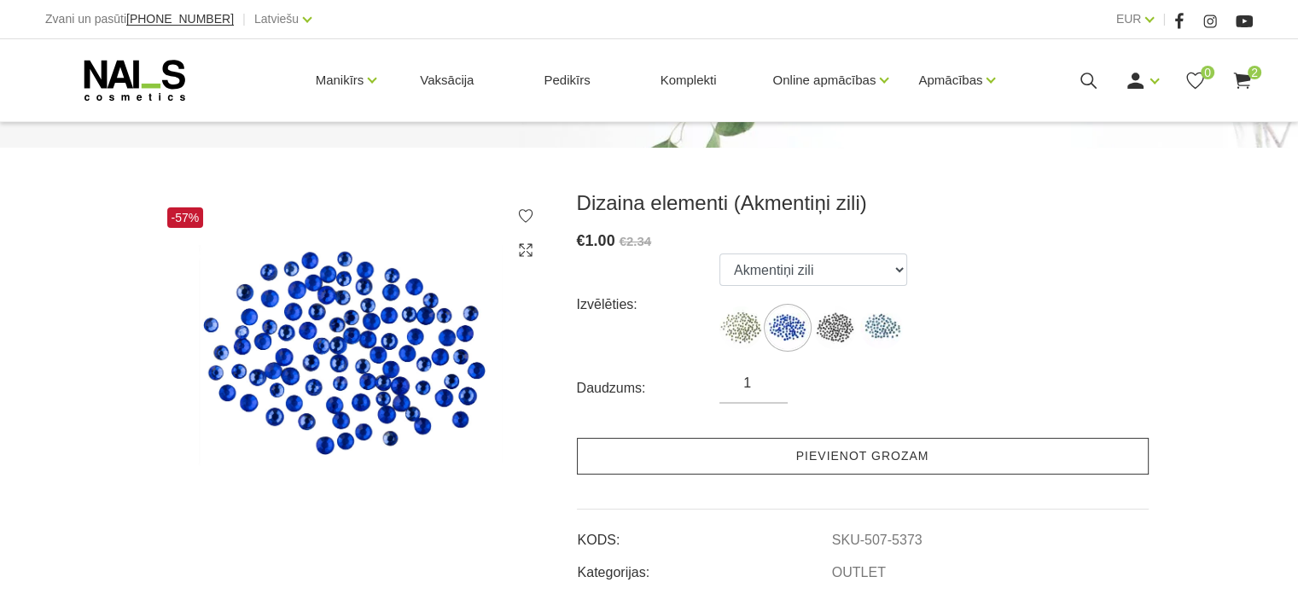
click at [871, 455] on link "Pievienot grozam" at bounding box center [863, 456] width 572 height 37
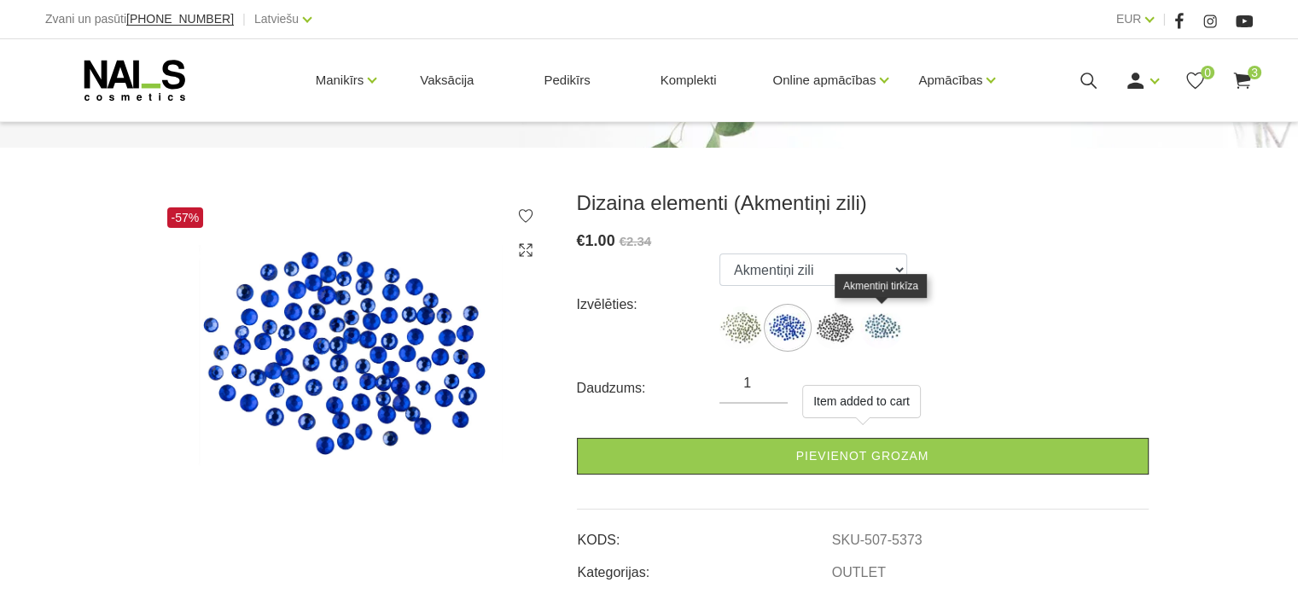
click at [876, 327] on img at bounding box center [881, 327] width 43 height 43
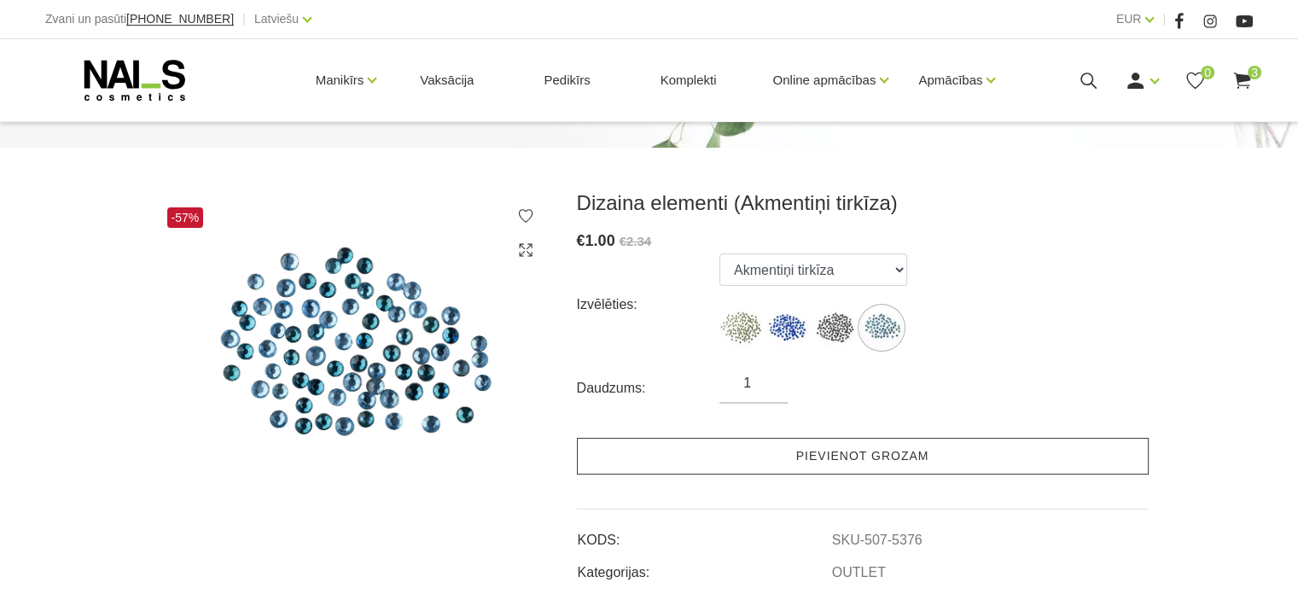
click at [891, 461] on link "Pievienot grozam" at bounding box center [863, 456] width 572 height 37
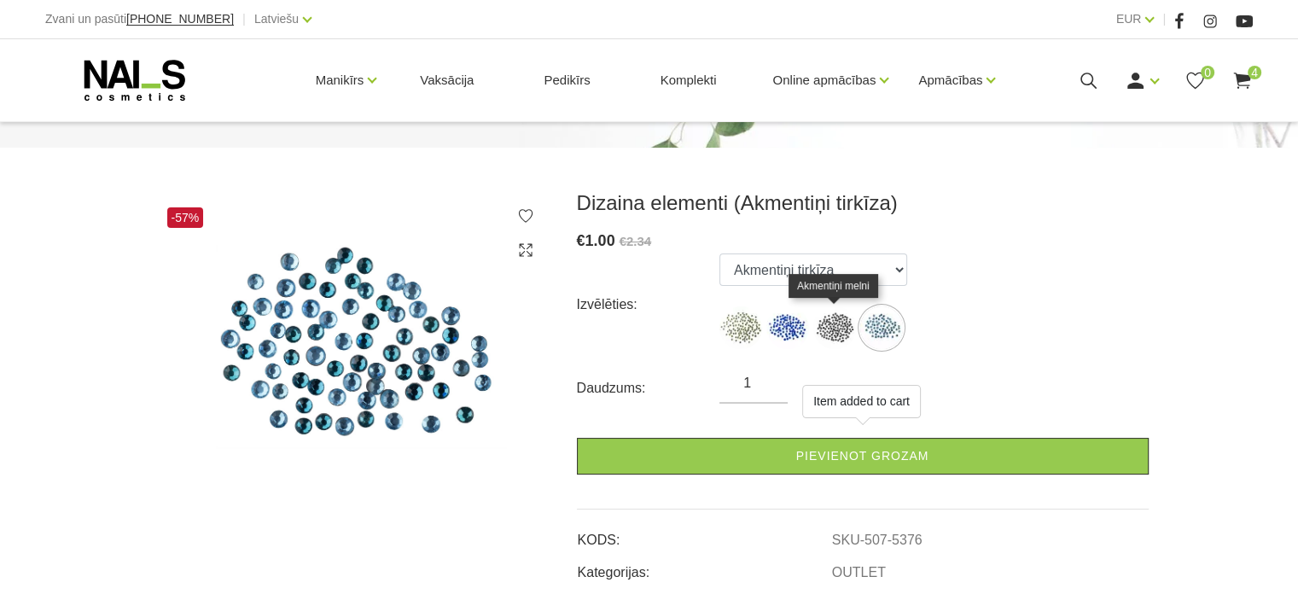
click at [839, 334] on img at bounding box center [834, 327] width 43 height 43
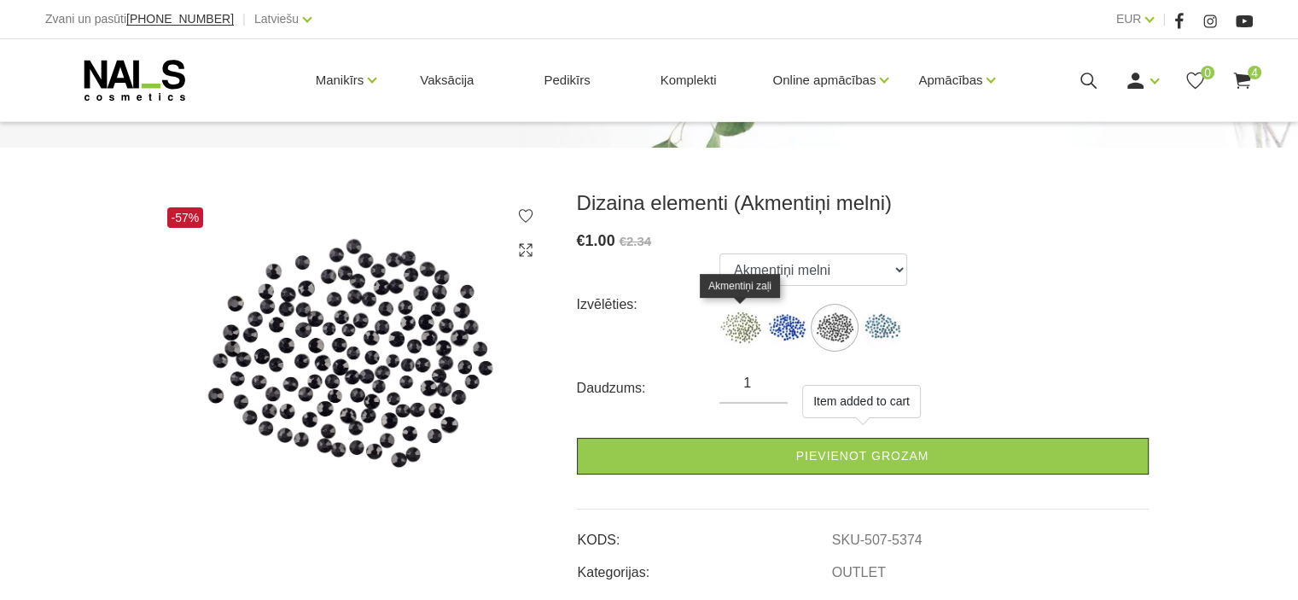
click at [733, 330] on img at bounding box center [741, 327] width 43 height 43
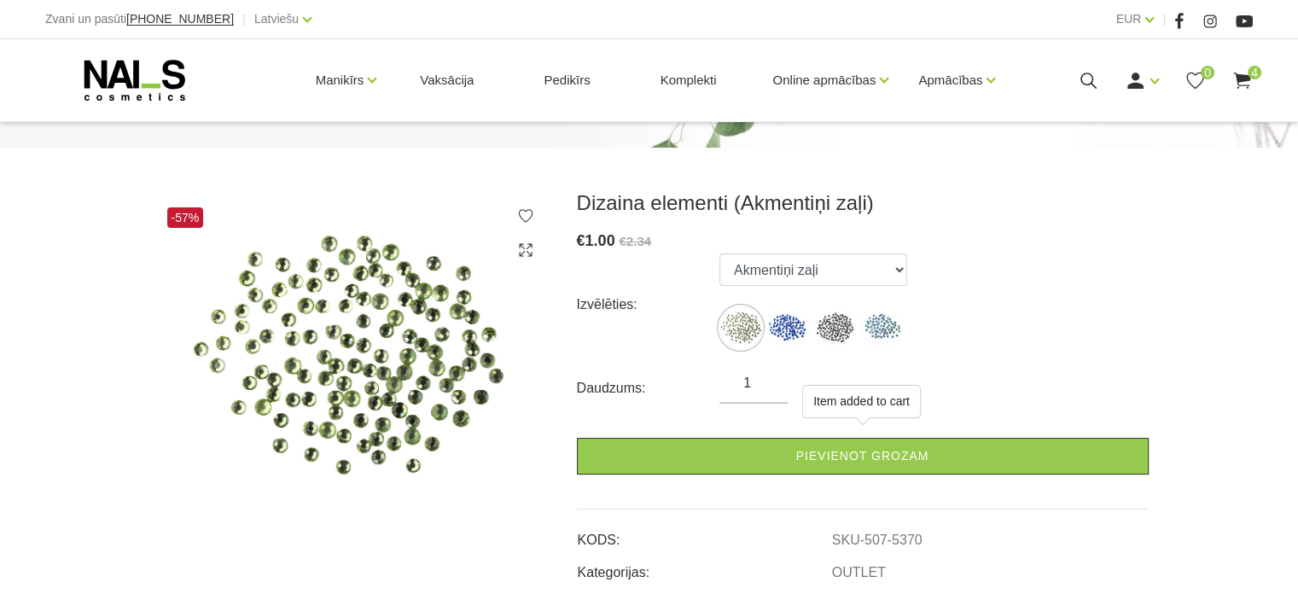
click at [771, 343] on label at bounding box center [788, 327] width 43 height 43
select select "5373"
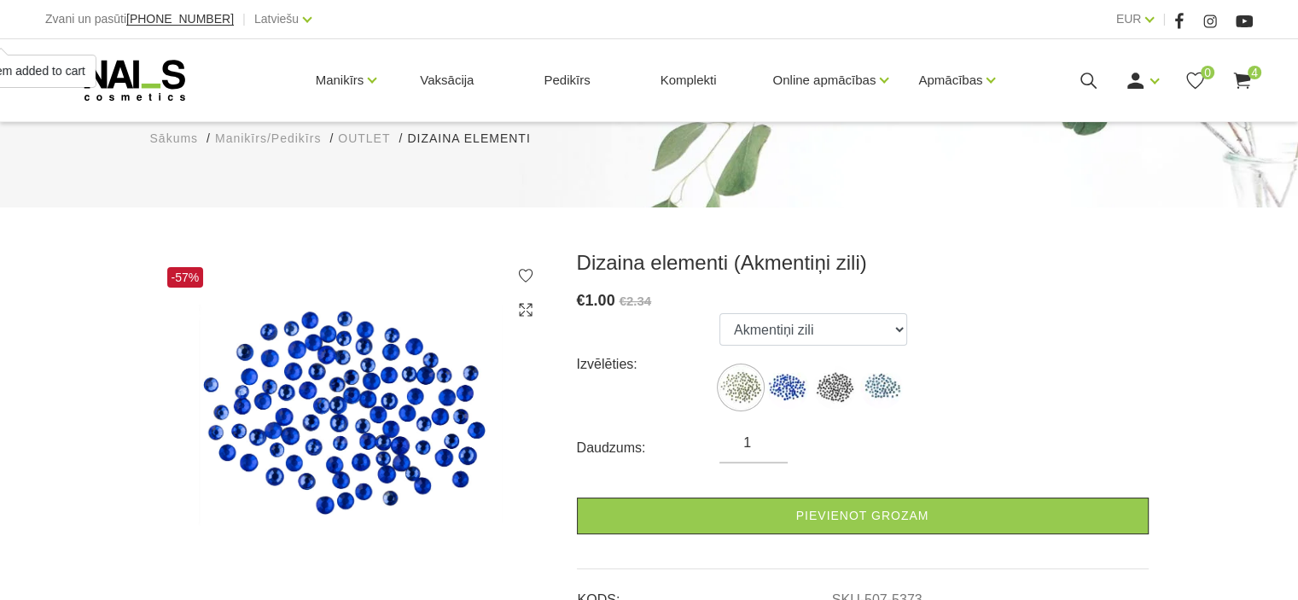
scroll to position [0, 0]
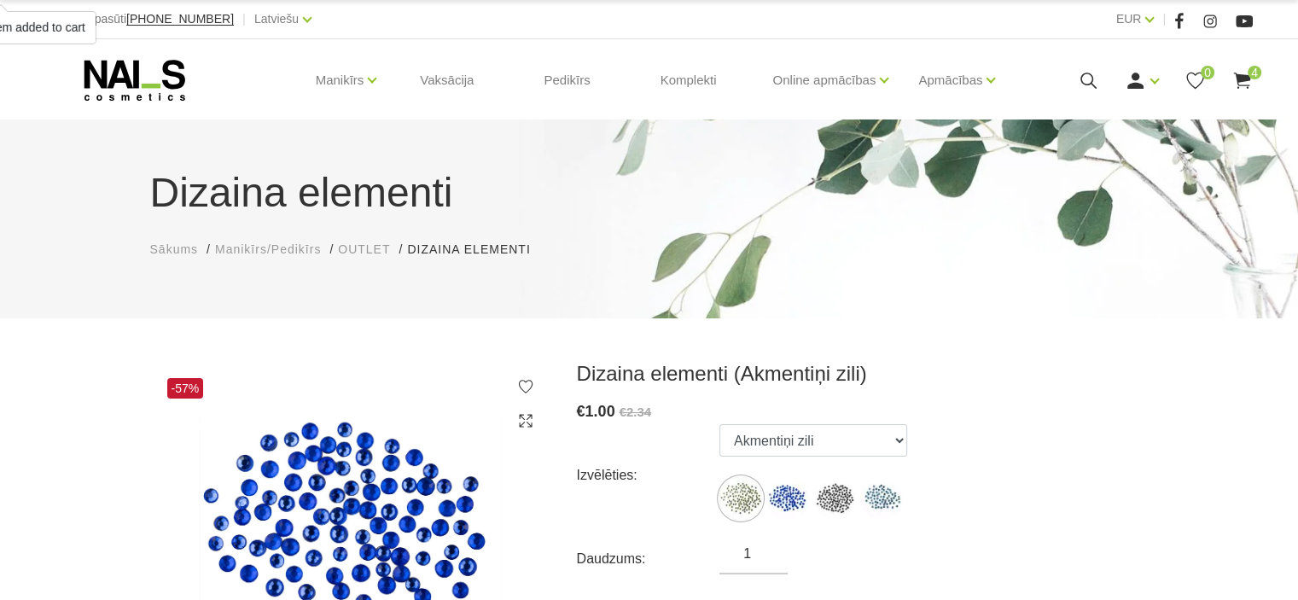
click at [1242, 79] on use at bounding box center [1241, 81] width 17 height 16
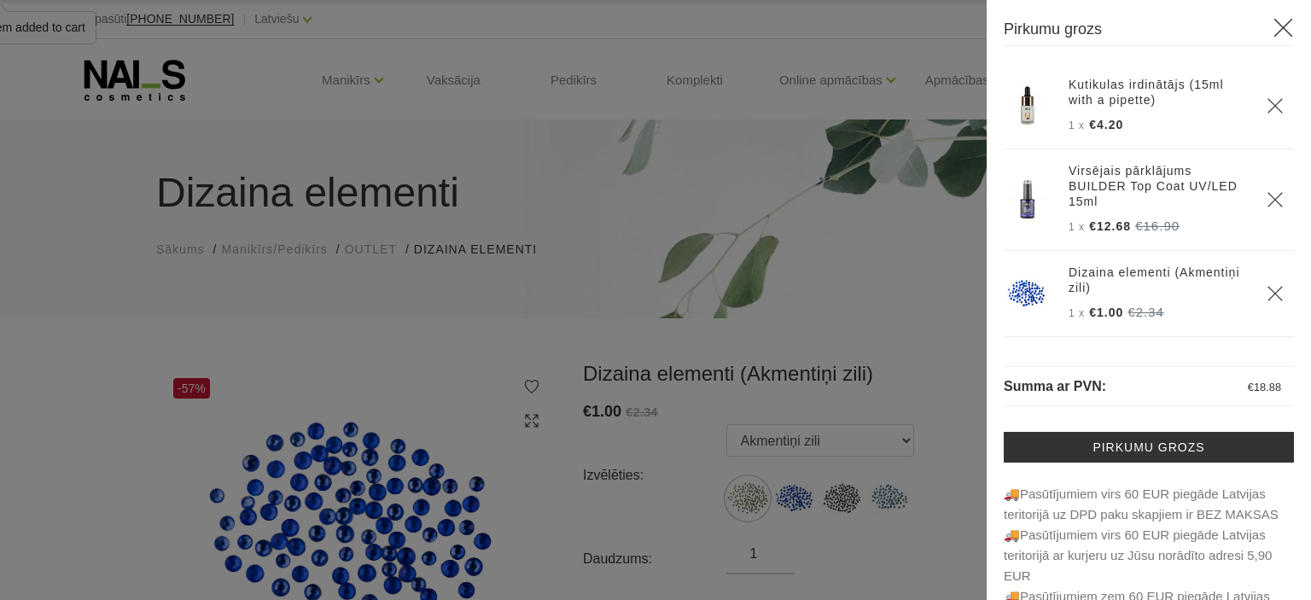
click at [268, 115] on div at bounding box center [655, 300] width 1311 height 600
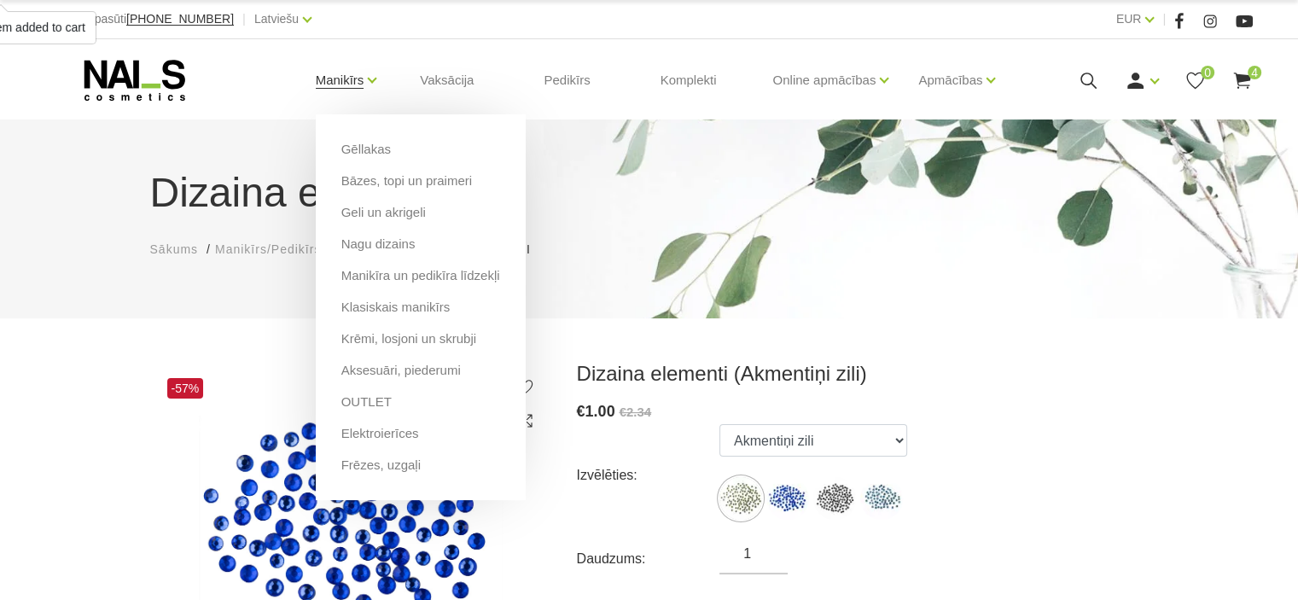
click at [359, 71] on link "Manikīrs" at bounding box center [340, 80] width 49 height 68
click at [423, 371] on link "Aksesuāri, piederumi" at bounding box center [401, 370] width 120 height 19
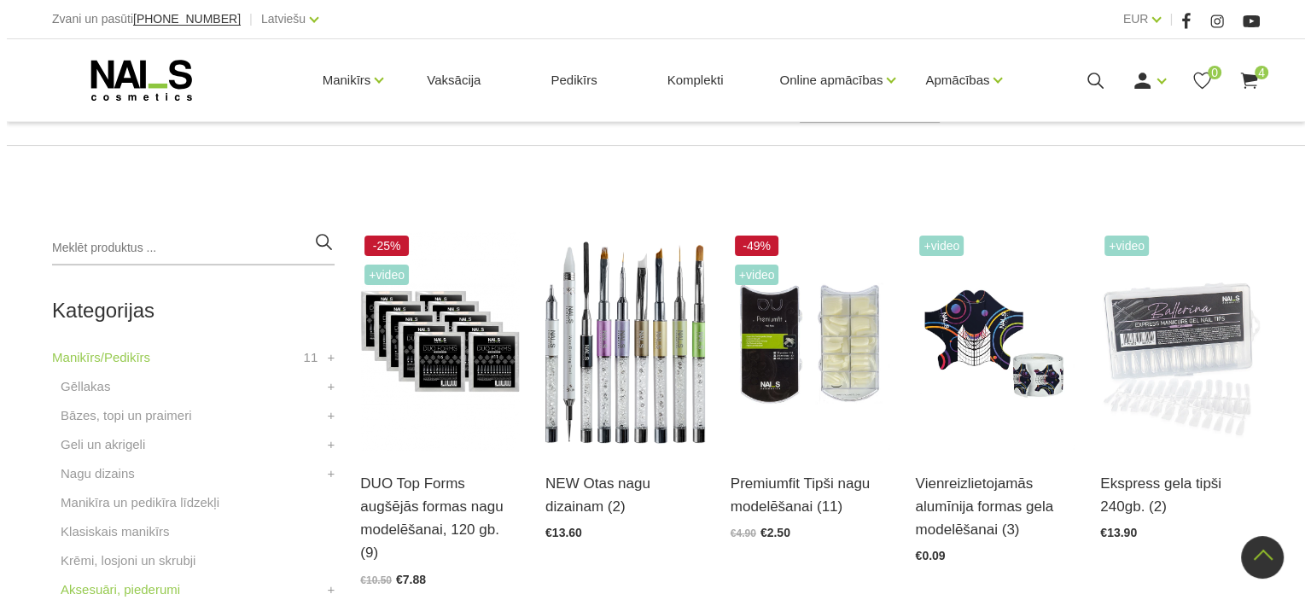
scroll to position [171, 0]
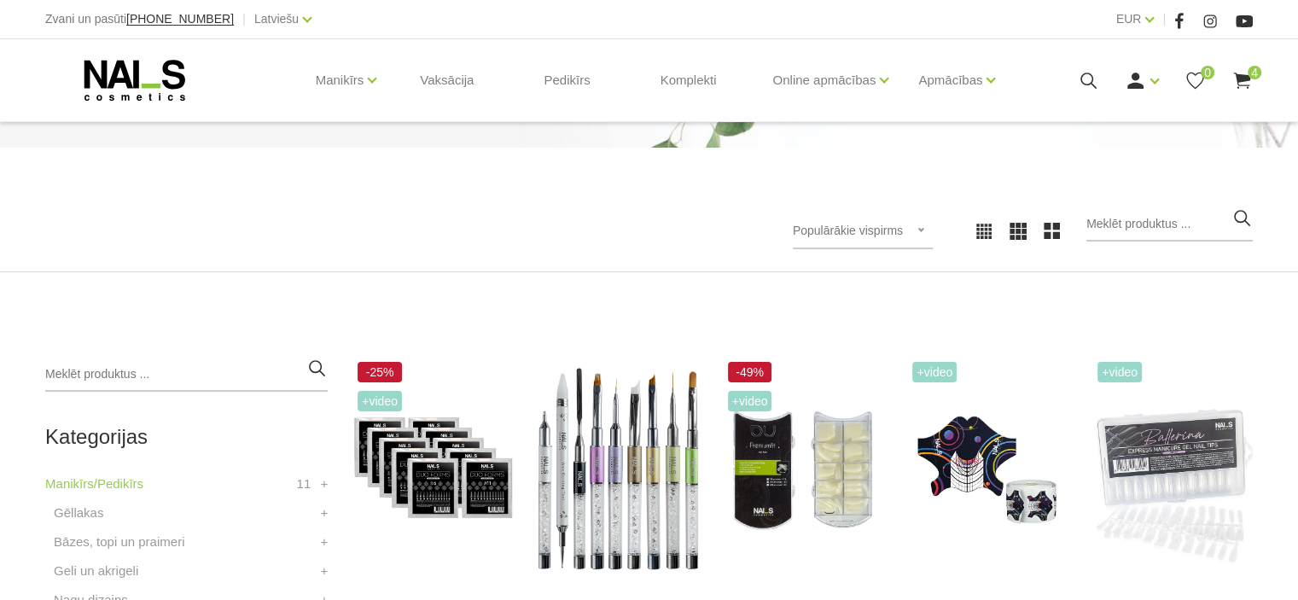
click at [1089, 78] on icon at bounding box center [1088, 80] width 21 height 21
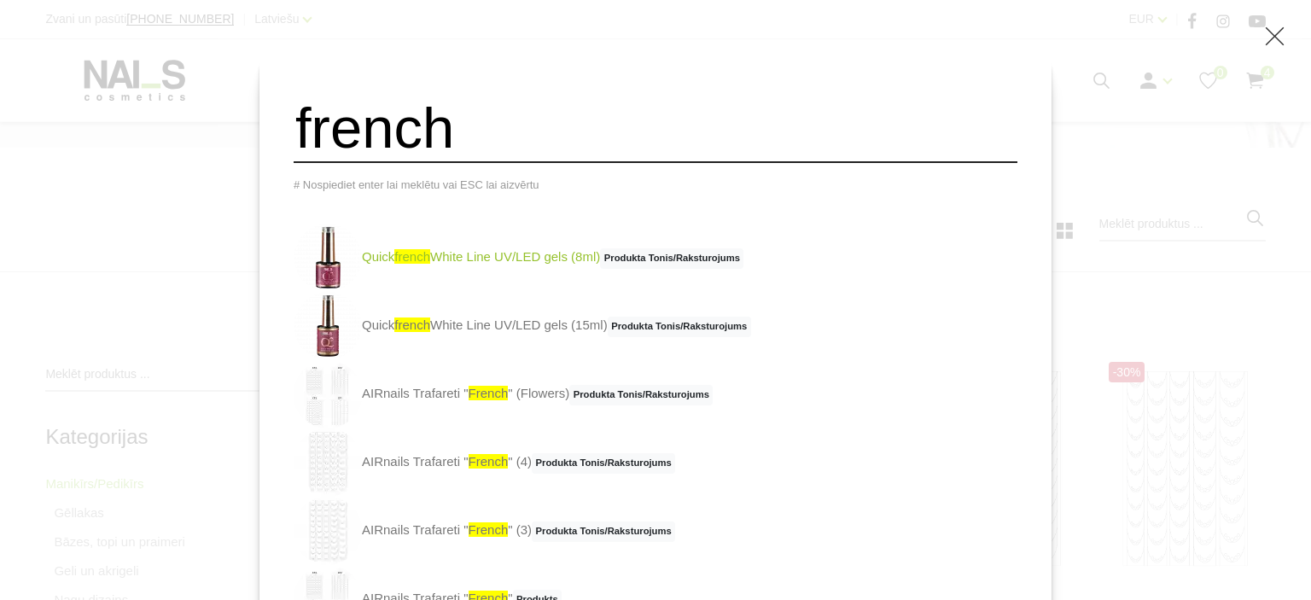
type input "french"
click at [634, 263] on link "Quick french White Line UV/LED gels (8ml) Produkta Tonis/Raksturojums" at bounding box center [519, 258] width 450 height 68
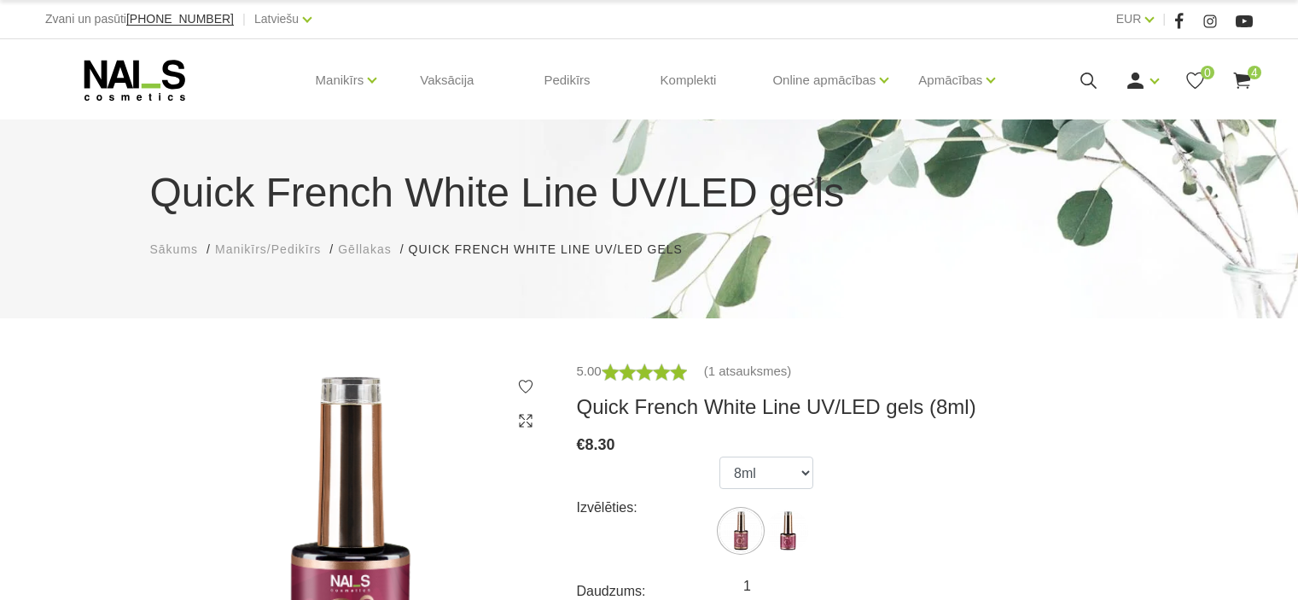
select select "4266"
click at [1248, 80] on icon at bounding box center [1242, 80] width 21 height 21
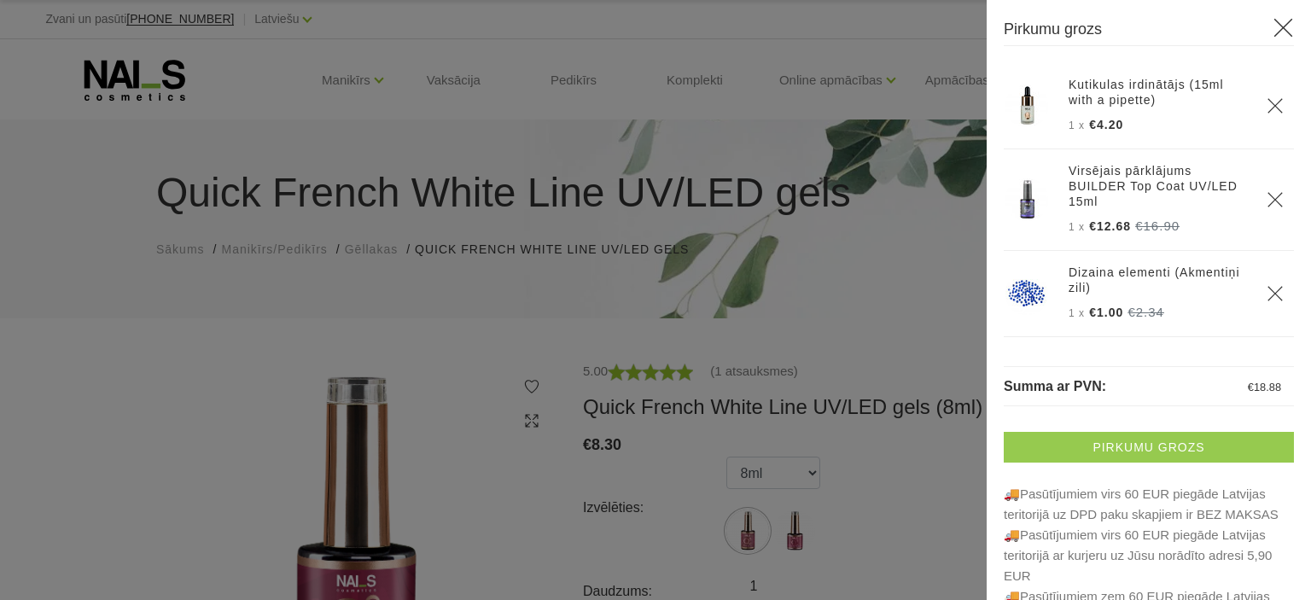
click at [1140, 445] on link "Pirkumu grozs" at bounding box center [1149, 447] width 290 height 31
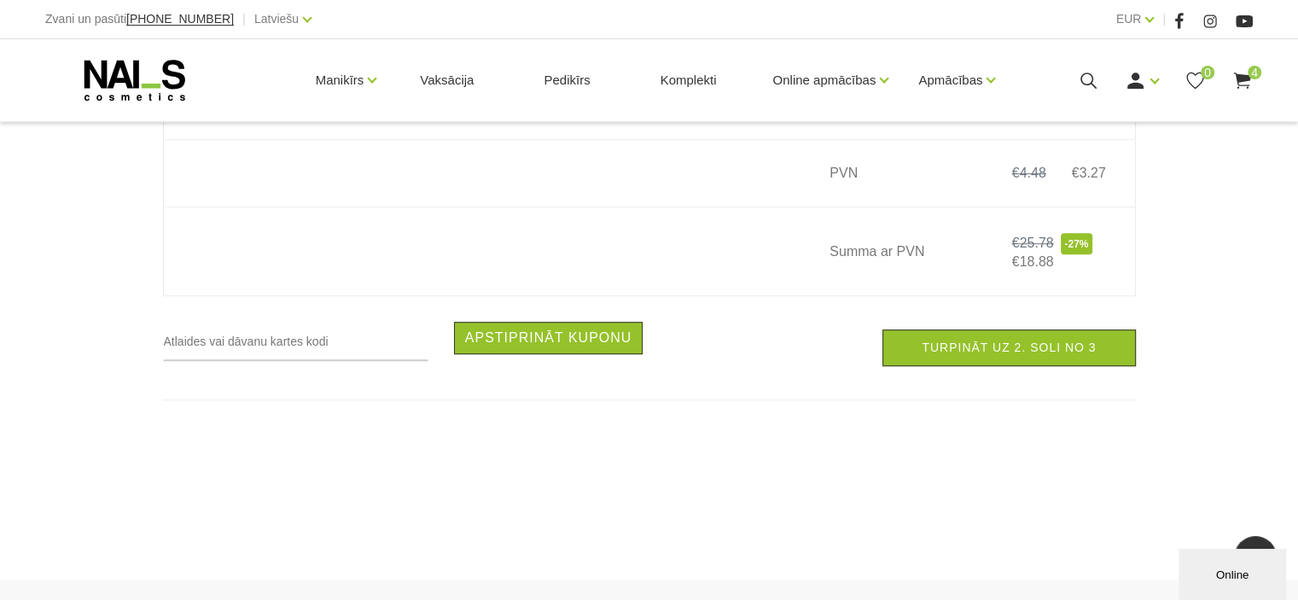
scroll to position [1110, 0]
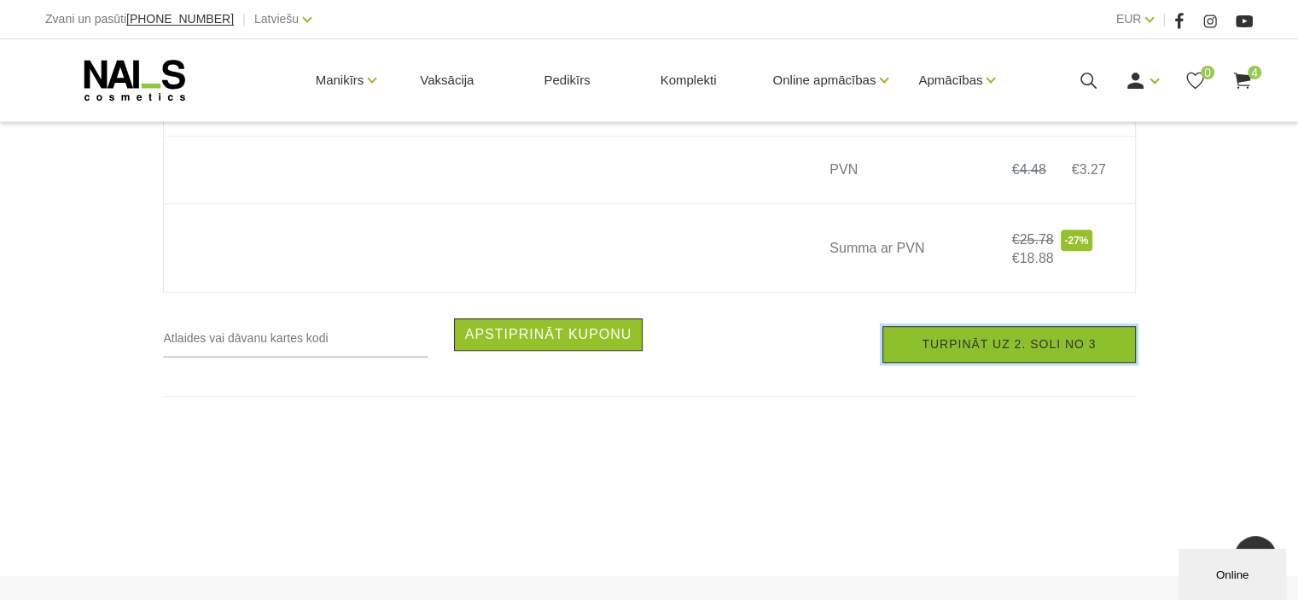
click at [1011, 351] on link "Turpināt uz 2. soli no 3" at bounding box center [1009, 344] width 253 height 37
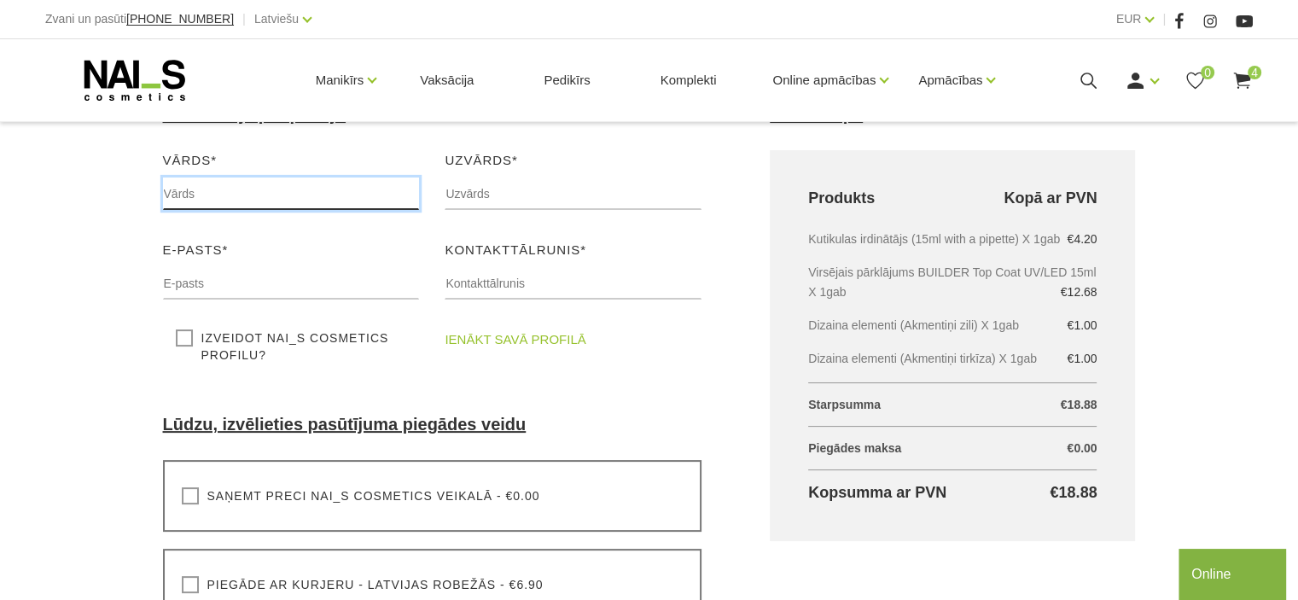
click at [319, 189] on input "text" at bounding box center [291, 194] width 257 height 32
type input "Kristīne"
type input "Kasalīte"
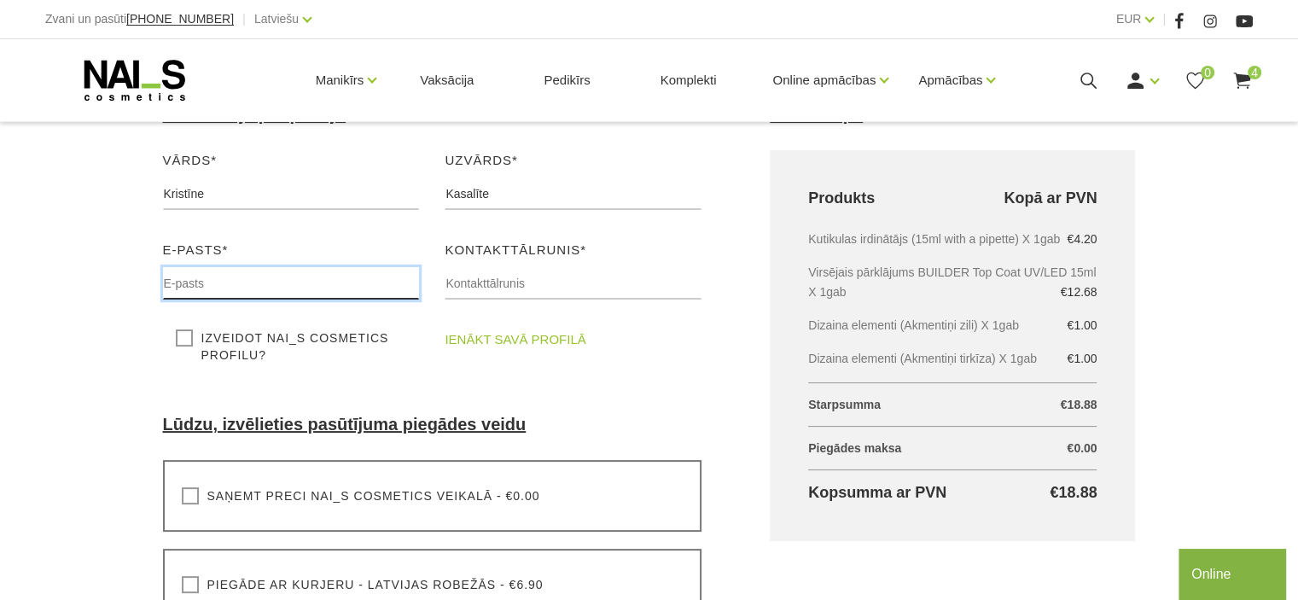
click at [277, 288] on input "text" at bounding box center [291, 283] width 257 height 32
type input "kristinekasalite@inbox.lv"
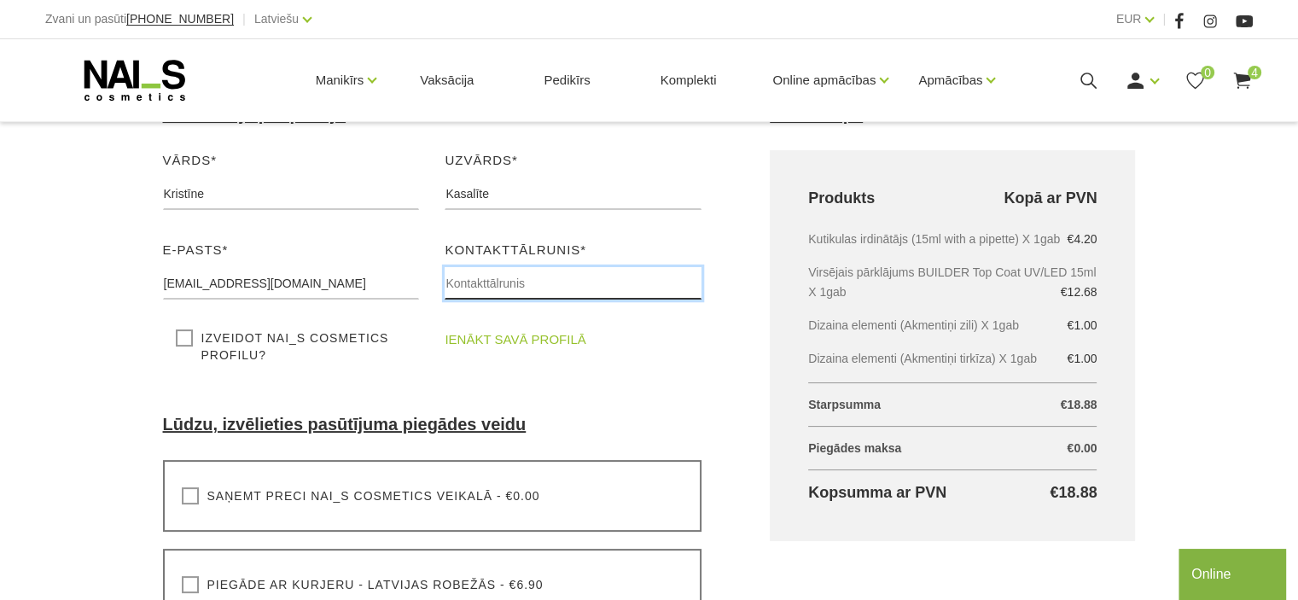
click at [477, 273] on input "text" at bounding box center [573, 283] width 257 height 32
type input "371 25 153 671"
click at [568, 376] on div "Vārds* Kristīne Lūdzu, ievadiet savu vārdu Uzvārds* Kasalīte Lūdzu, ievadiet sa…" at bounding box center [432, 265] width 565 height 230
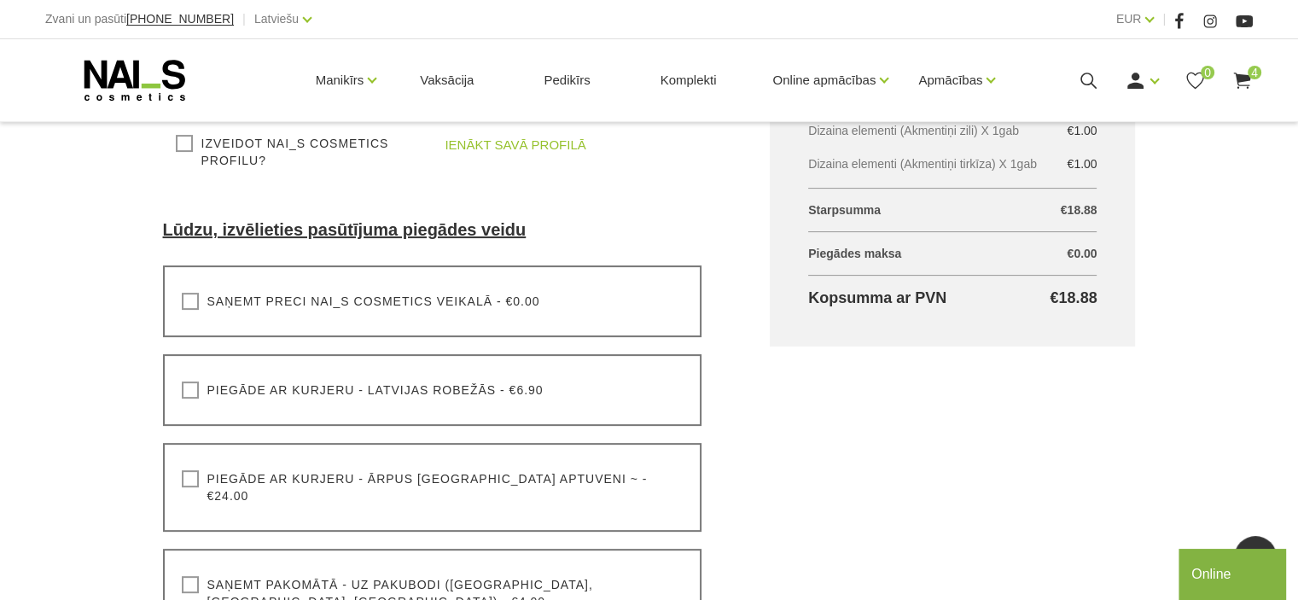
scroll to position [512, 0]
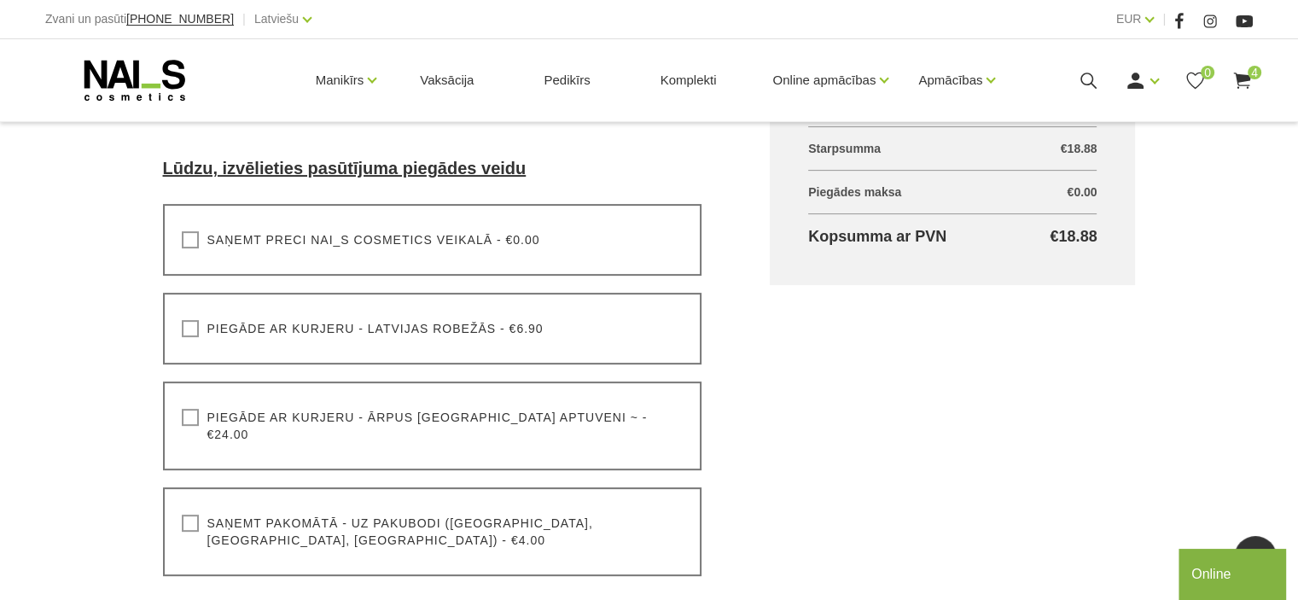
click at [187, 515] on label "Saņemt pakomātā - uz pakubodi (Latvija, Lietuva, Igaunija) - €4.00" at bounding box center [433, 532] width 502 height 34
click at [0, 0] on input "Saņemt pakomātā - uz pakubodi (Latvija, Lietuva, Igaunija) - €4.00" at bounding box center [0, 0] width 0 height 0
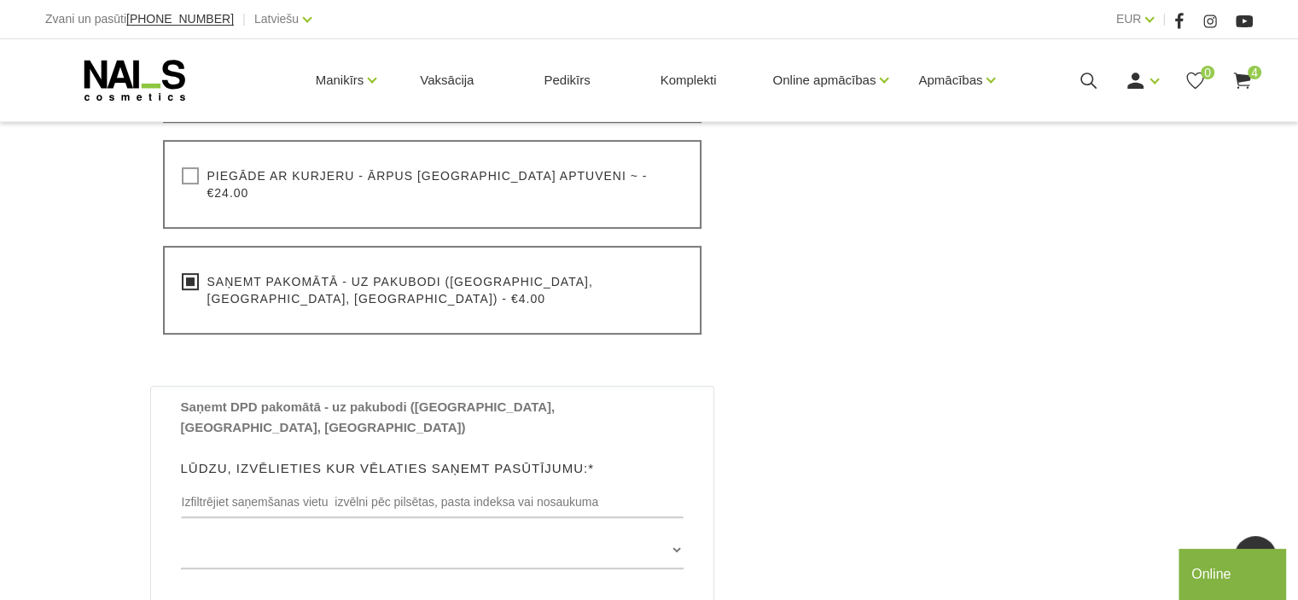
scroll to position [854, 0]
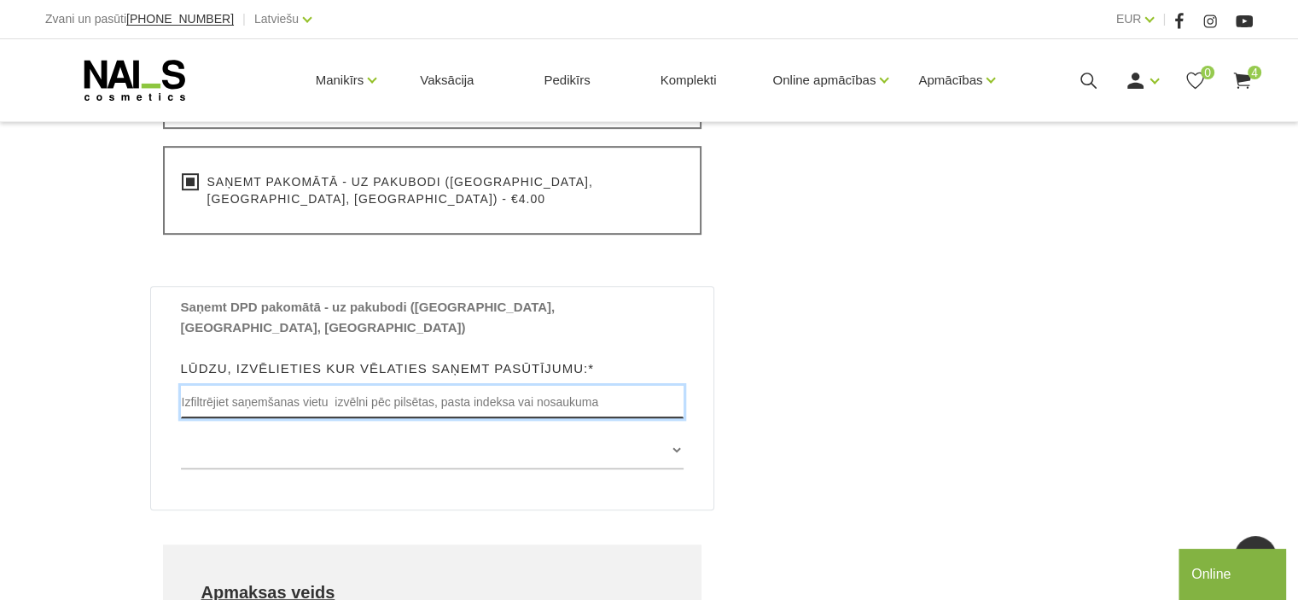
click at [399, 386] on input "text" at bounding box center [433, 402] width 504 height 32
type input "Talsi"
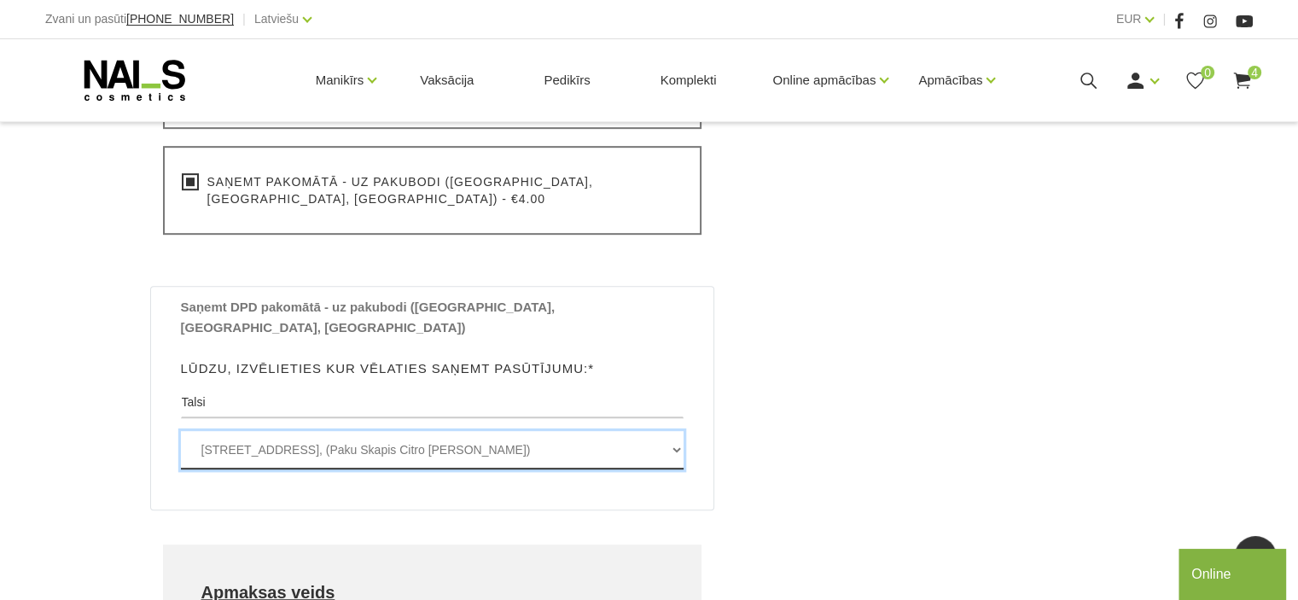
click at [671, 431] on select "Dundagas iela 21 , TALSI, LV3201, (Paku Skapis Citro Talsi Dundagas) Lielā iela…" at bounding box center [433, 450] width 504 height 38
select select "[STREET_ADDRESS], (Paku Skapis Citro [PERSON_NAME])"
click at [181, 431] on select "Dundagas iela 21 , TALSI, LV3201, (Paku Skapis Citro Talsi Dundagas) Lielā iela…" at bounding box center [433, 450] width 504 height 38
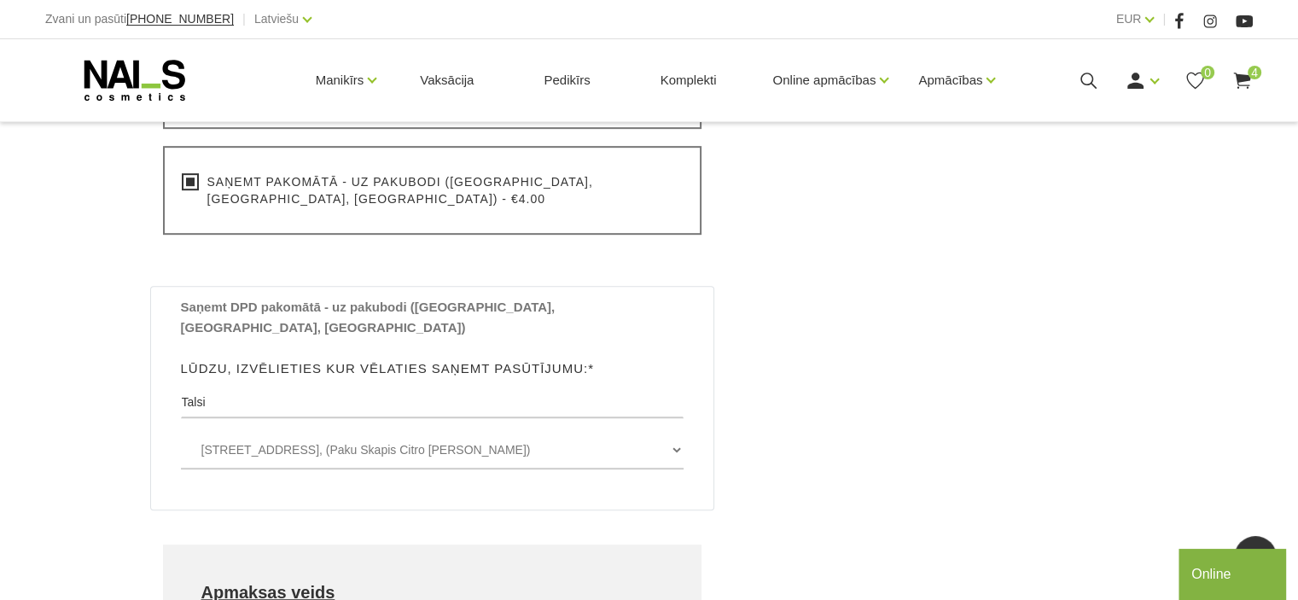
click at [994, 378] on div "Grozs kopā Produkts Kopā ar PVN Kutikulas irdinātājs (15ml with a pipette) X 1g…" at bounding box center [953, 194] width 434 height 1374
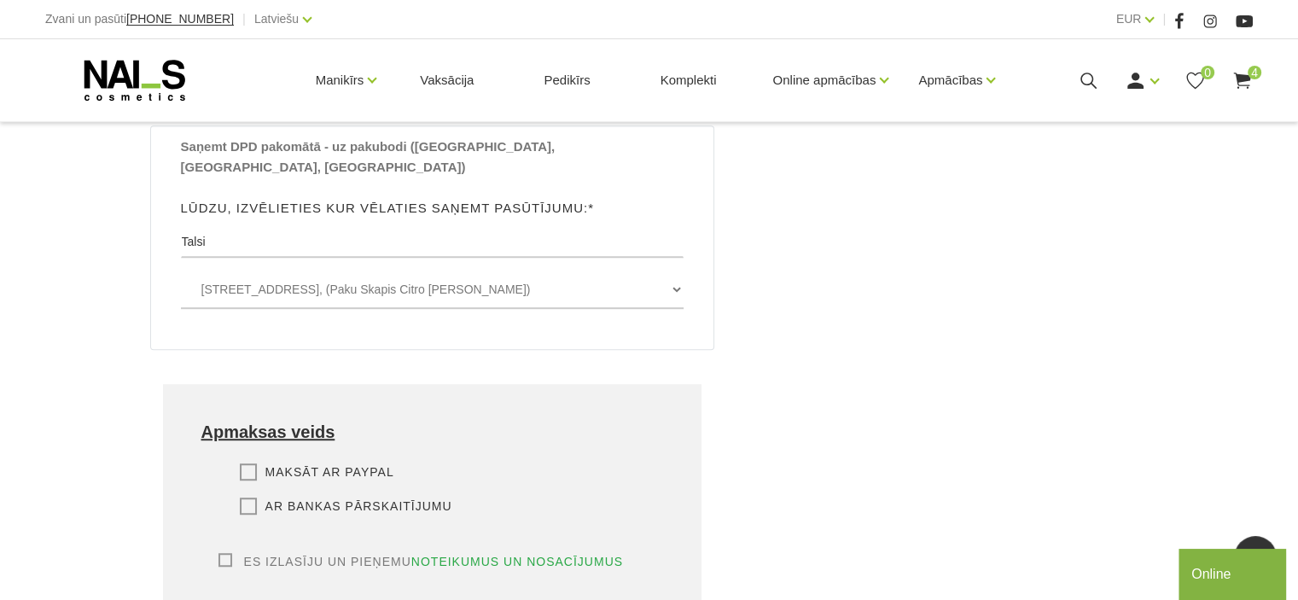
scroll to position [1024, 0]
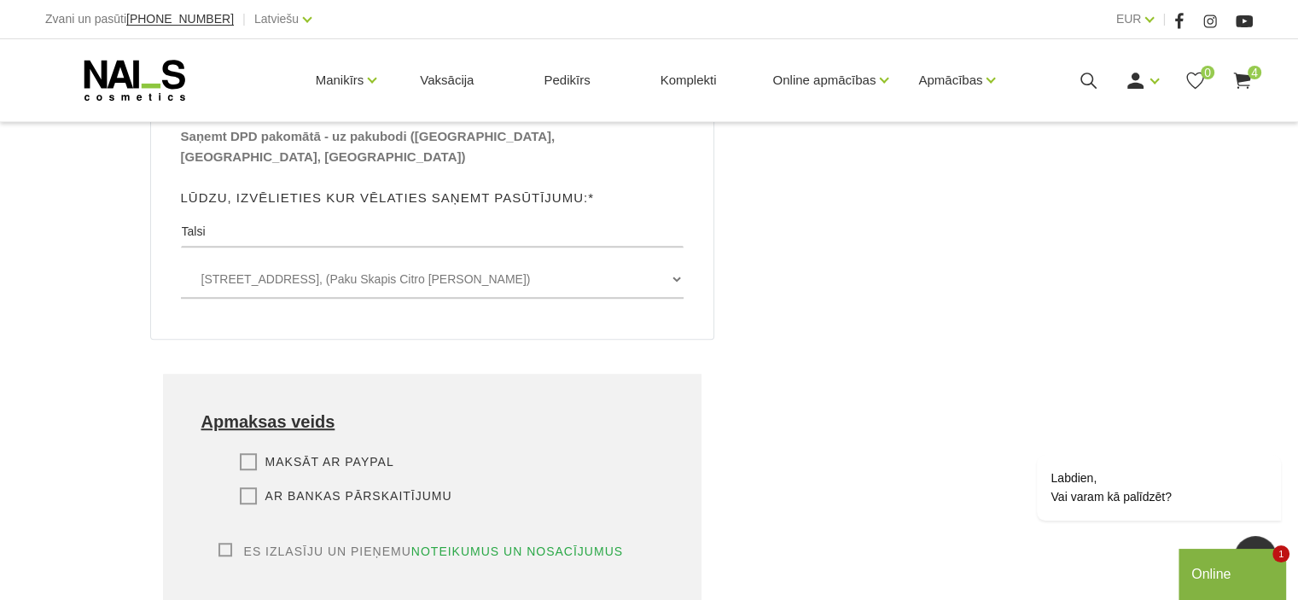
click at [225, 543] on label "Es izlasīju un pieņemu noteikumus un nosacījumus" at bounding box center [421, 551] width 405 height 17
click at [0, 0] on input "Es izlasīju un pieņemu noteikumus un nosacījumus" at bounding box center [0, 0] width 0 height 0
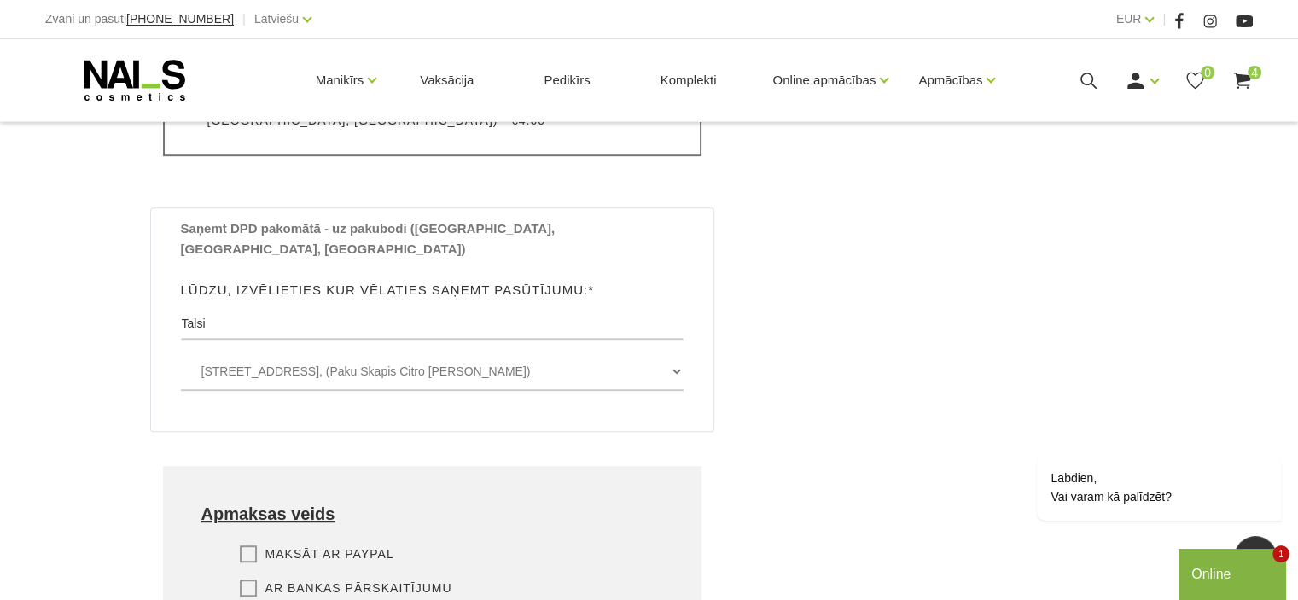
scroll to position [1110, 0]
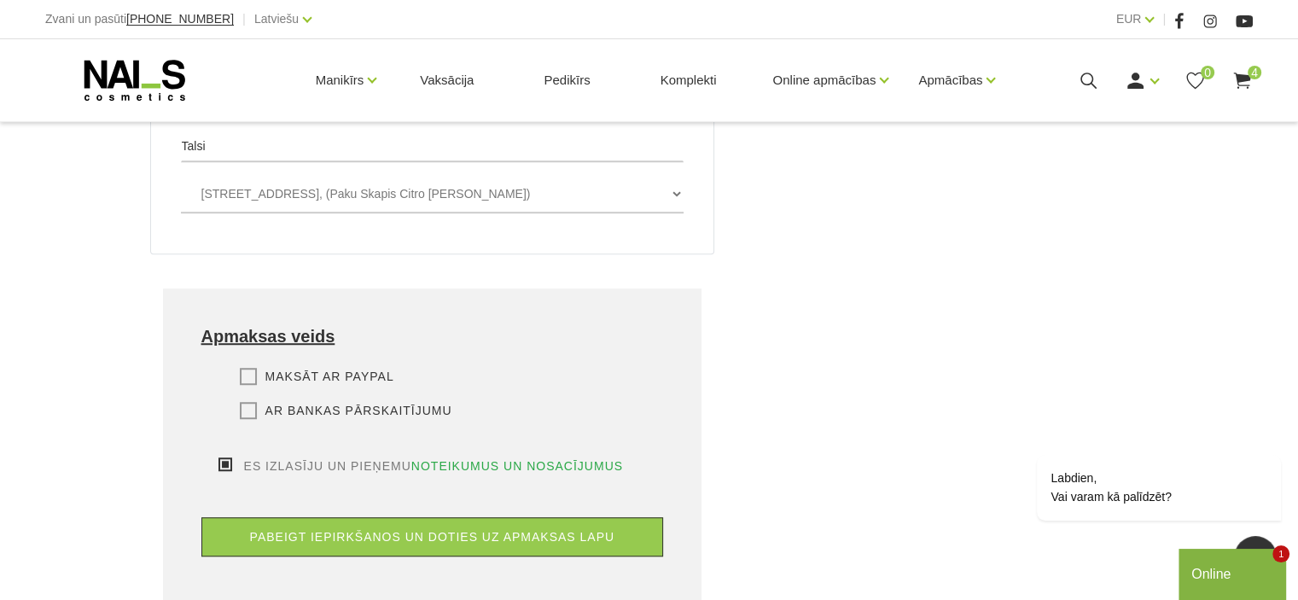
click at [247, 368] on label "Maksāt ar PayPal" at bounding box center [317, 376] width 154 height 17
click at [0, 0] on input "Maksāt ar PayPal" at bounding box center [0, 0] width 0 height 0
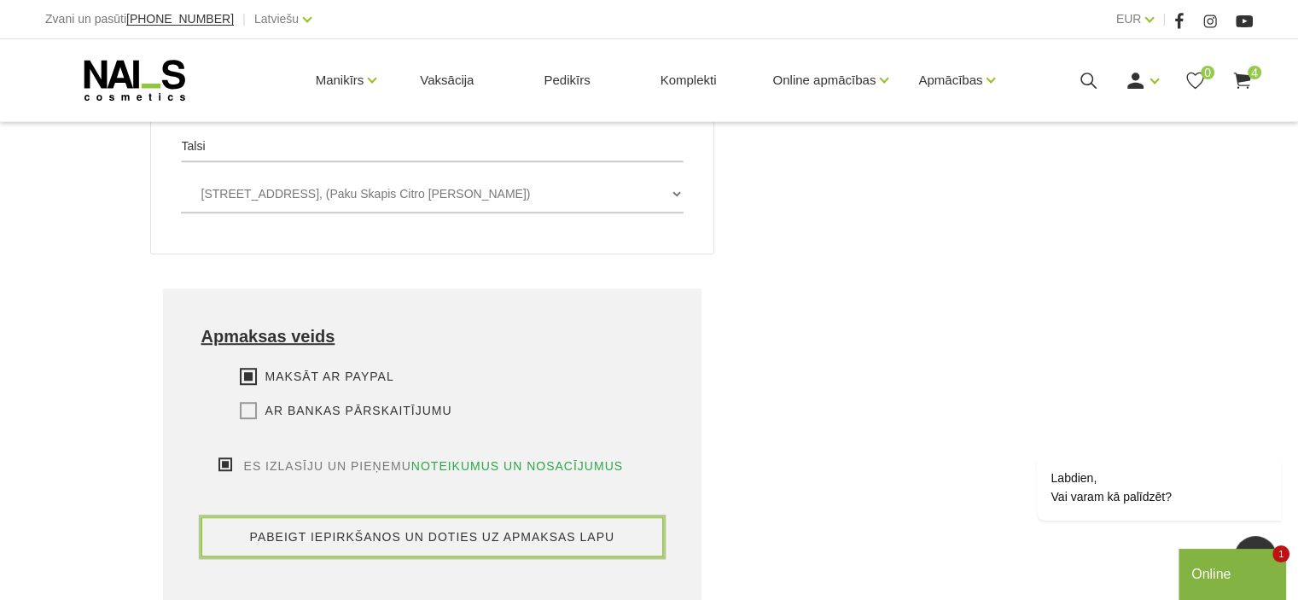
click at [485, 517] on button "pabeigt iepirkšanos un doties uz apmaksas lapu" at bounding box center [432, 536] width 463 height 39
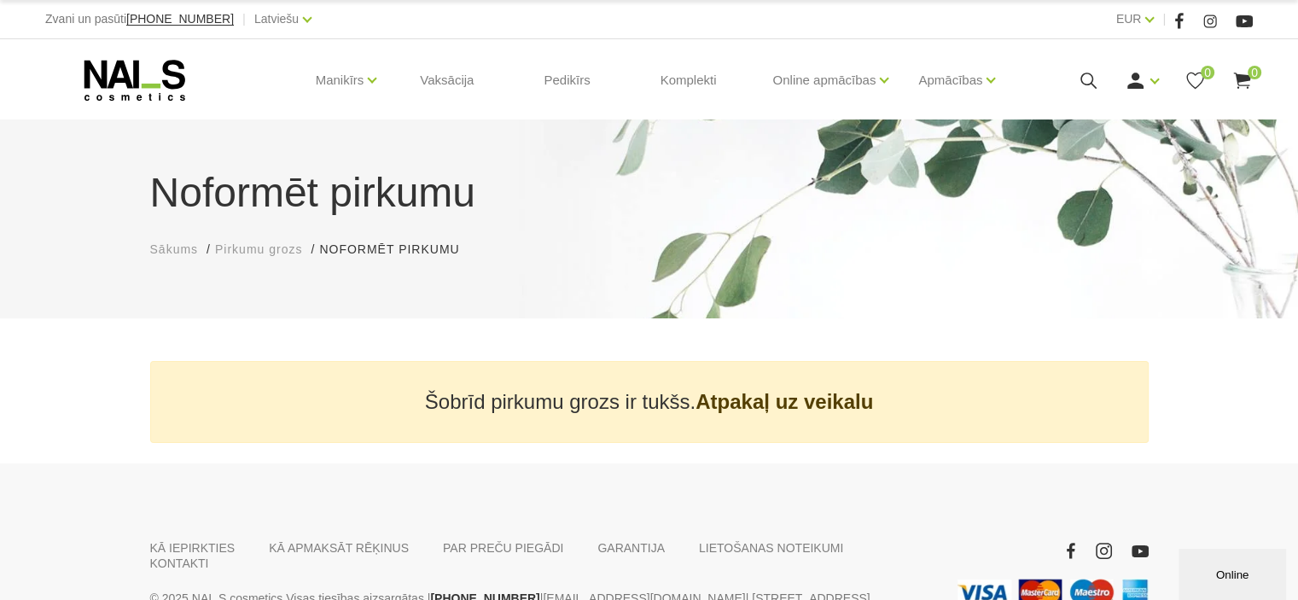
click at [1246, 73] on icon at bounding box center [1242, 80] width 21 height 21
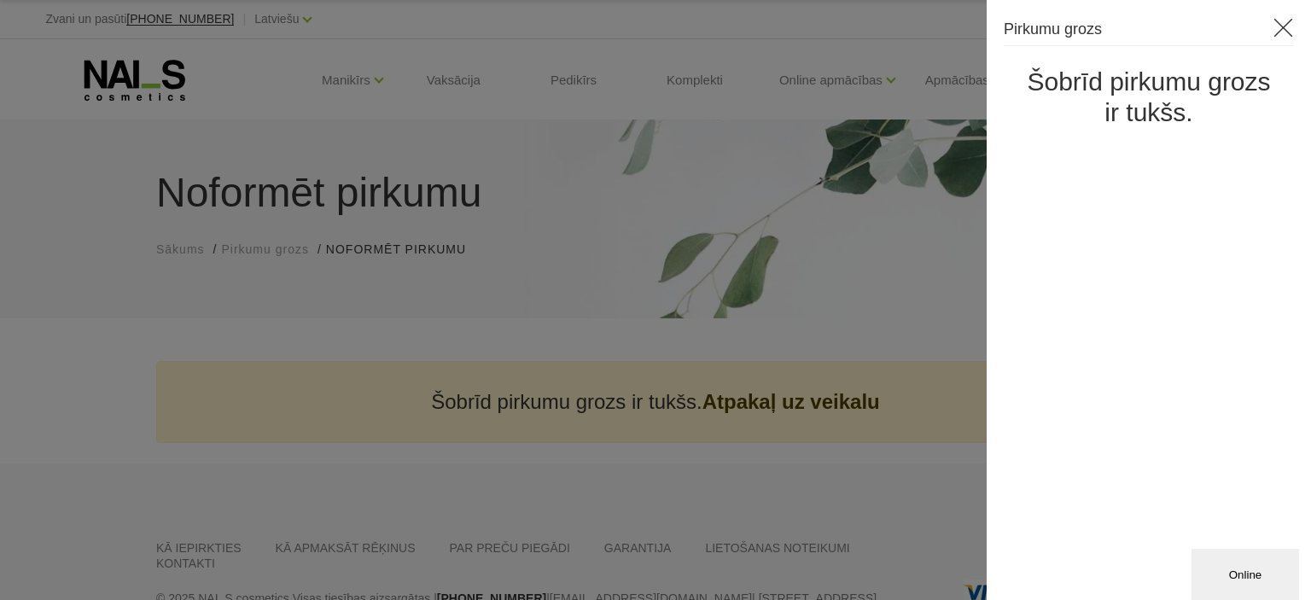
click at [373, 134] on div at bounding box center [655, 300] width 1311 height 600
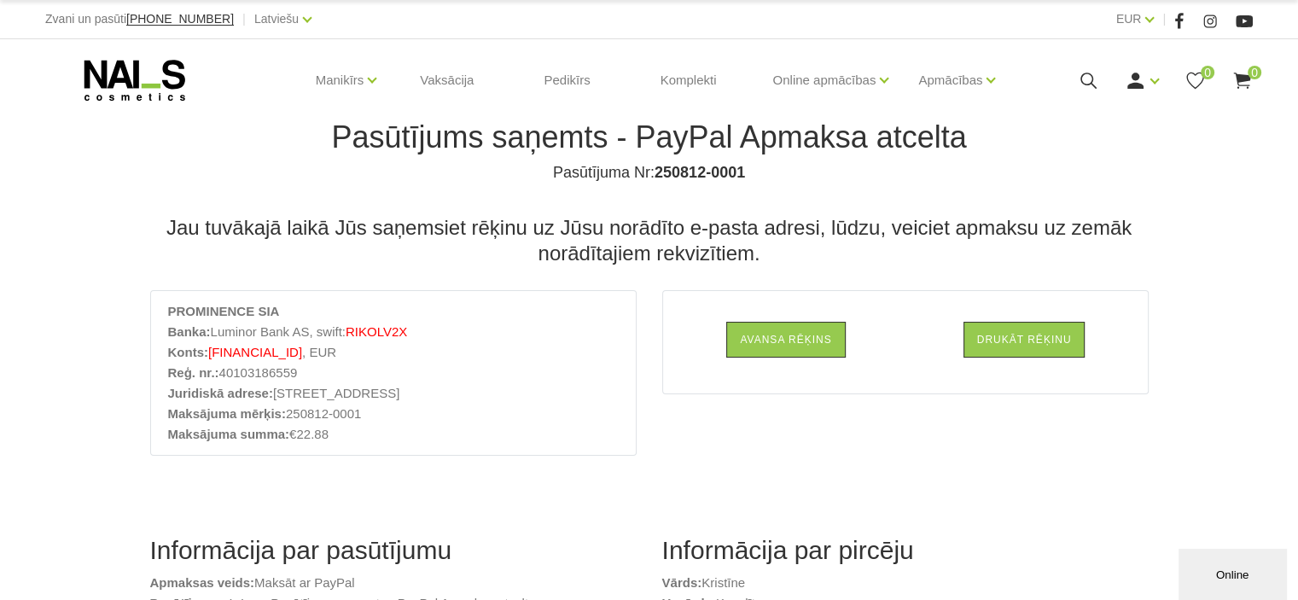
click at [680, 170] on b "250812-0001" at bounding box center [700, 172] width 90 height 17
drag, startPoint x: 654, startPoint y: 167, endPoint x: 748, endPoint y: 168, distance: 93.9
click at [748, 168] on h4 "Pasūtījuma Nr: 250812-0001" at bounding box center [649, 172] width 973 height 20
copy b "250812-0001"
click at [573, 361] on li "Konts: [FINANCIAL_ID] , EUR" at bounding box center [393, 352] width 451 height 20
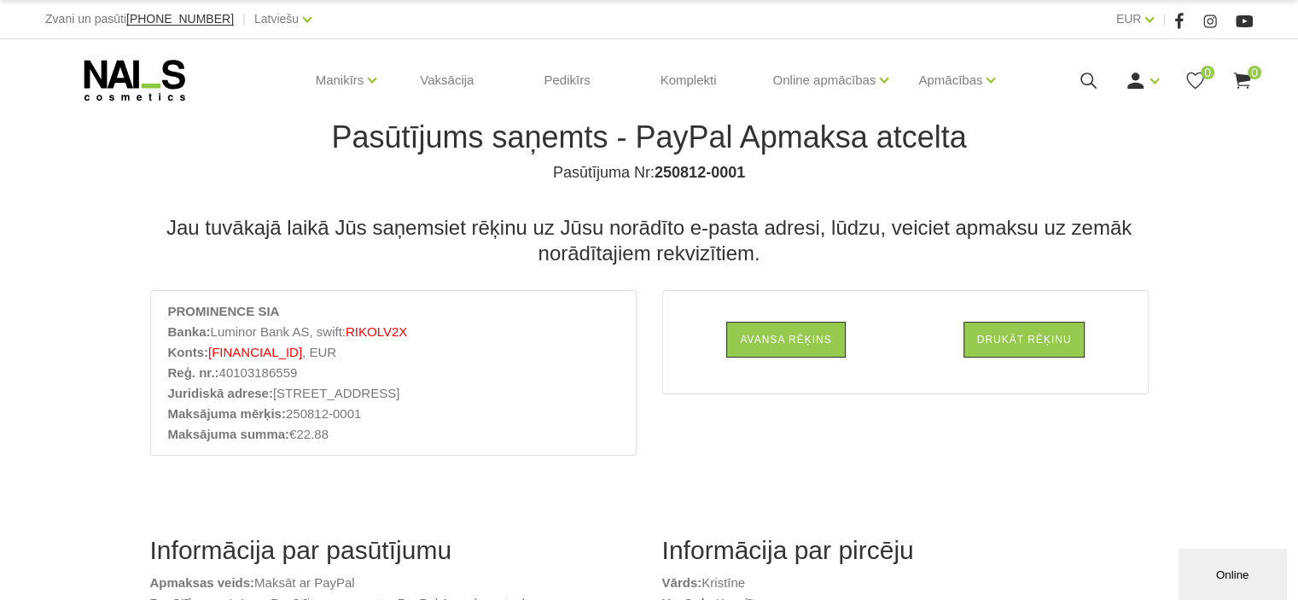
drag, startPoint x: 208, startPoint y: 350, endPoint x: 350, endPoint y: 350, distance: 141.7
click at [302, 350] on span "[FINANCIAL_ID]" at bounding box center [255, 352] width 94 height 15
copy span "[FINANCIAL_ID]"
click at [343, 311] on li "PROMINENCE SIA" at bounding box center [393, 311] width 451 height 20
drag, startPoint x: 171, startPoint y: 310, endPoint x: 273, endPoint y: 314, distance: 102.5
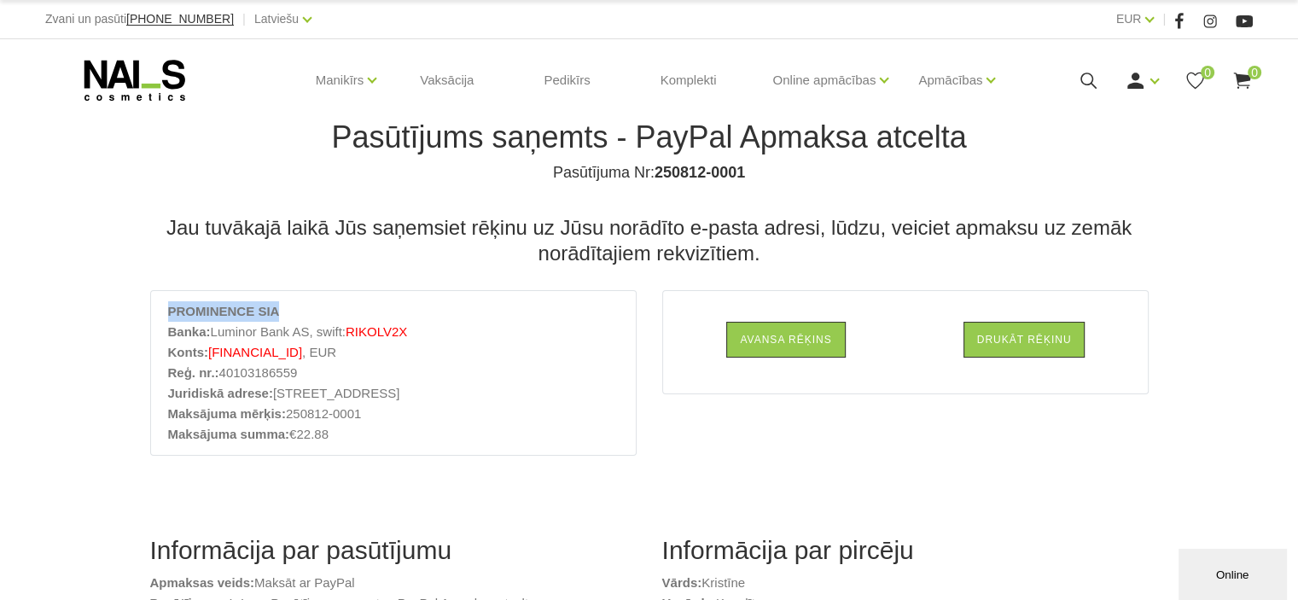
click at [273, 314] on strong "PROMINENCE SIA" at bounding box center [224, 311] width 112 height 15
copy strong "PROMINENCE SIA"
